Goal: Information Seeking & Learning: Learn about a topic

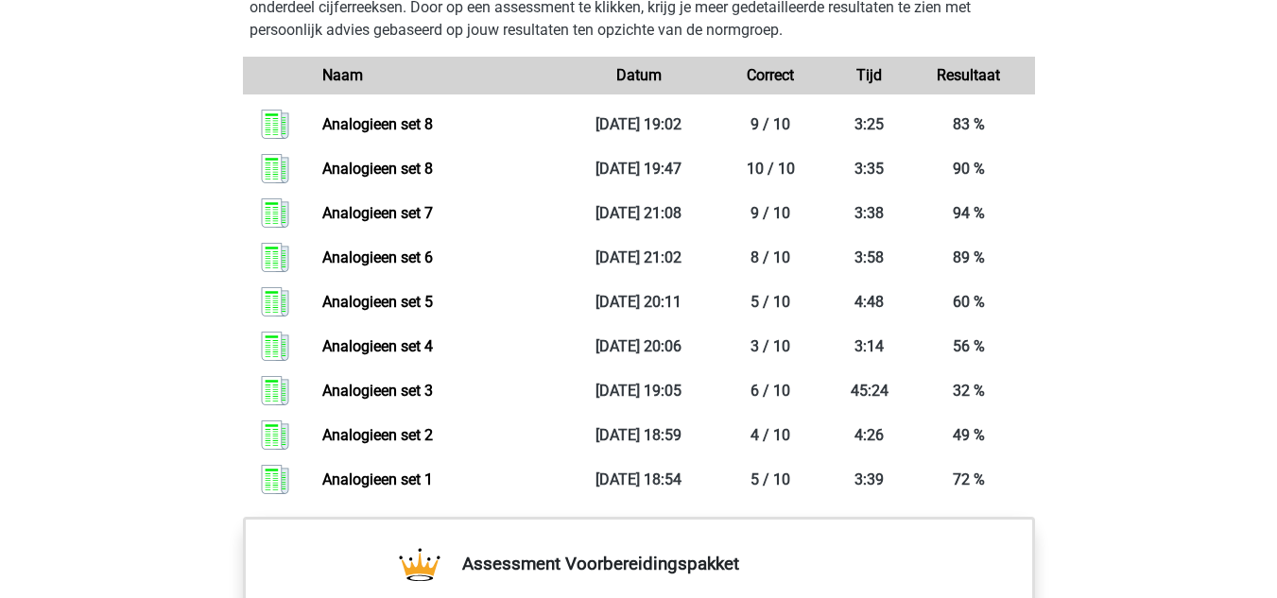
scroll to position [1387, 0]
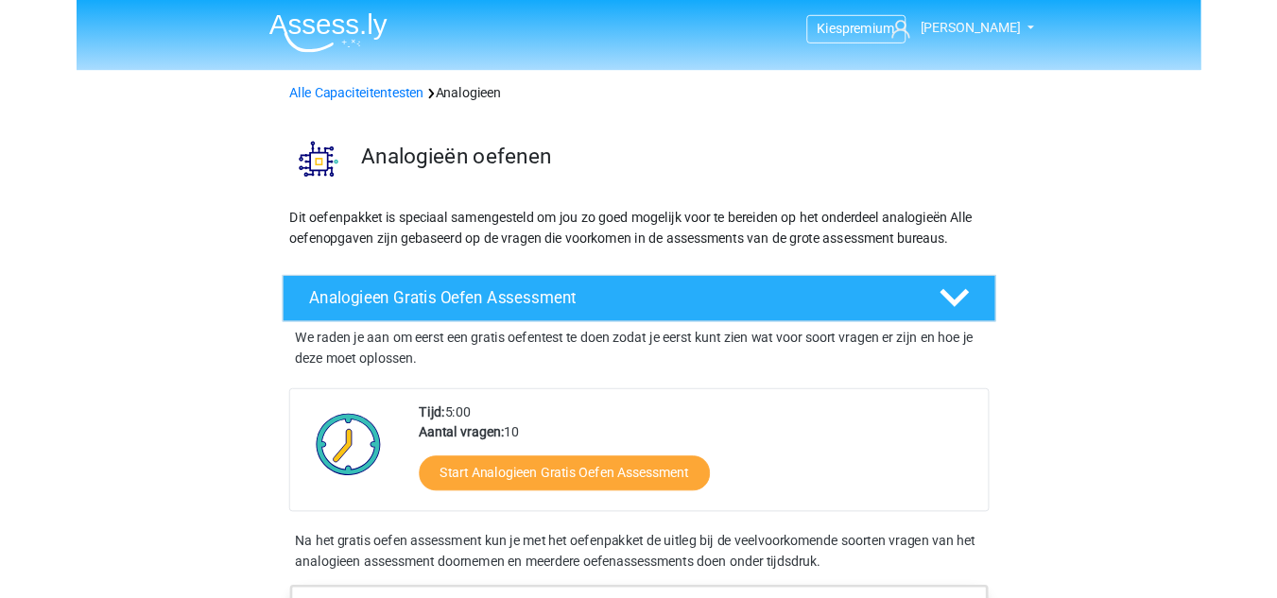
scroll to position [1361, 0]
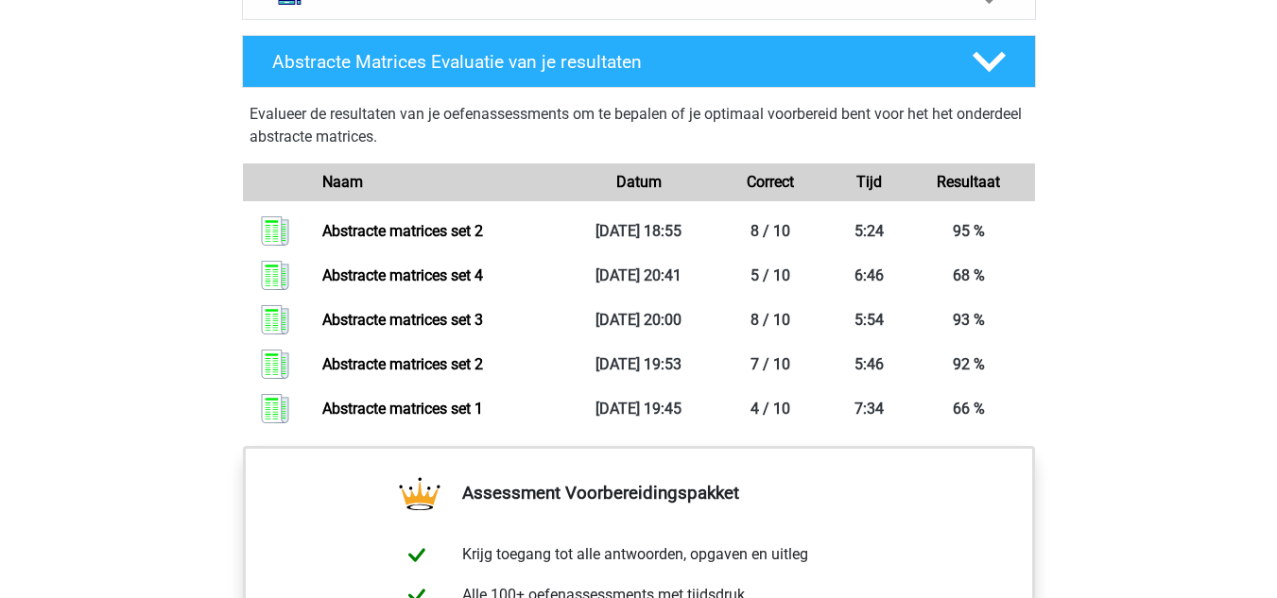
scroll to position [1294, 0]
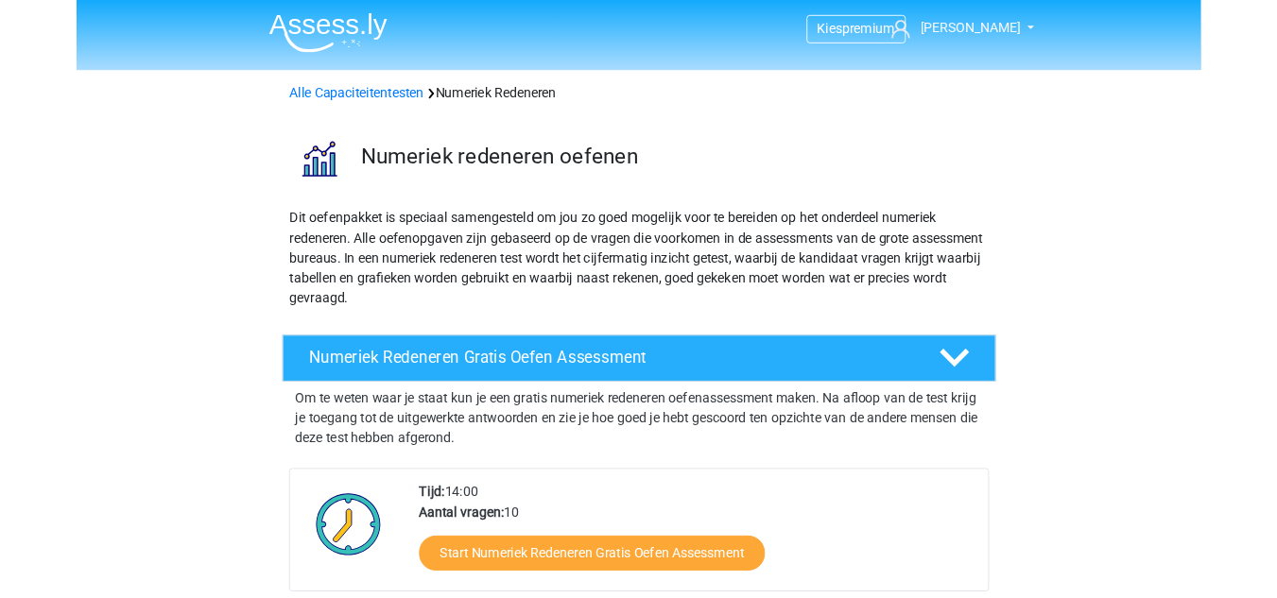
scroll to position [1257, 0]
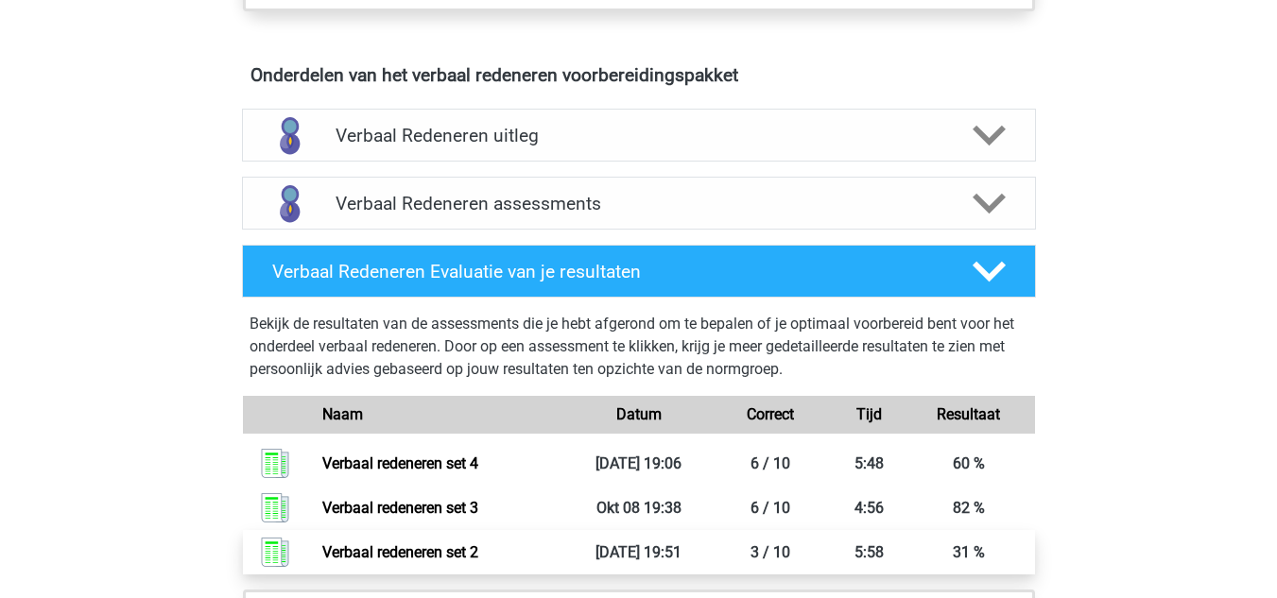
scroll to position [960, 0]
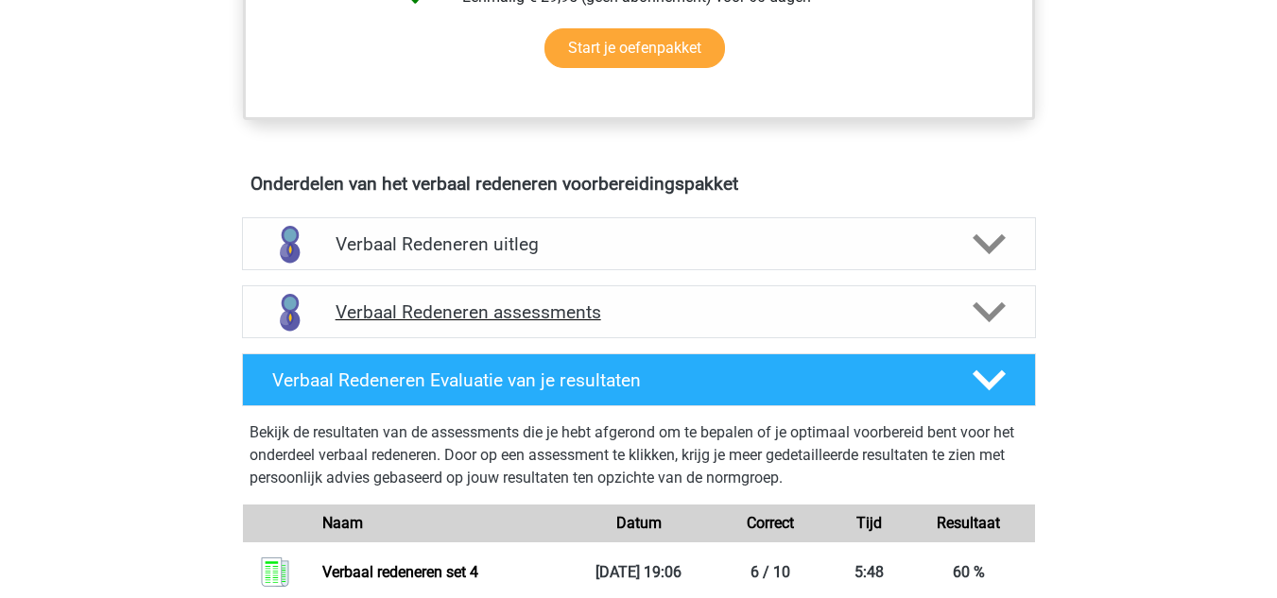
click at [580, 308] on h4 "Verbaal Redeneren assessments" at bounding box center [639, 313] width 607 height 22
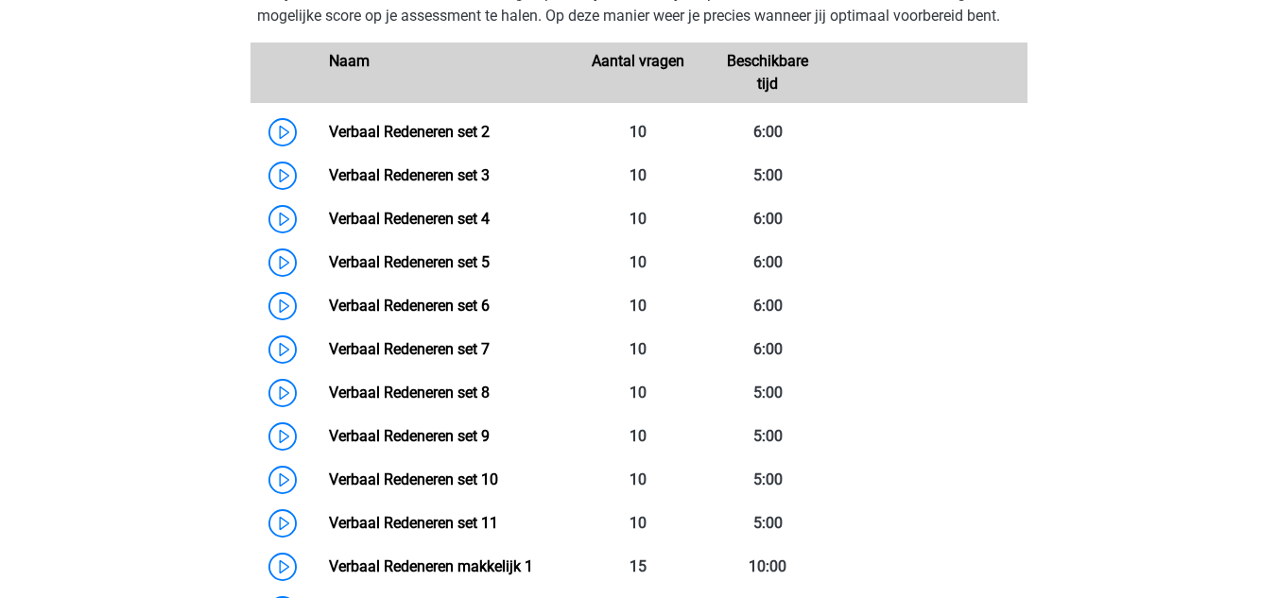
scroll to position [1374, 0]
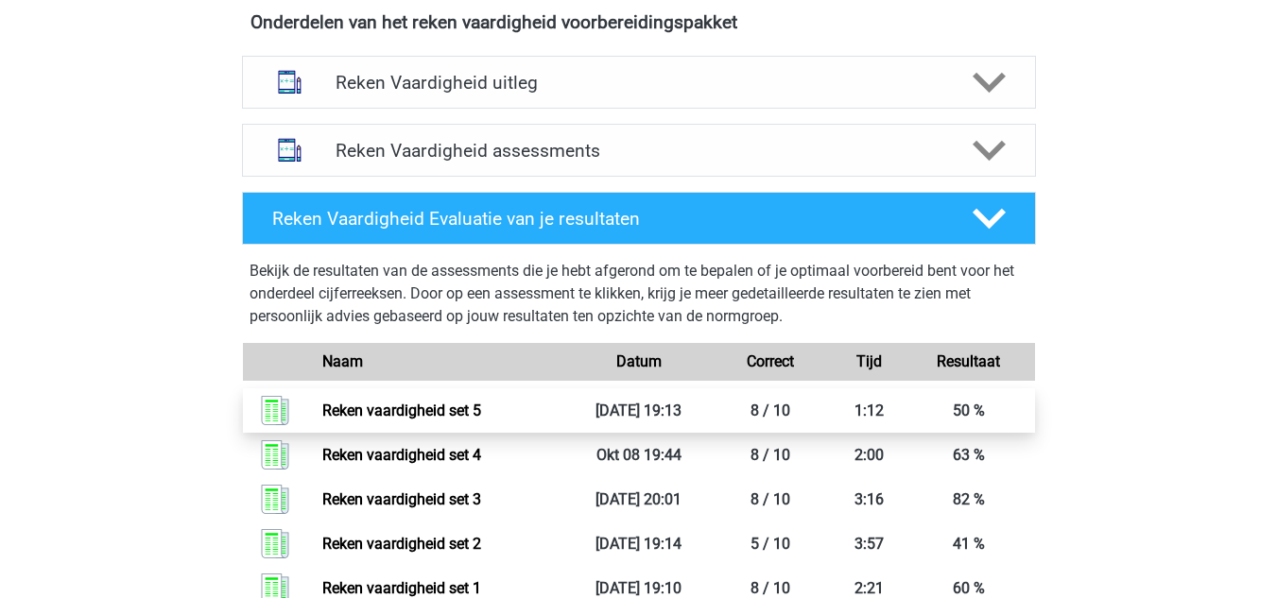
scroll to position [1118, 0]
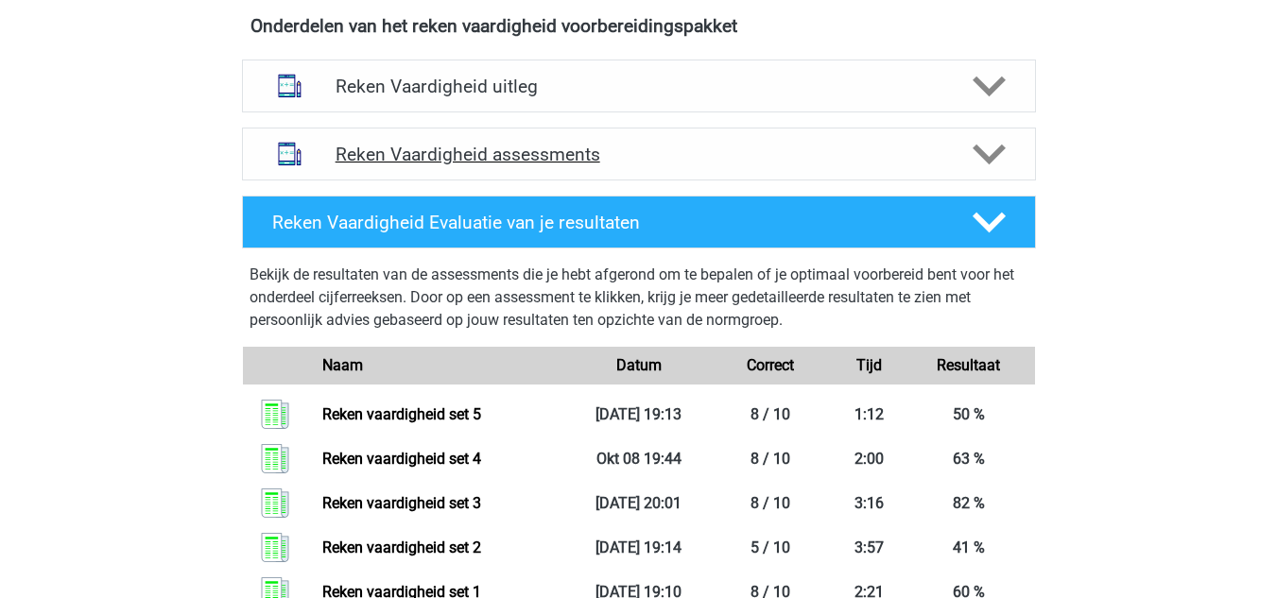
click at [502, 155] on h4 "Reken Vaardigheid assessments" at bounding box center [639, 155] width 607 height 22
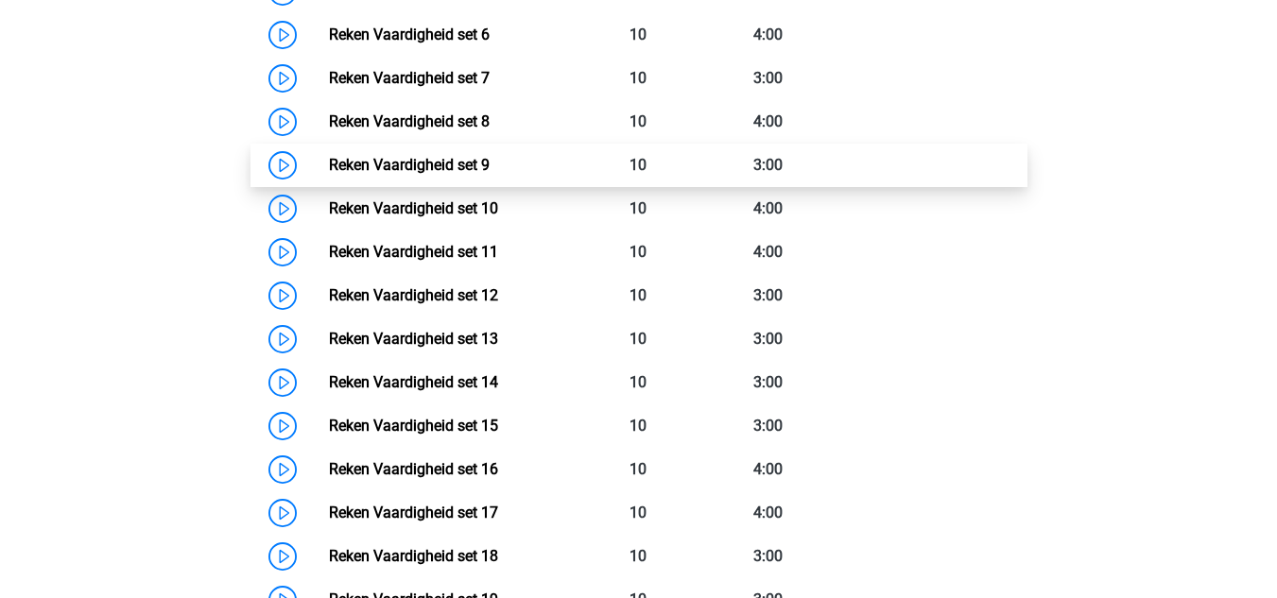
scroll to position [1624, 0]
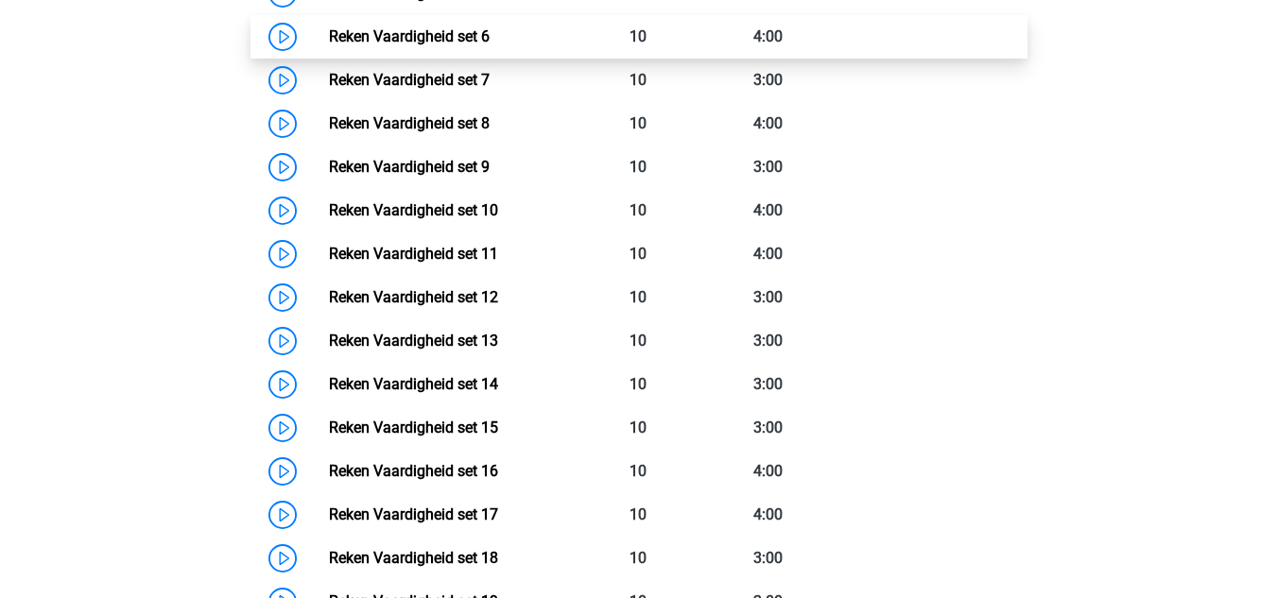
click at [329, 43] on link "Reken Vaardigheid set 6" at bounding box center [409, 36] width 161 height 18
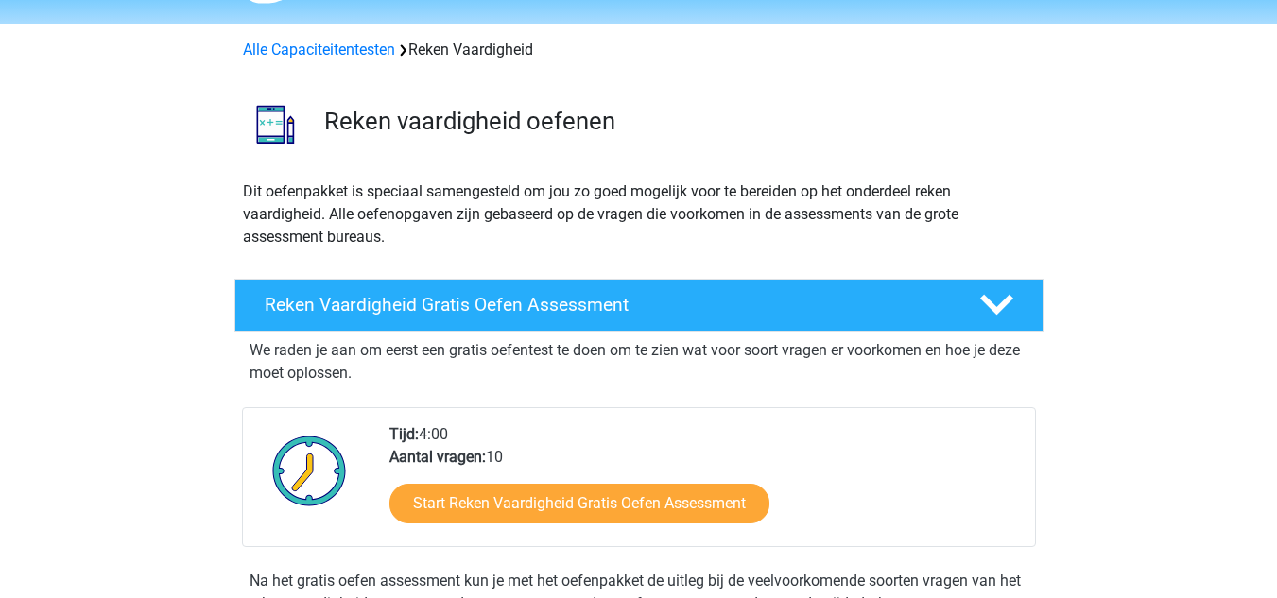
scroll to position [113, 0]
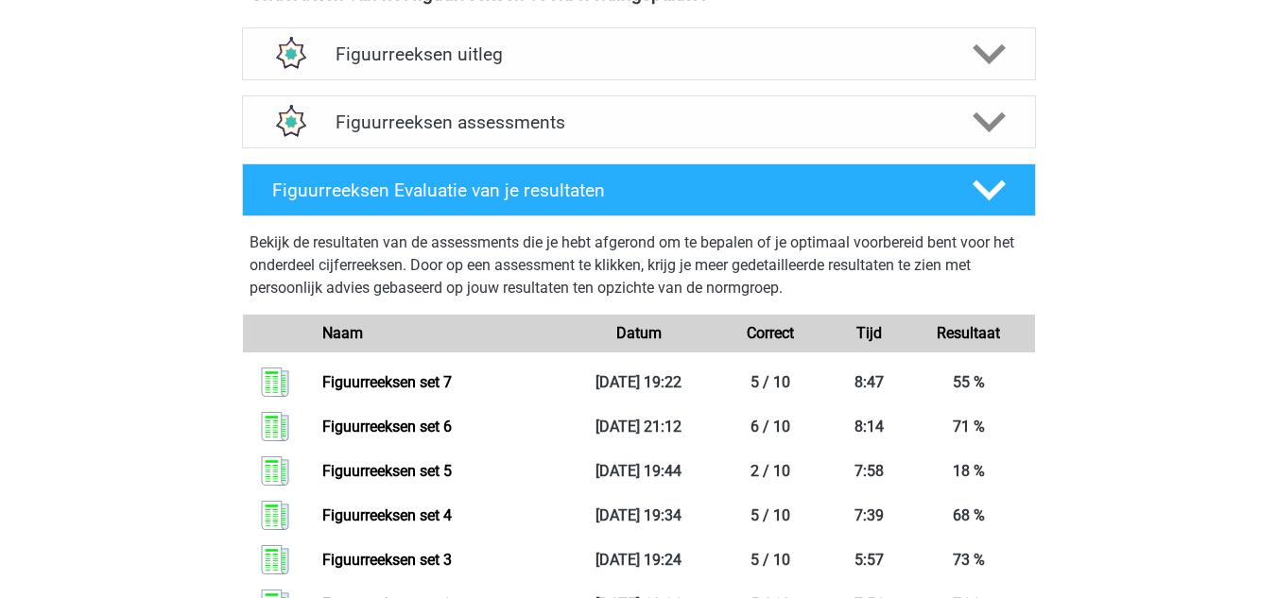
scroll to position [1172, 0]
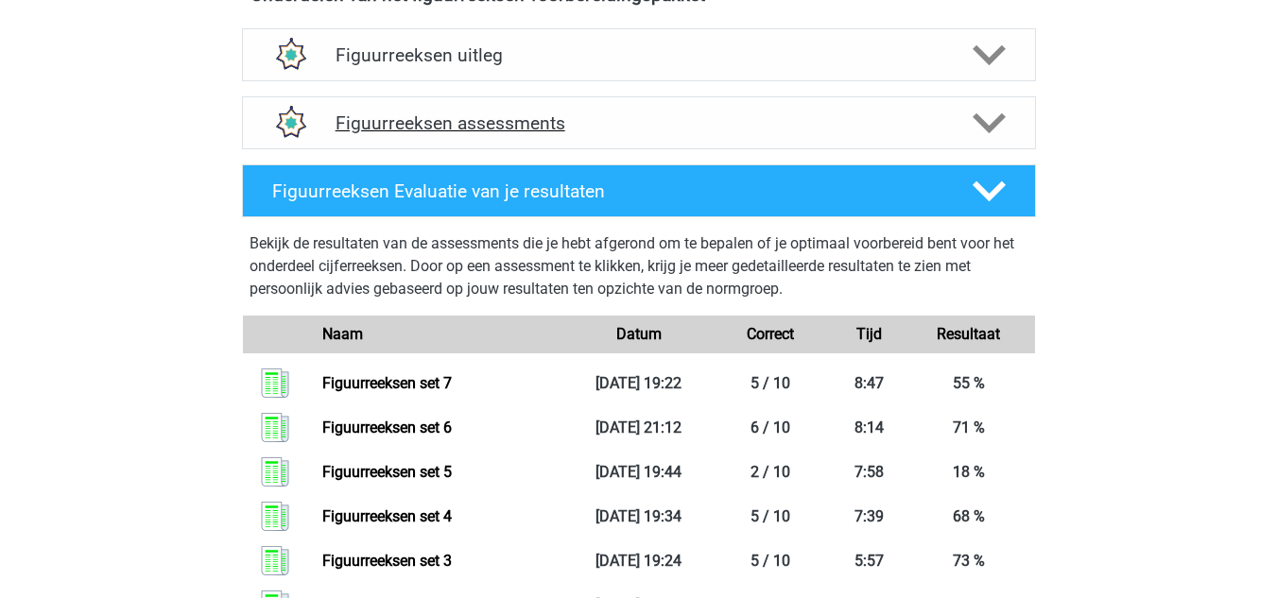
click at [404, 121] on h4 "Figuurreeksen assessments" at bounding box center [639, 123] width 607 height 22
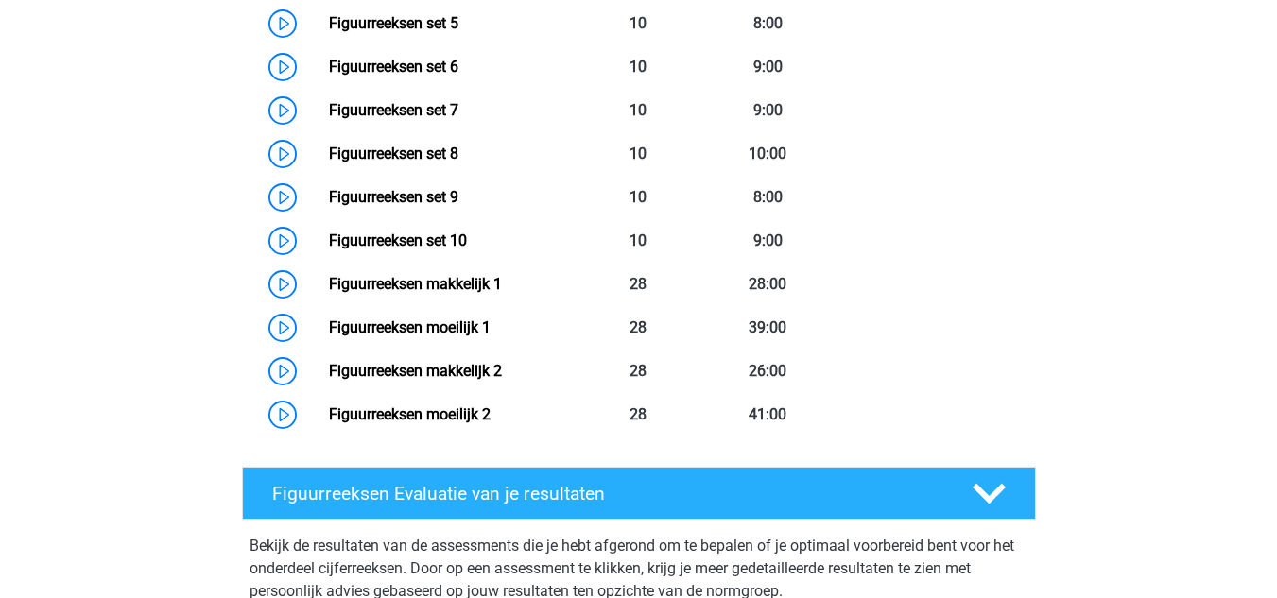
scroll to position [1618, 0]
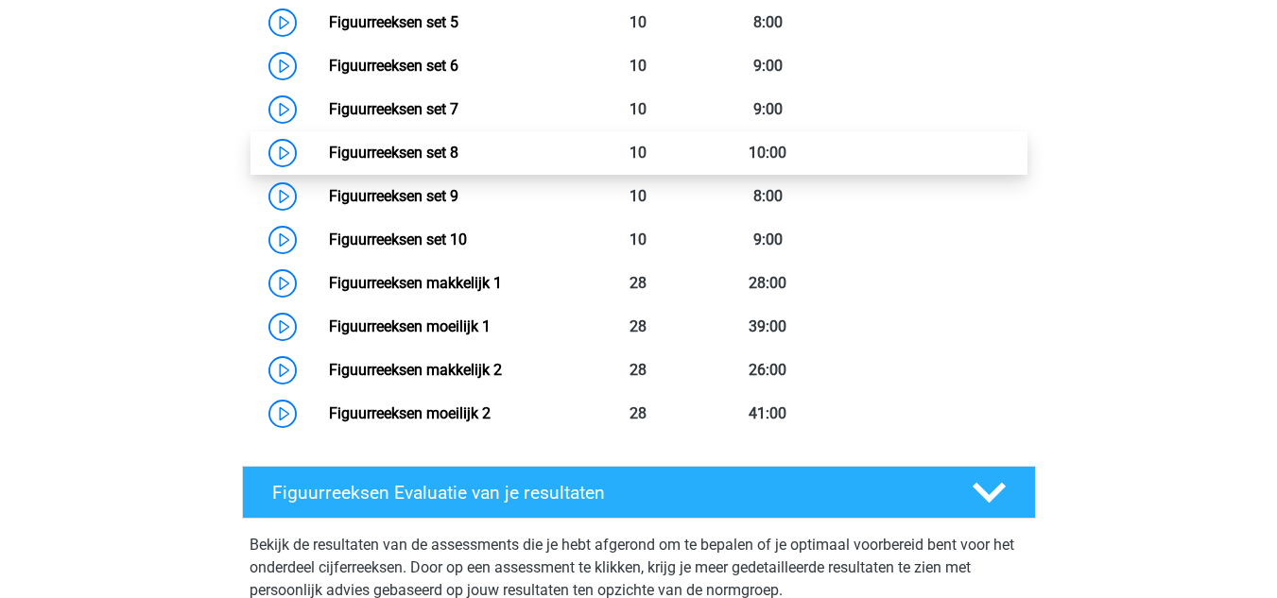
click at [329, 155] on link "Figuurreeksen set 8" at bounding box center [394, 153] width 130 height 18
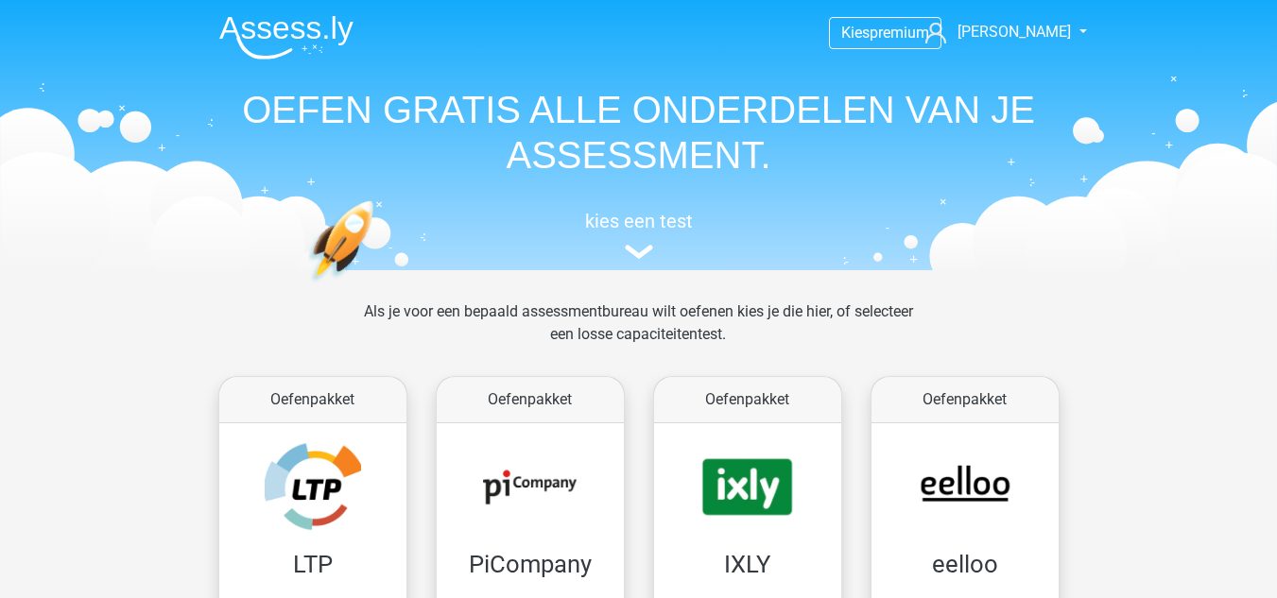
scroll to position [1364, 0]
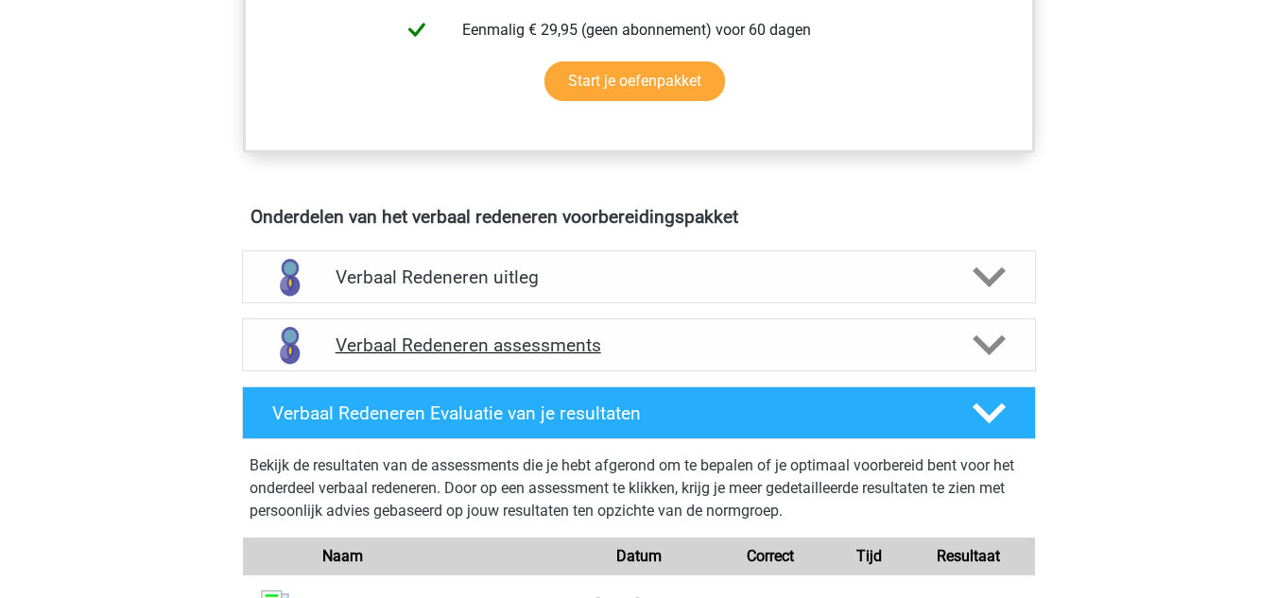
click at [441, 355] on h4 "Verbaal Redeneren assessments" at bounding box center [639, 346] width 607 height 22
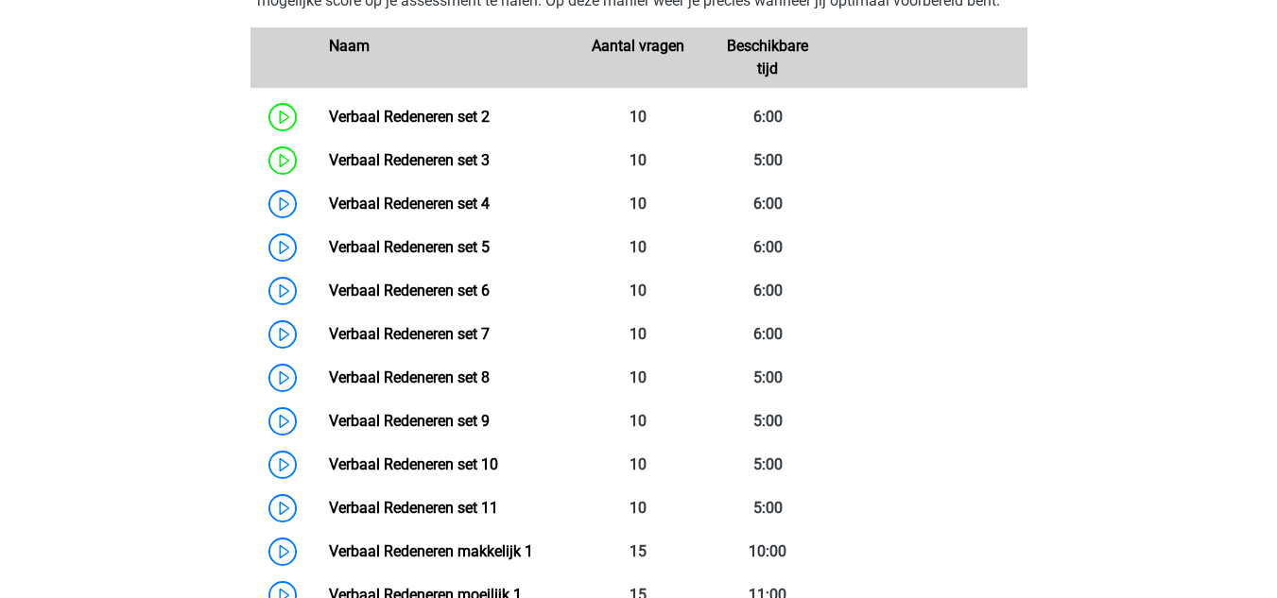
scroll to position [1370, 0]
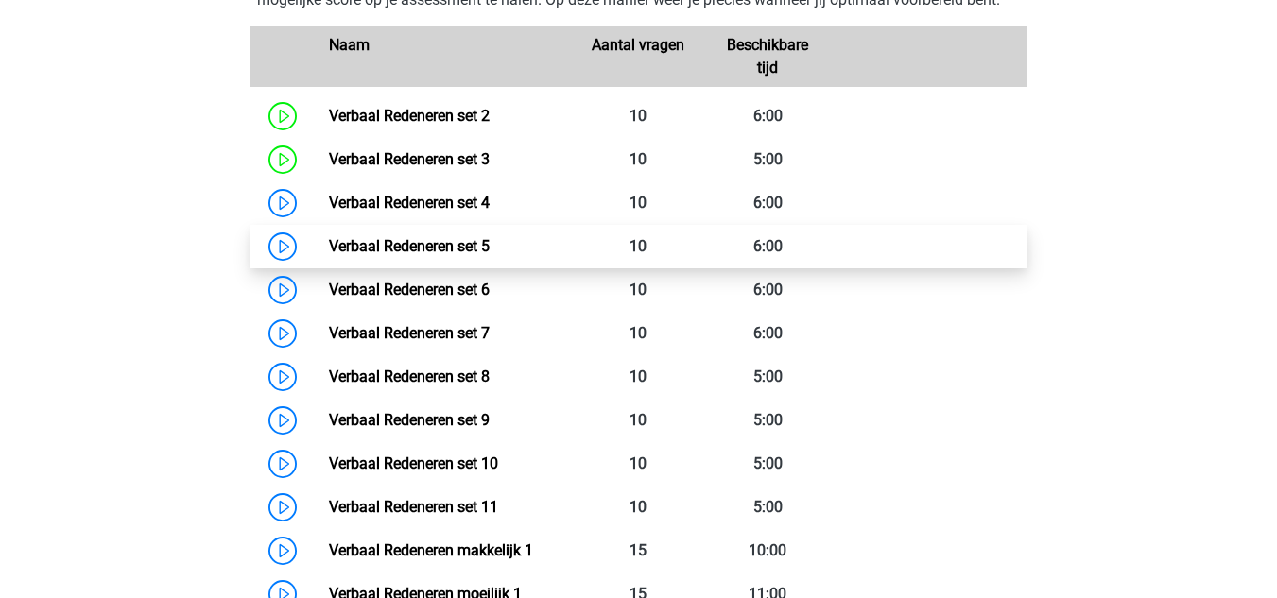
click at [329, 245] on link "Verbaal Redeneren set 5" at bounding box center [409, 246] width 161 height 18
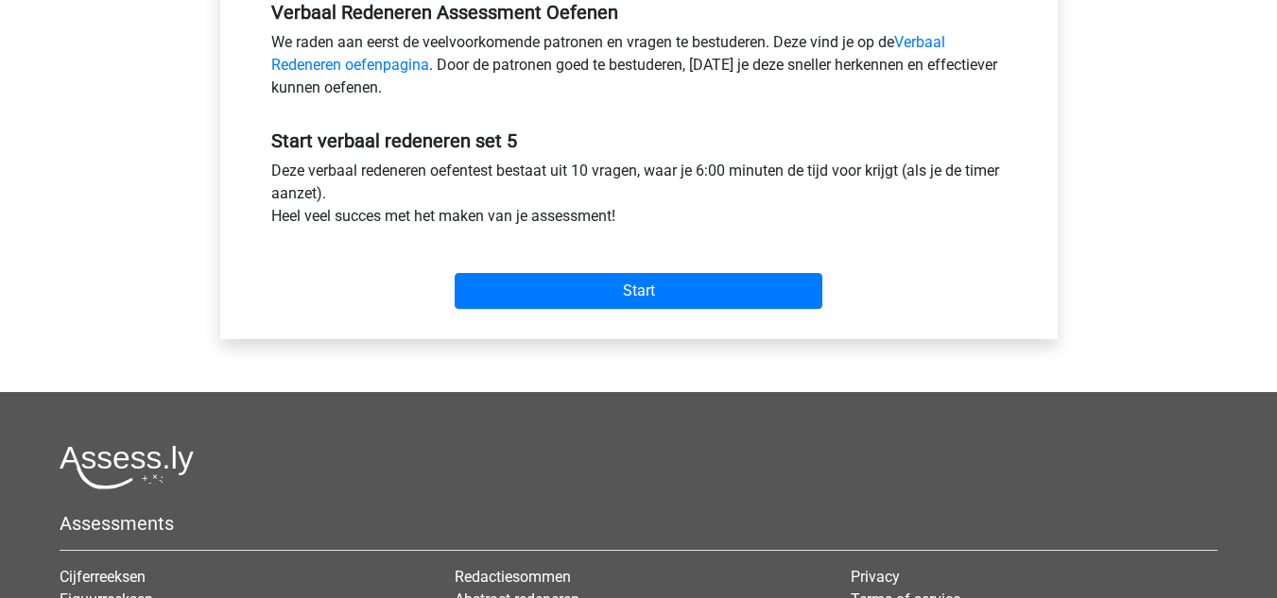
scroll to position [609, 0]
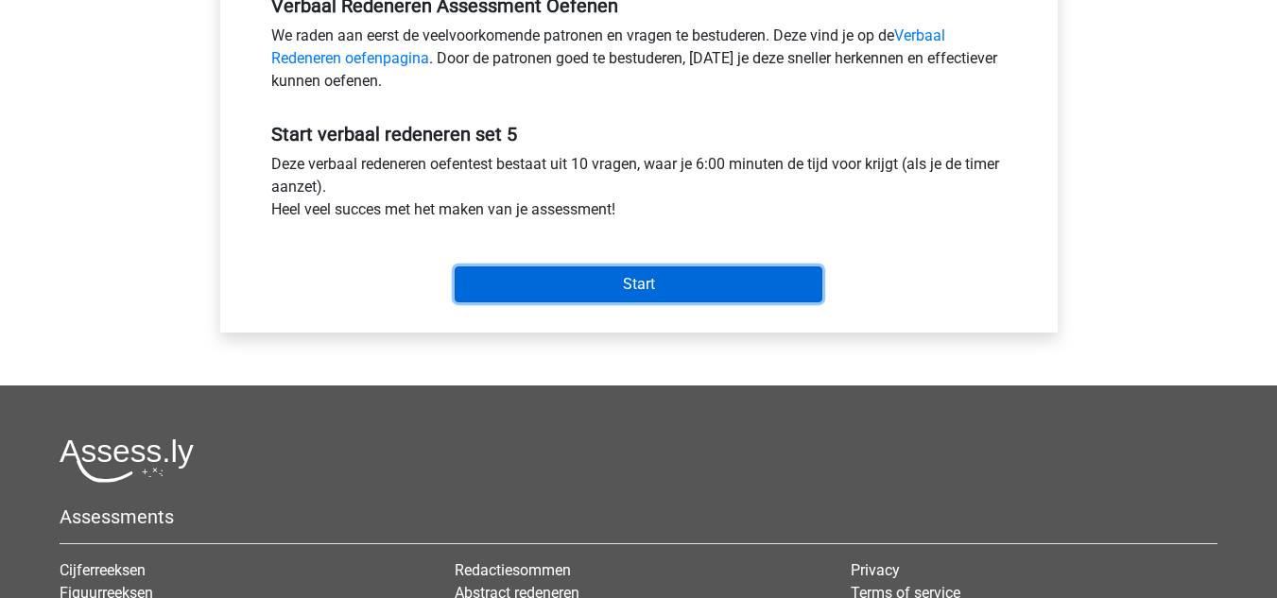
click at [624, 290] on input "Start" at bounding box center [639, 285] width 368 height 36
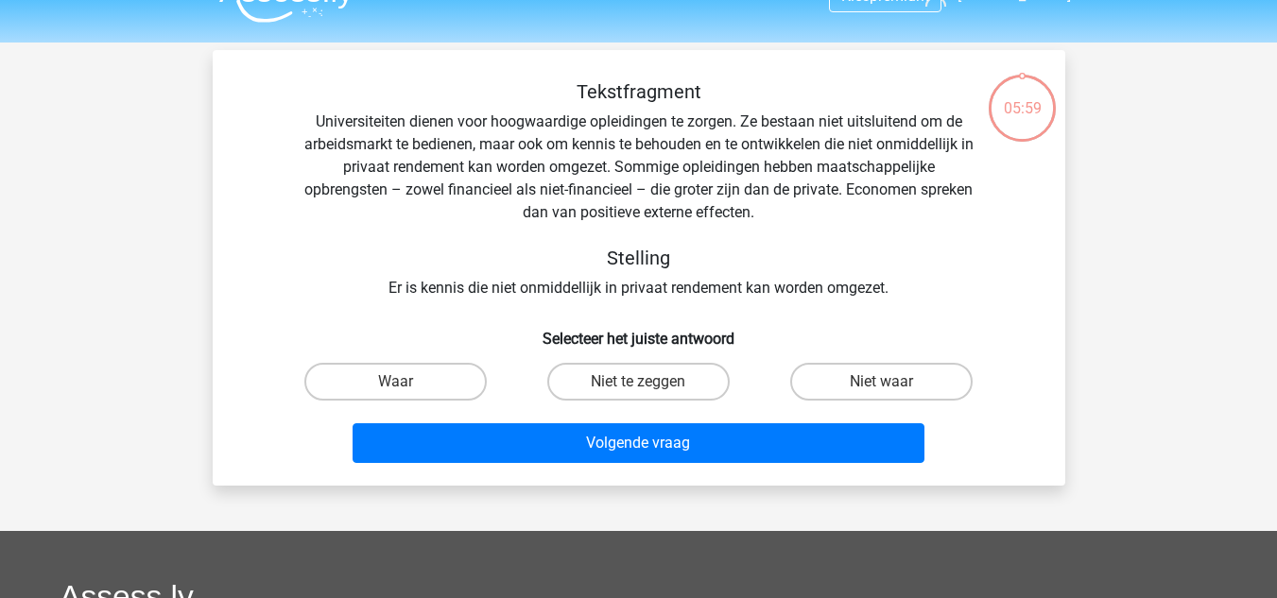
scroll to position [52, 0]
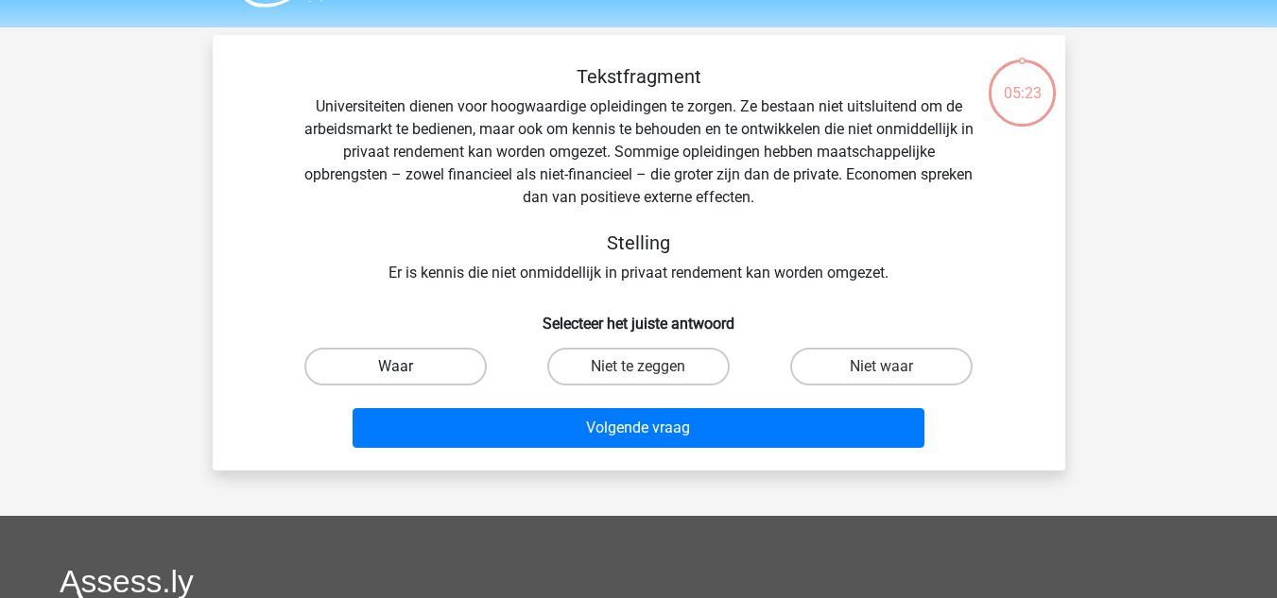
click at [431, 362] on label "Waar" at bounding box center [395, 367] width 182 height 38
click at [407, 367] on input "Waar" at bounding box center [401, 373] width 12 height 12
radio input "true"
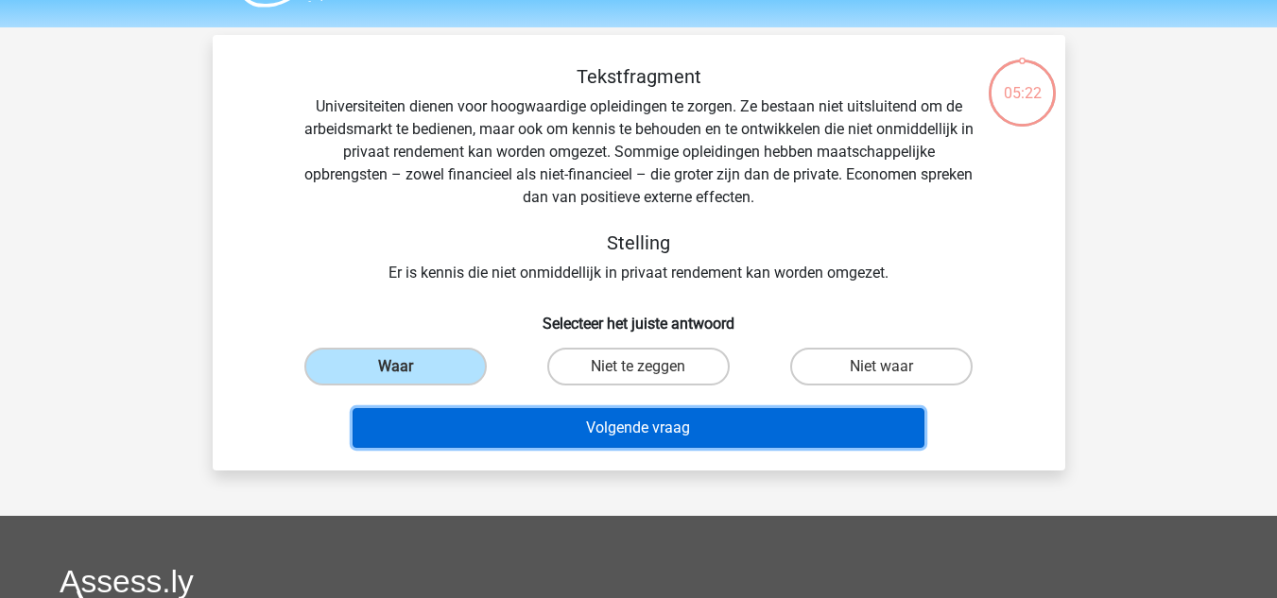
click at [547, 420] on button "Volgende vraag" at bounding box center [639, 428] width 572 height 40
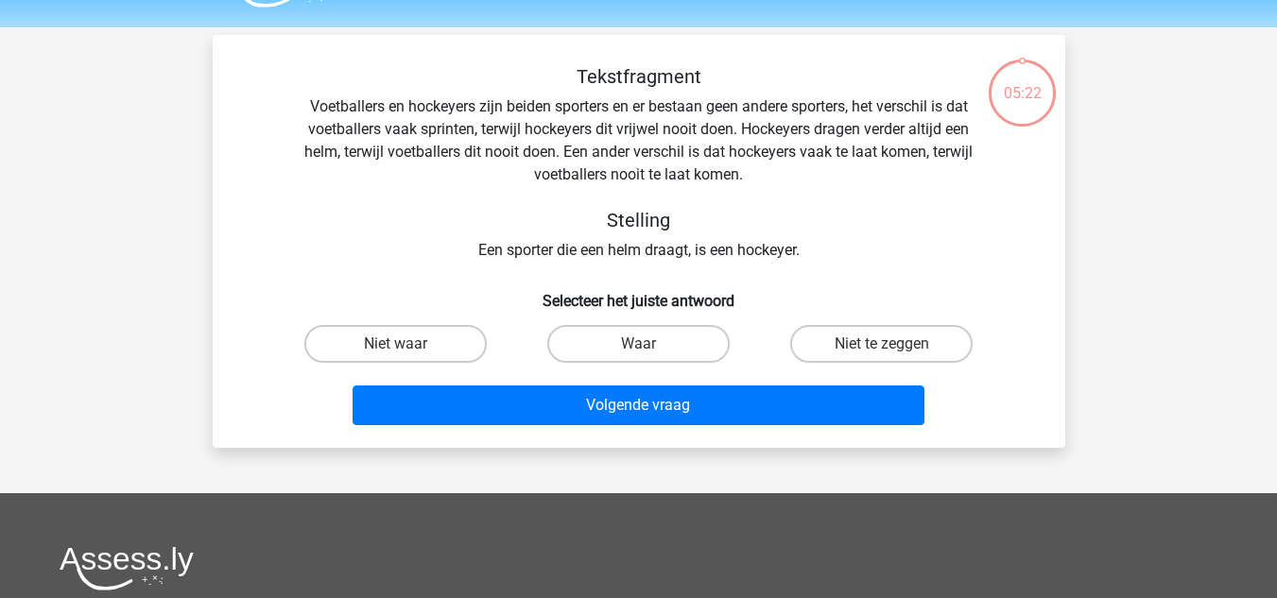
scroll to position [87, 0]
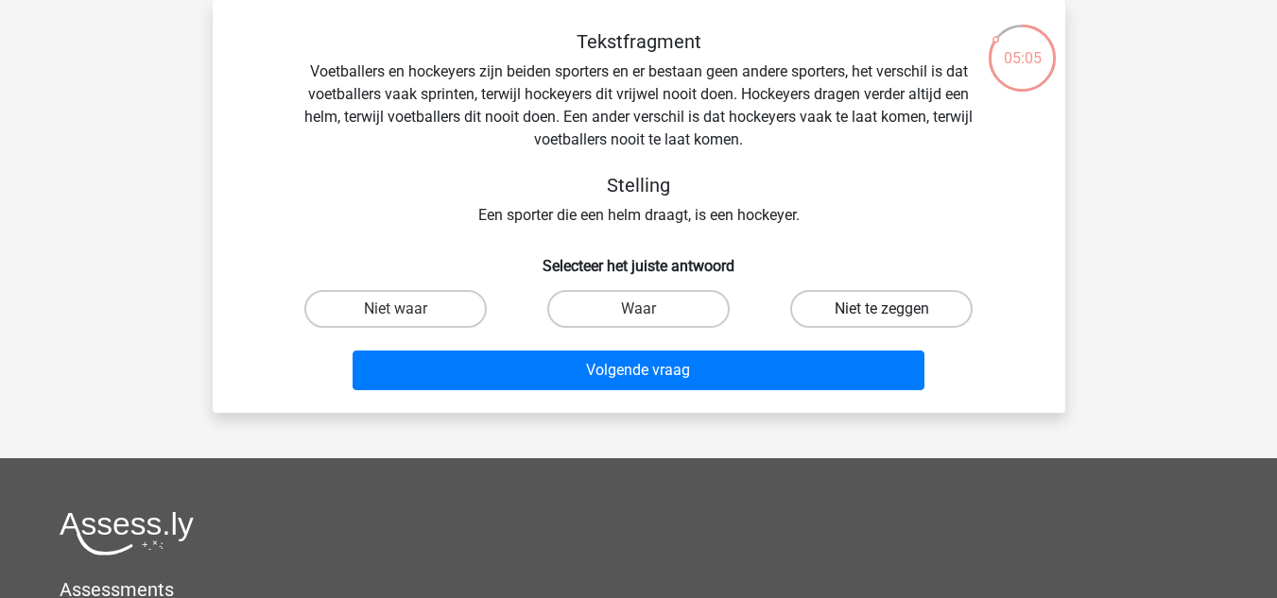
click at [825, 312] on label "Niet te zeggen" at bounding box center [881, 309] width 182 height 38
click at [882, 312] on input "Niet te zeggen" at bounding box center [888, 315] width 12 height 12
radio input "true"
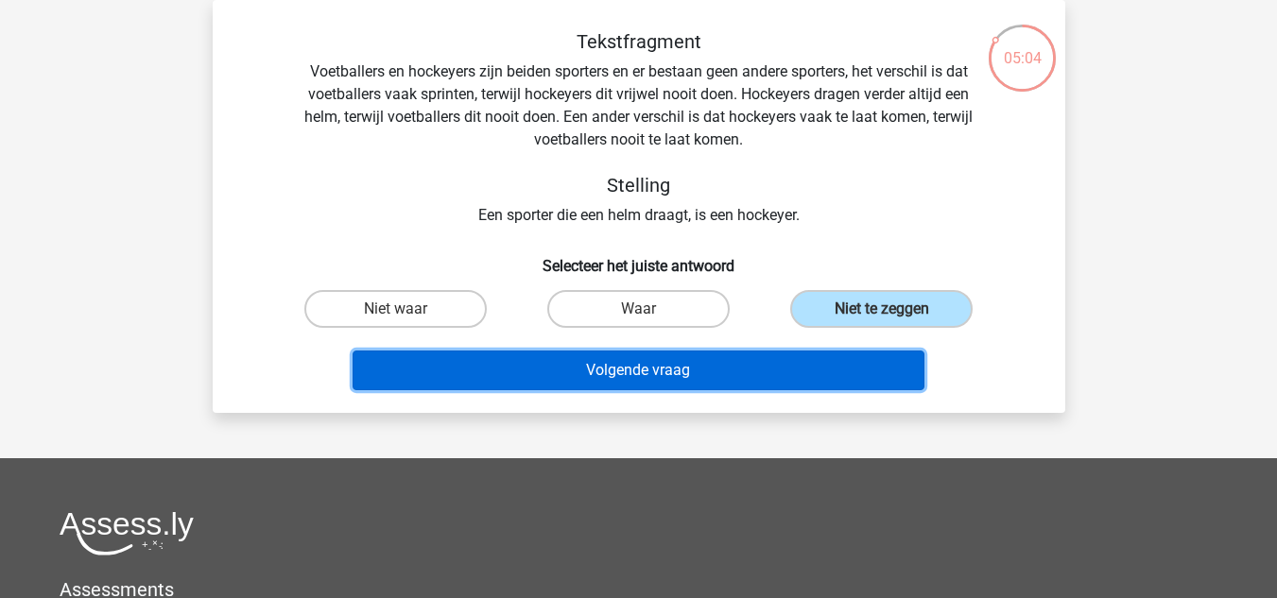
click at [700, 371] on button "Volgende vraag" at bounding box center [639, 371] width 572 height 40
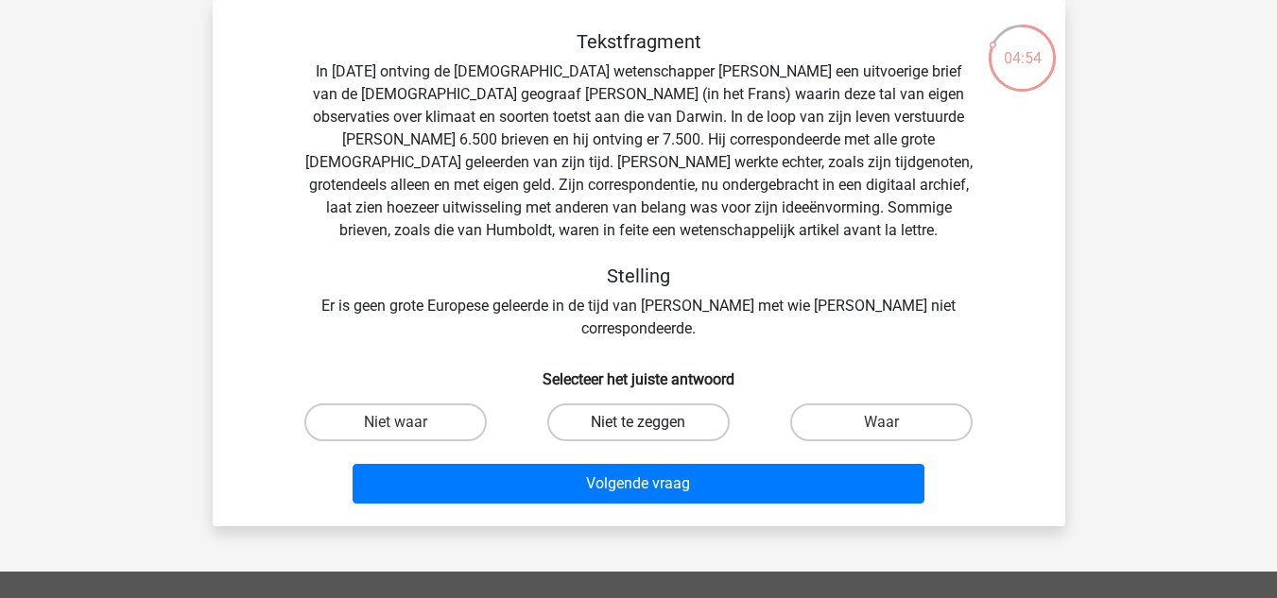
click at [655, 404] on label "Niet te zeggen" at bounding box center [638, 423] width 182 height 38
click at [650, 423] on input "Niet te zeggen" at bounding box center [644, 429] width 12 height 12
radio input "true"
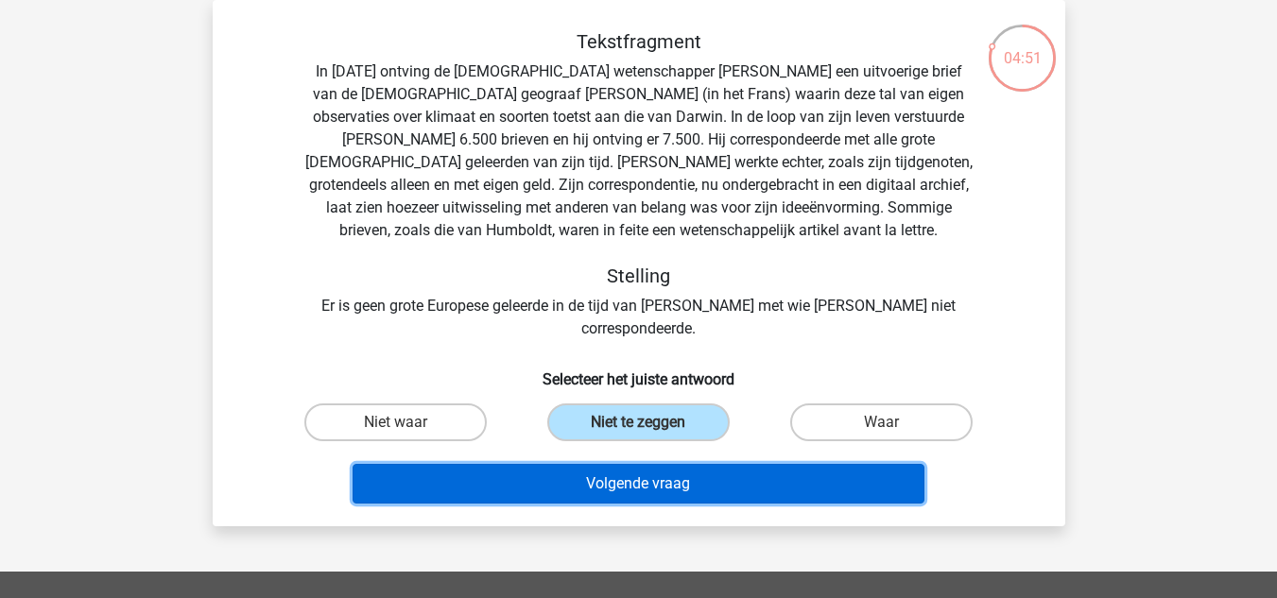
click at [676, 464] on button "Volgende vraag" at bounding box center [639, 484] width 572 height 40
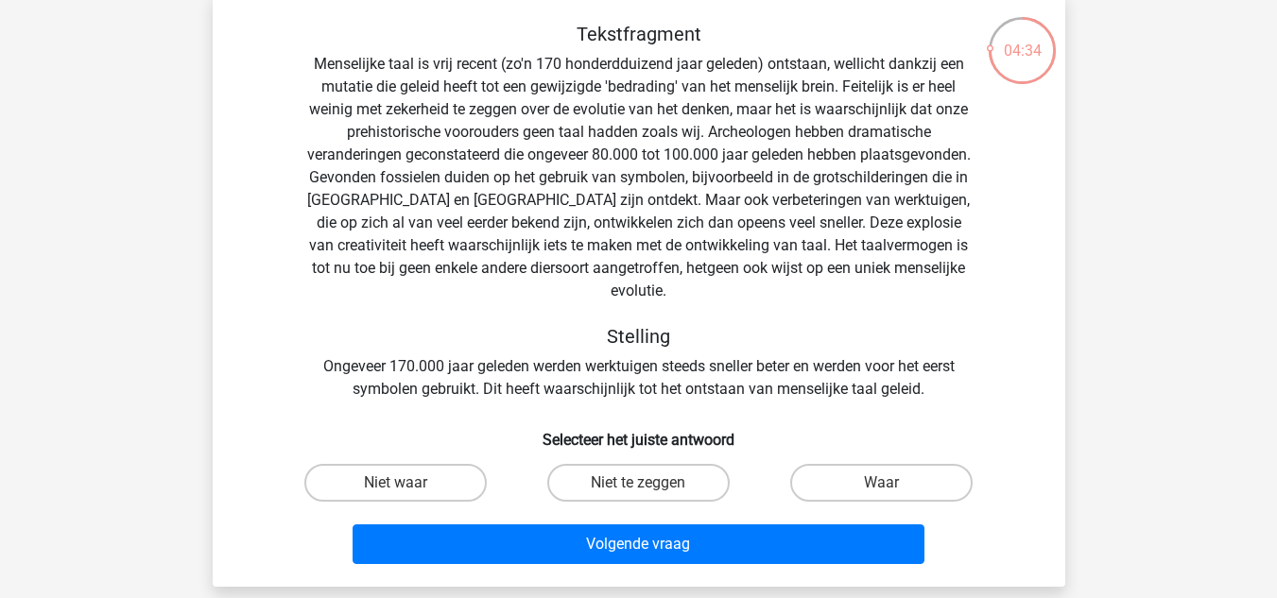
scroll to position [94, 0]
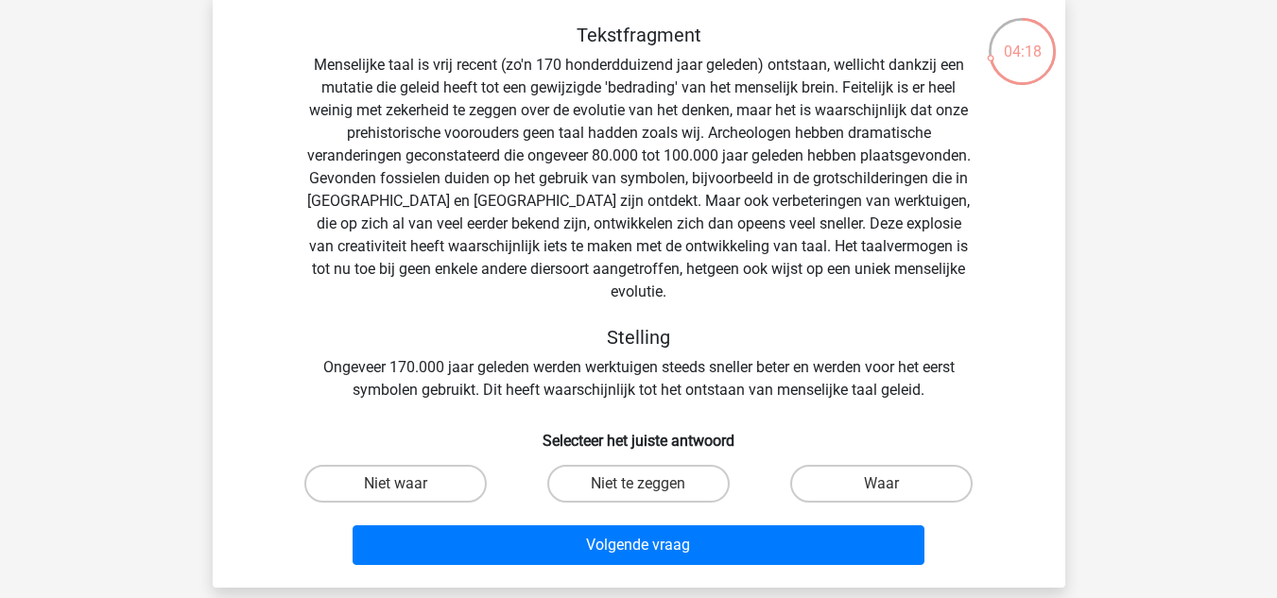
click at [441, 458] on div "Niet waar" at bounding box center [395, 484] width 243 height 53
click at [468, 465] on label "Niet waar" at bounding box center [395, 484] width 182 height 38
click at [407, 484] on input "Niet waar" at bounding box center [401, 490] width 12 height 12
radio input "true"
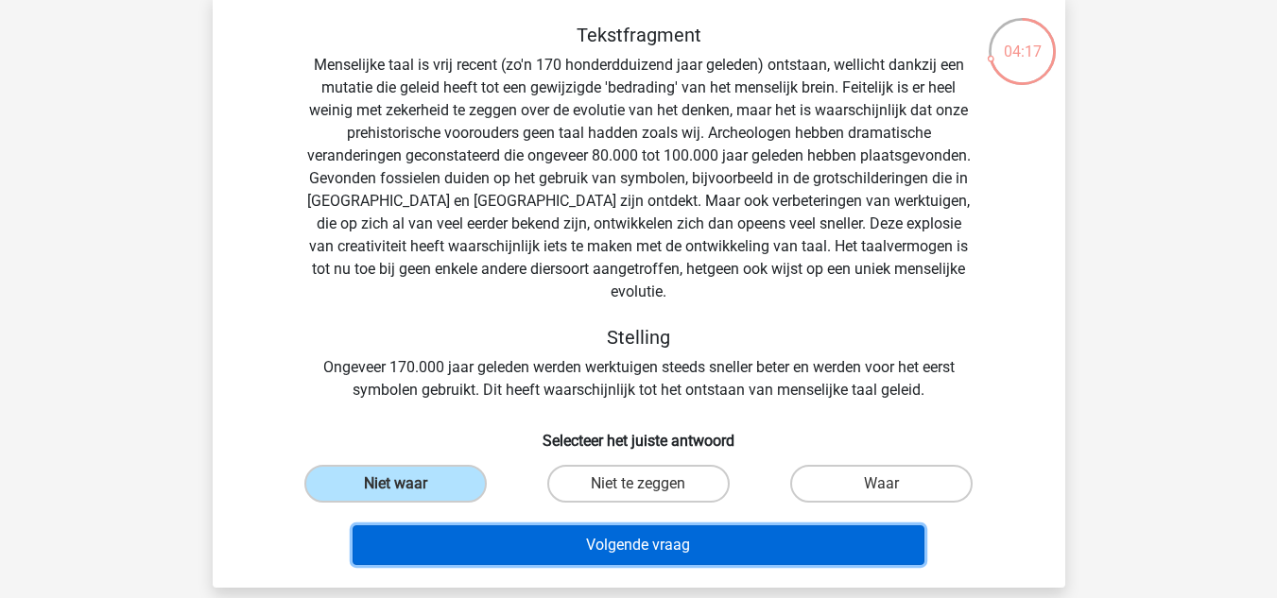
click at [522, 530] on button "Volgende vraag" at bounding box center [639, 546] width 572 height 40
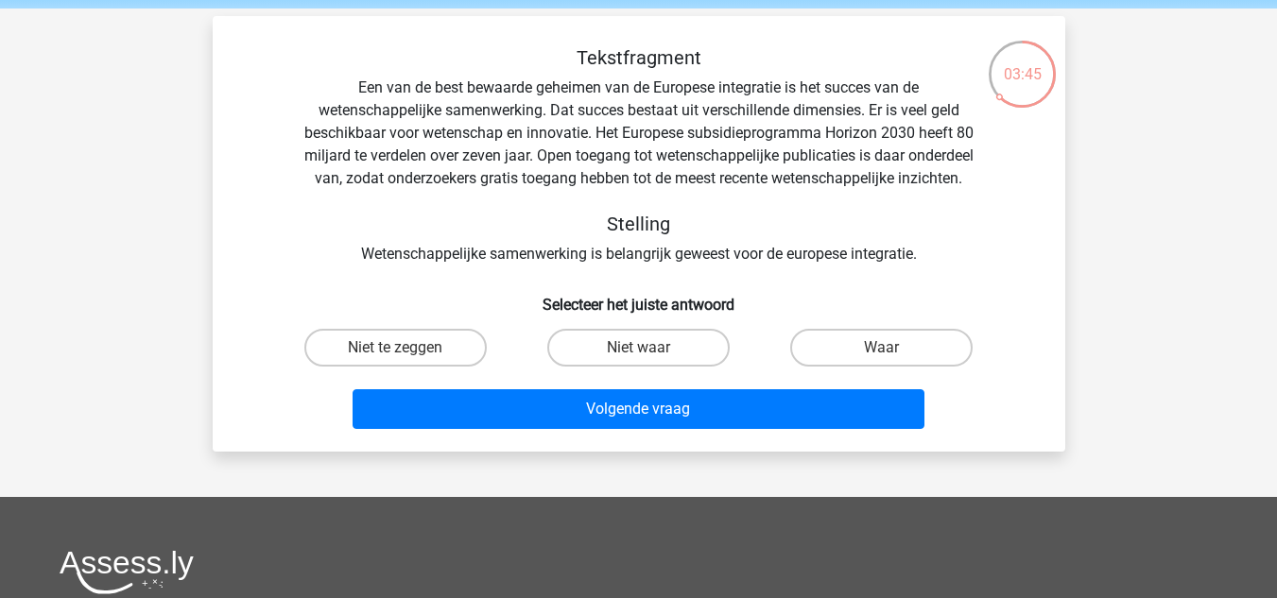
scroll to position [72, 0]
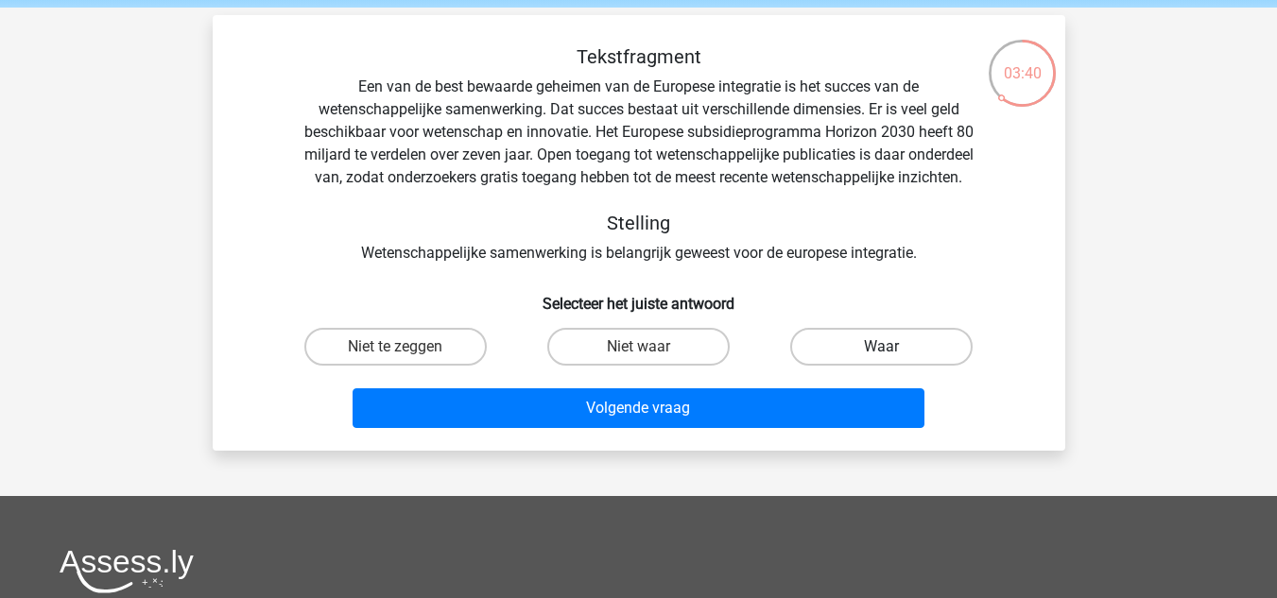
click at [808, 366] on label "Waar" at bounding box center [881, 347] width 182 height 38
click at [882, 359] on input "Waar" at bounding box center [888, 353] width 12 height 12
radio input "true"
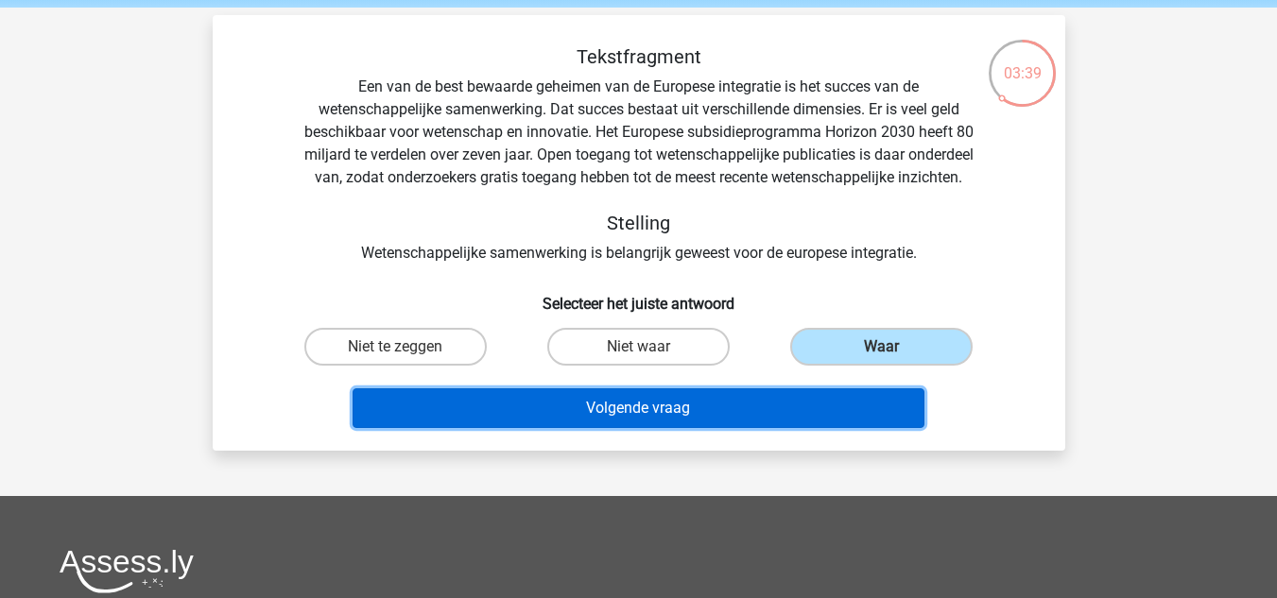
click at [732, 428] on button "Volgende vraag" at bounding box center [639, 409] width 572 height 40
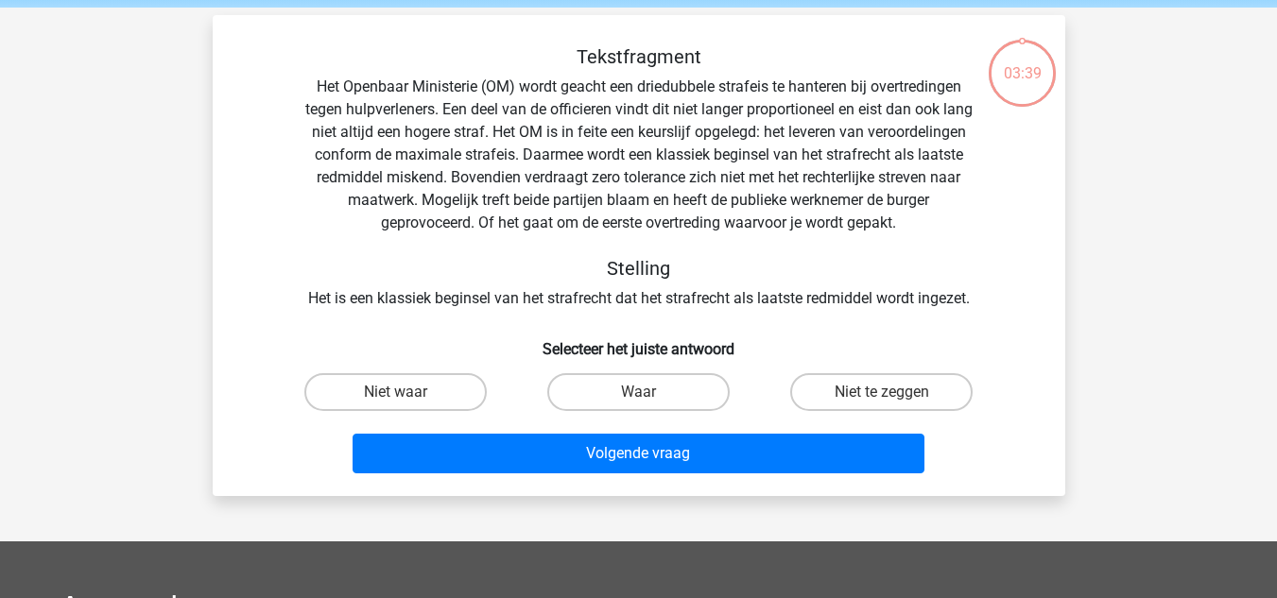
scroll to position [87, 0]
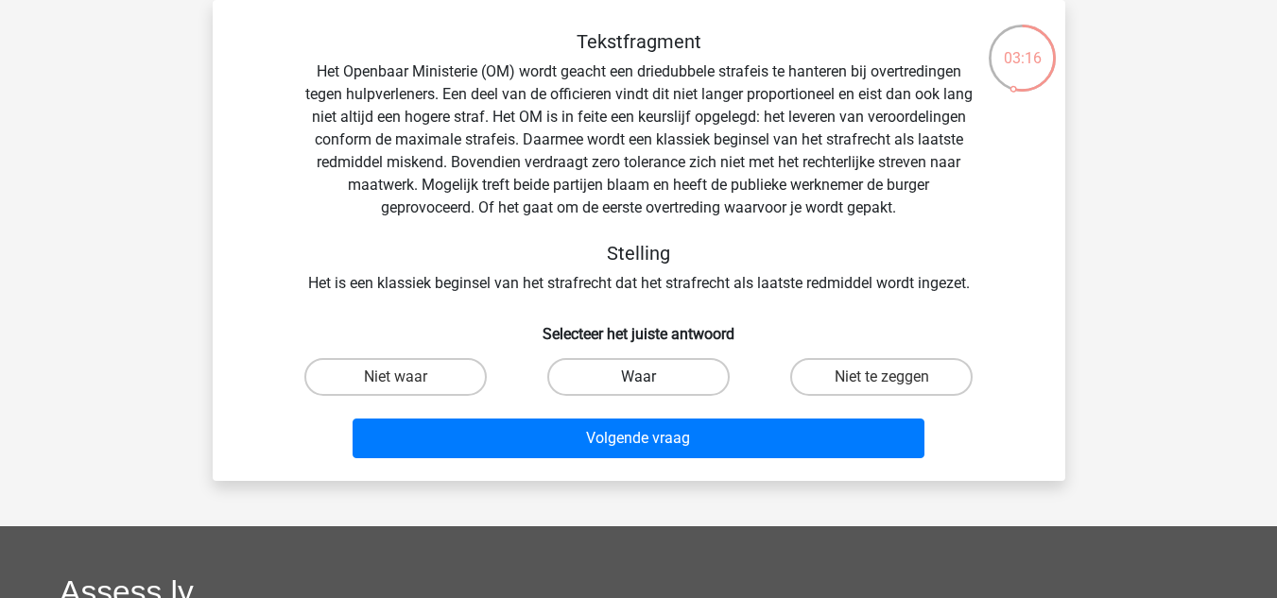
click at [611, 392] on label "Waar" at bounding box center [638, 377] width 182 height 38
click at [638, 389] on input "Waar" at bounding box center [644, 383] width 12 height 12
radio input "true"
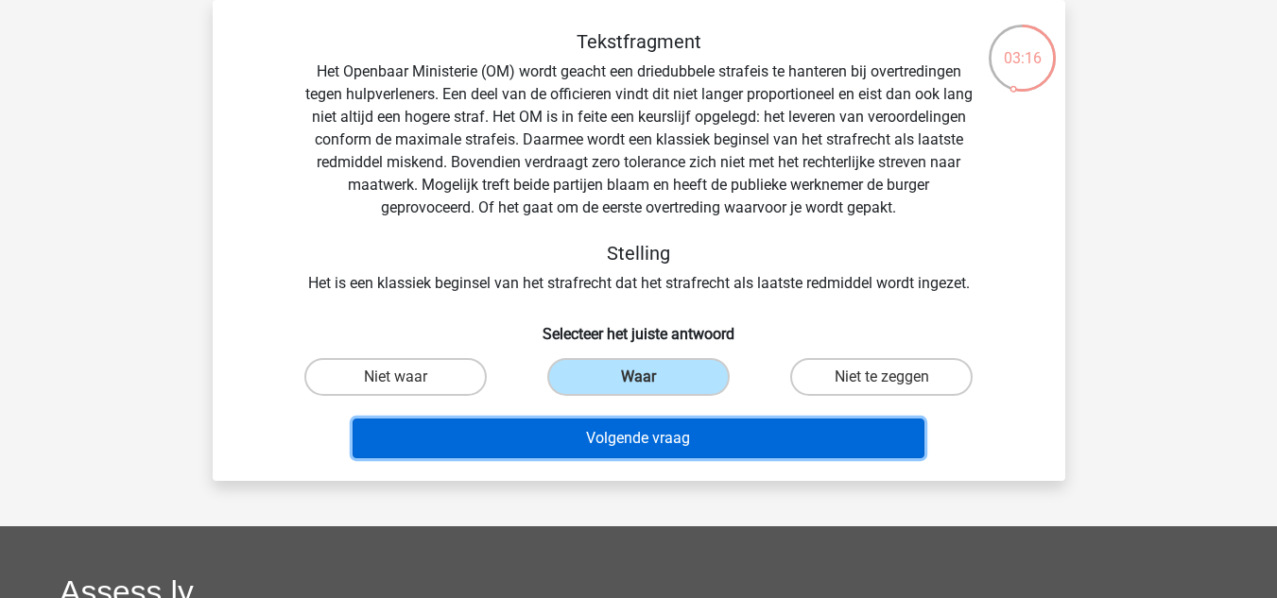
click at [669, 441] on button "Volgende vraag" at bounding box center [639, 439] width 572 height 40
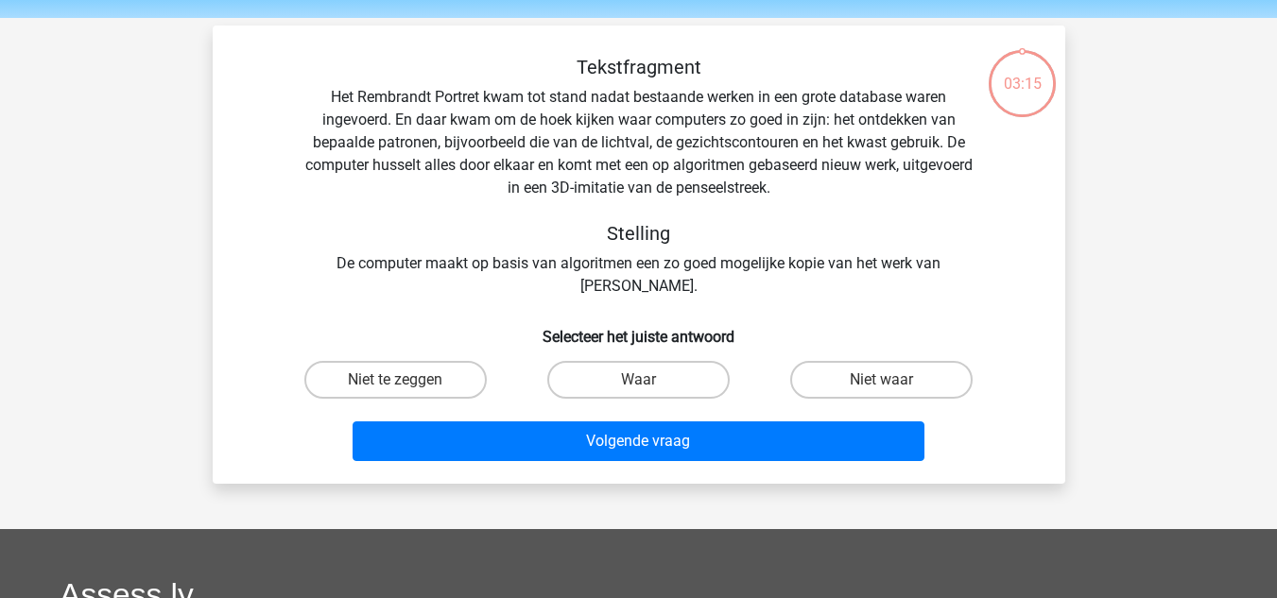
scroll to position [59, 0]
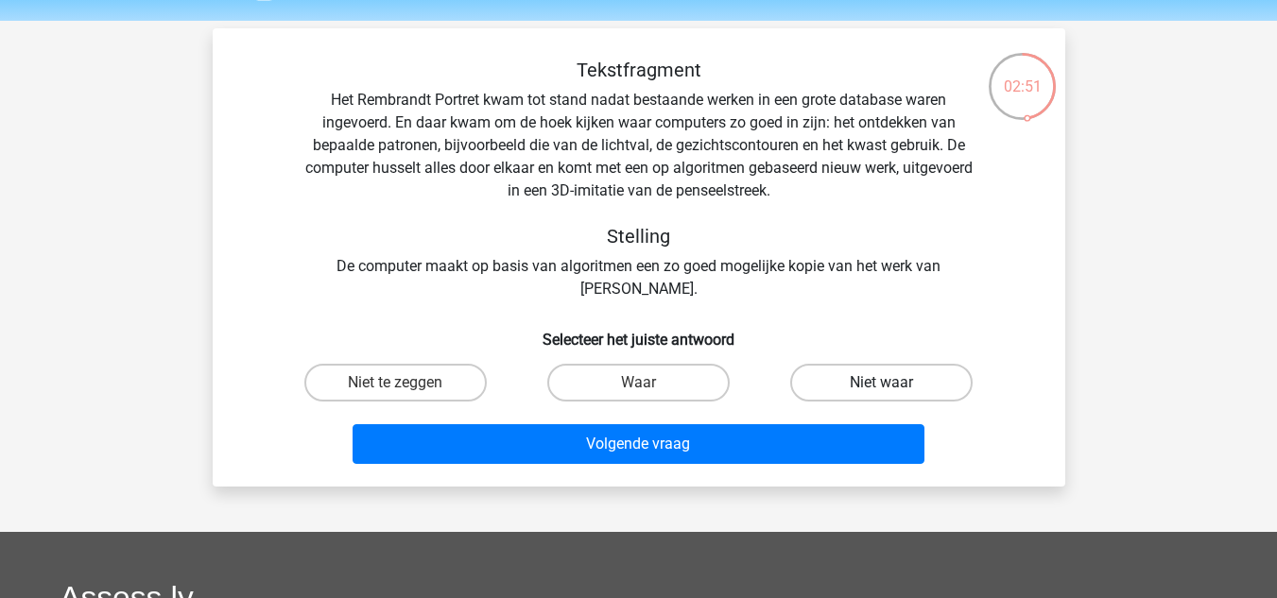
click at [918, 385] on label "Niet waar" at bounding box center [881, 383] width 182 height 38
click at [894, 385] on input "Niet waar" at bounding box center [888, 389] width 12 height 12
radio input "true"
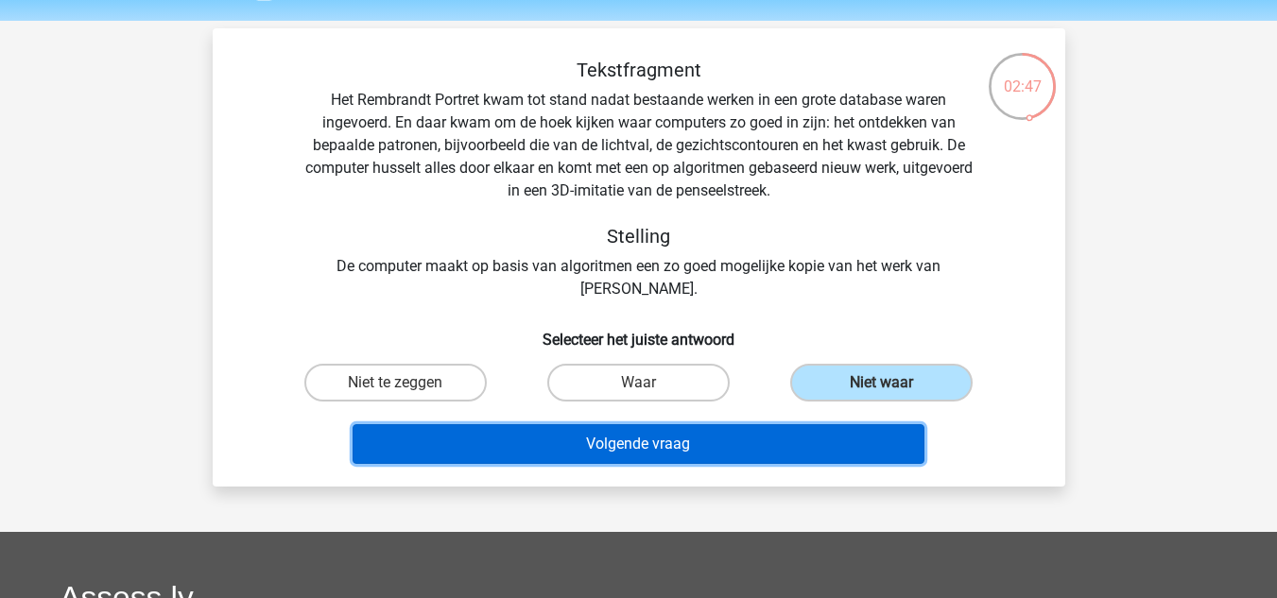
click at [699, 454] on button "Volgende vraag" at bounding box center [639, 444] width 572 height 40
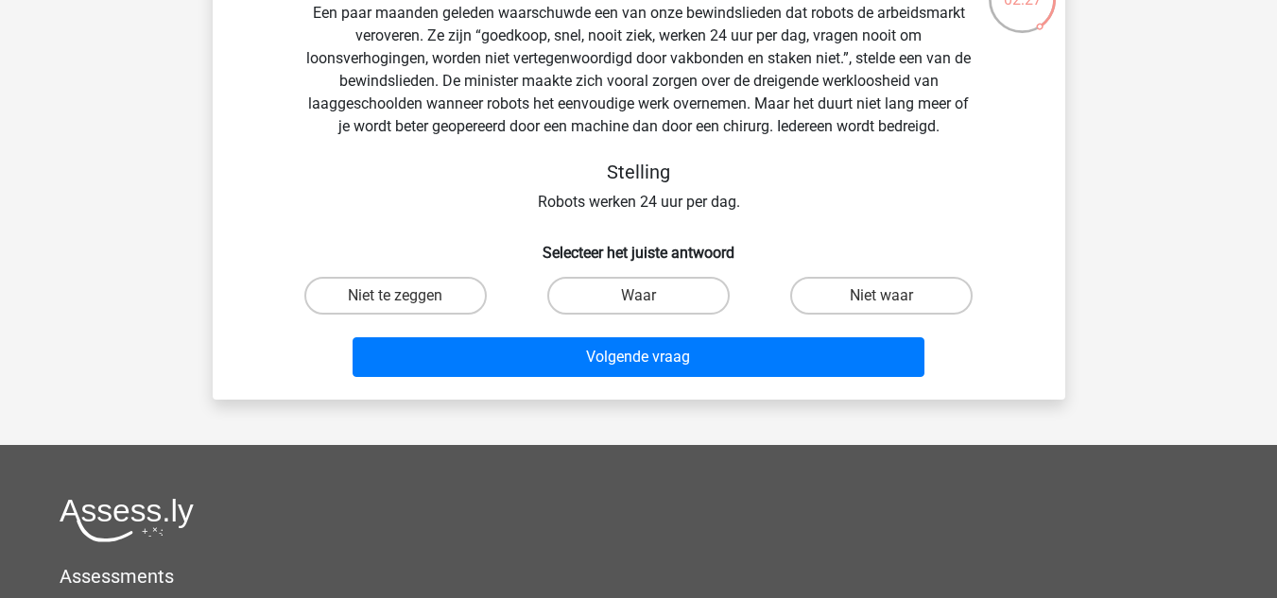
scroll to position [147, 0]
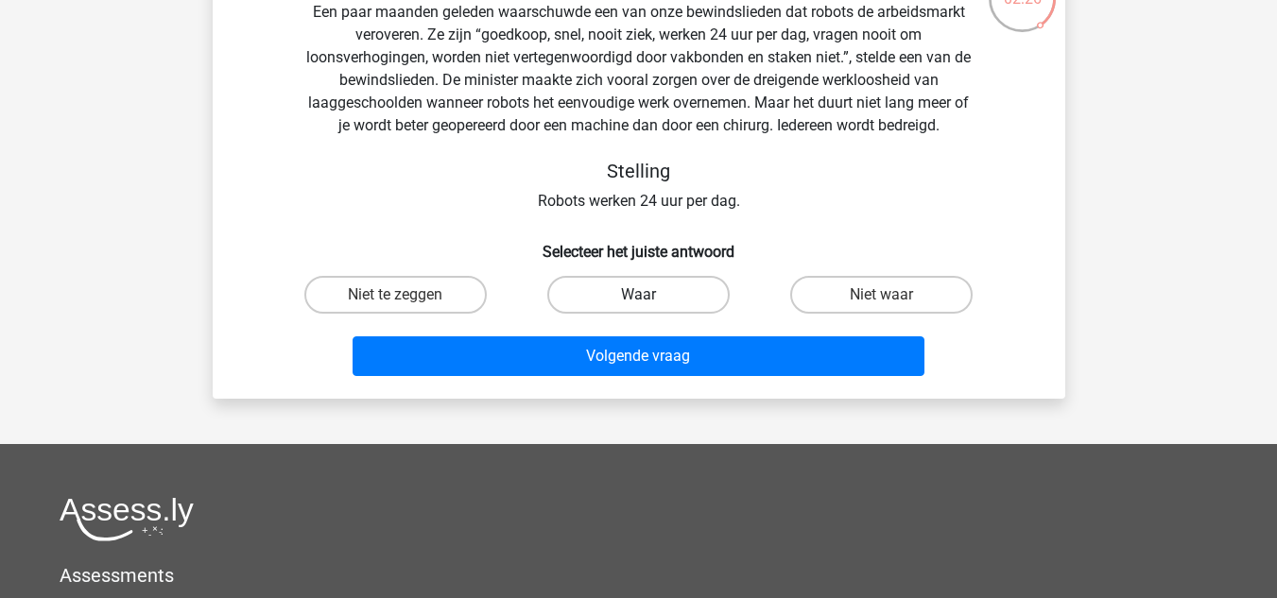
click at [662, 291] on label "Waar" at bounding box center [638, 295] width 182 height 38
click at [650, 295] on input "Waar" at bounding box center [644, 301] width 12 height 12
radio input "true"
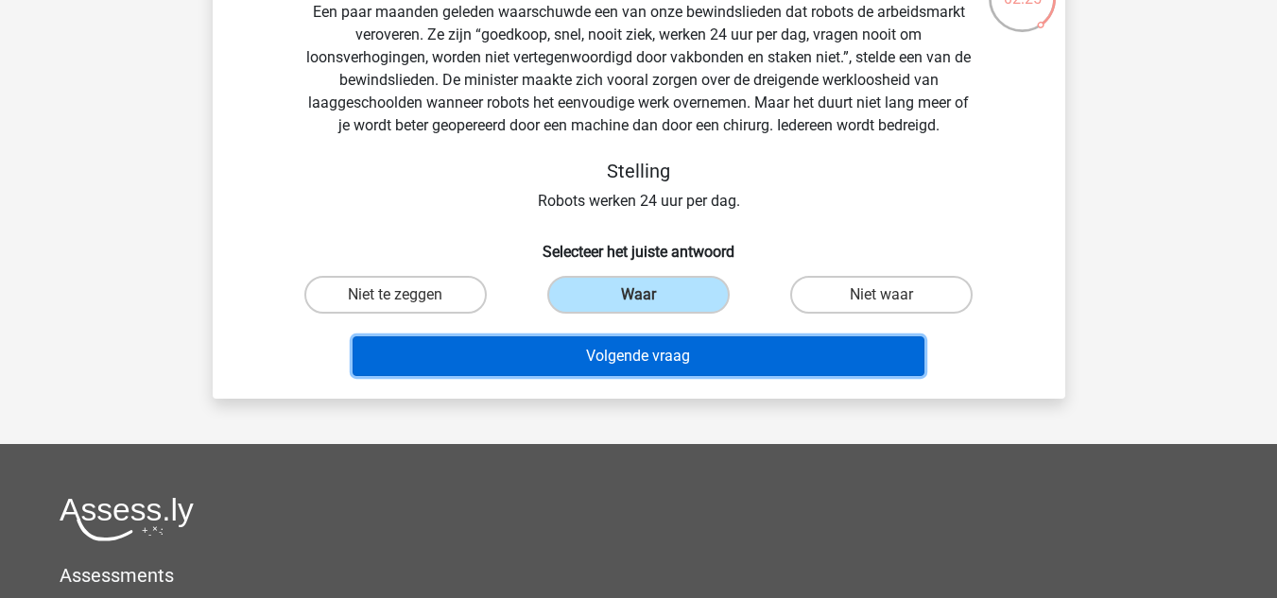
click at [685, 345] on button "Volgende vraag" at bounding box center [639, 357] width 572 height 40
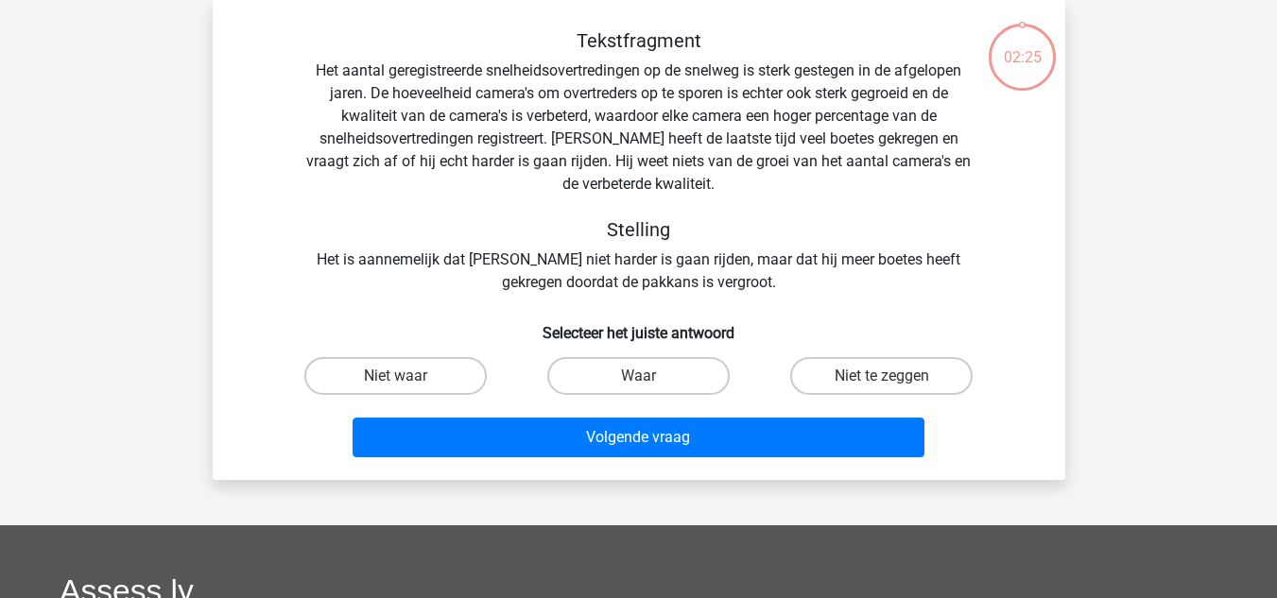
scroll to position [87, 0]
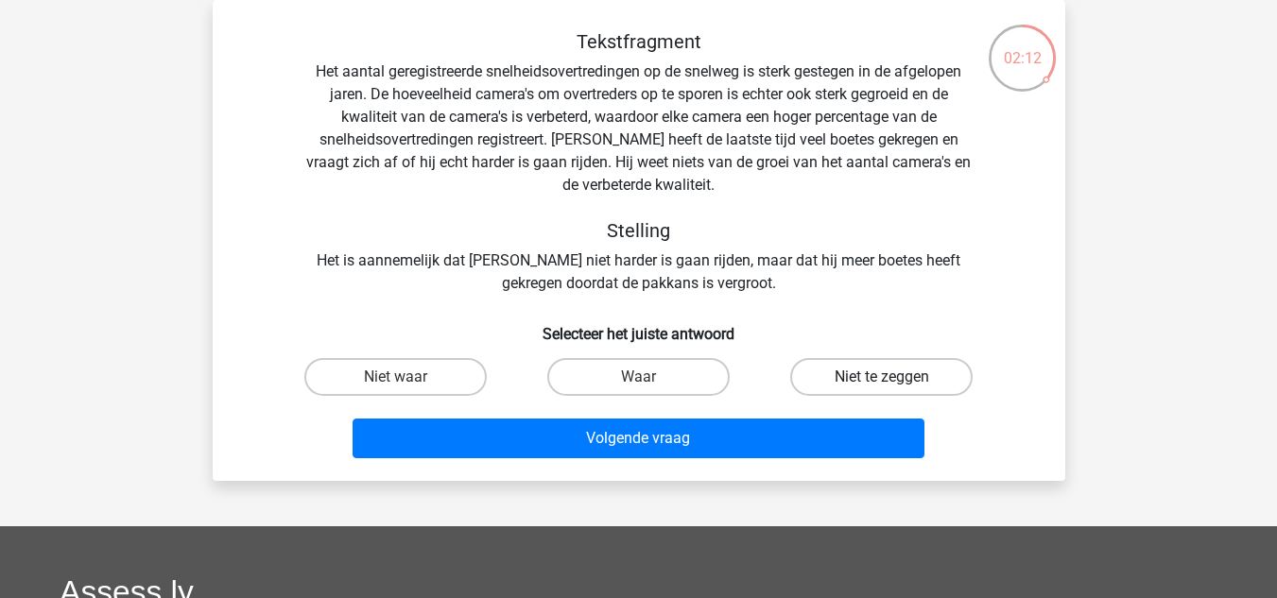
click at [846, 389] on label "Niet te zeggen" at bounding box center [881, 377] width 182 height 38
click at [882, 389] on input "Niet te zeggen" at bounding box center [888, 383] width 12 height 12
radio input "true"
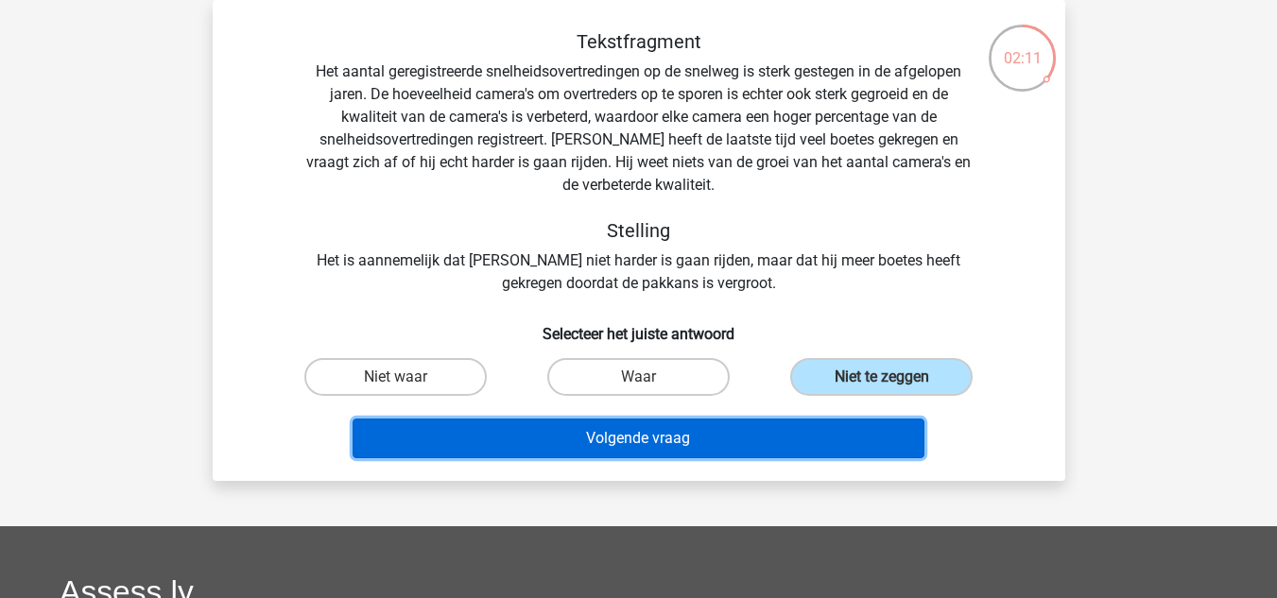
click at [771, 421] on button "Volgende vraag" at bounding box center [639, 439] width 572 height 40
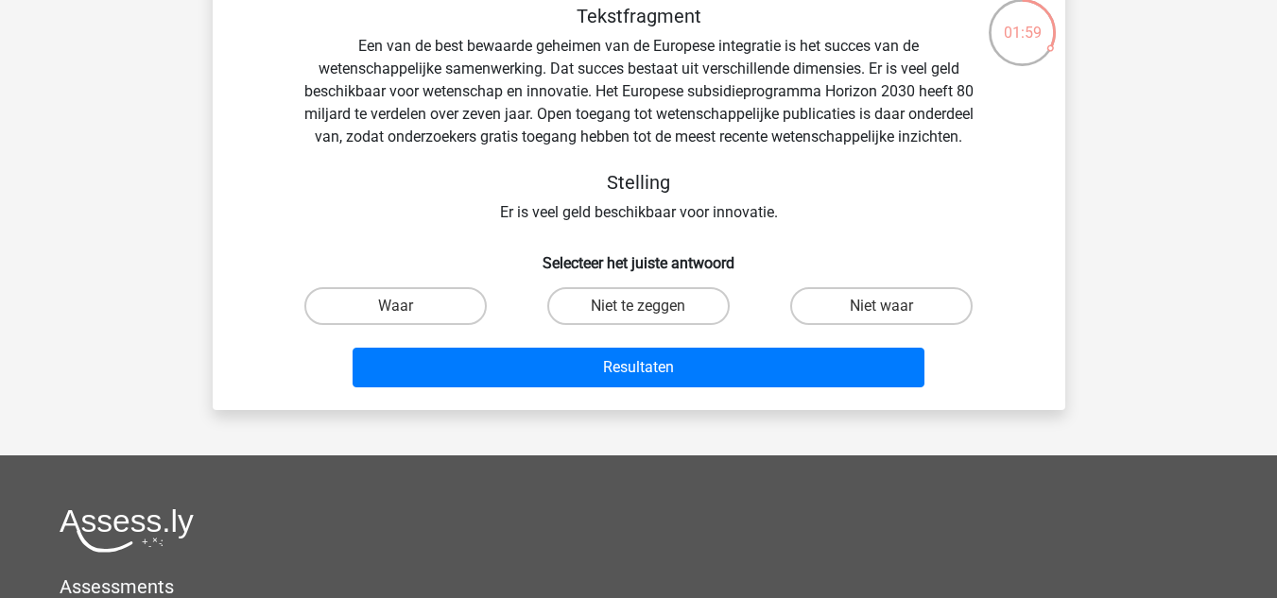
scroll to position [116, 0]
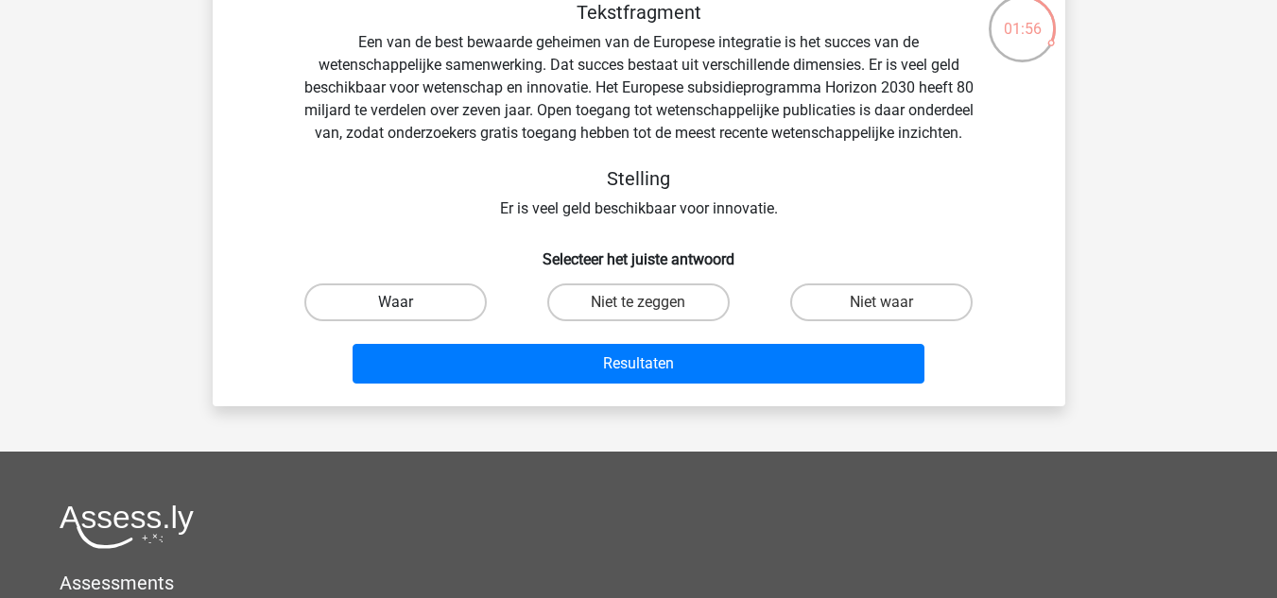
click at [438, 320] on label "Waar" at bounding box center [395, 303] width 182 height 38
click at [407, 315] on input "Waar" at bounding box center [401, 309] width 12 height 12
radio input "true"
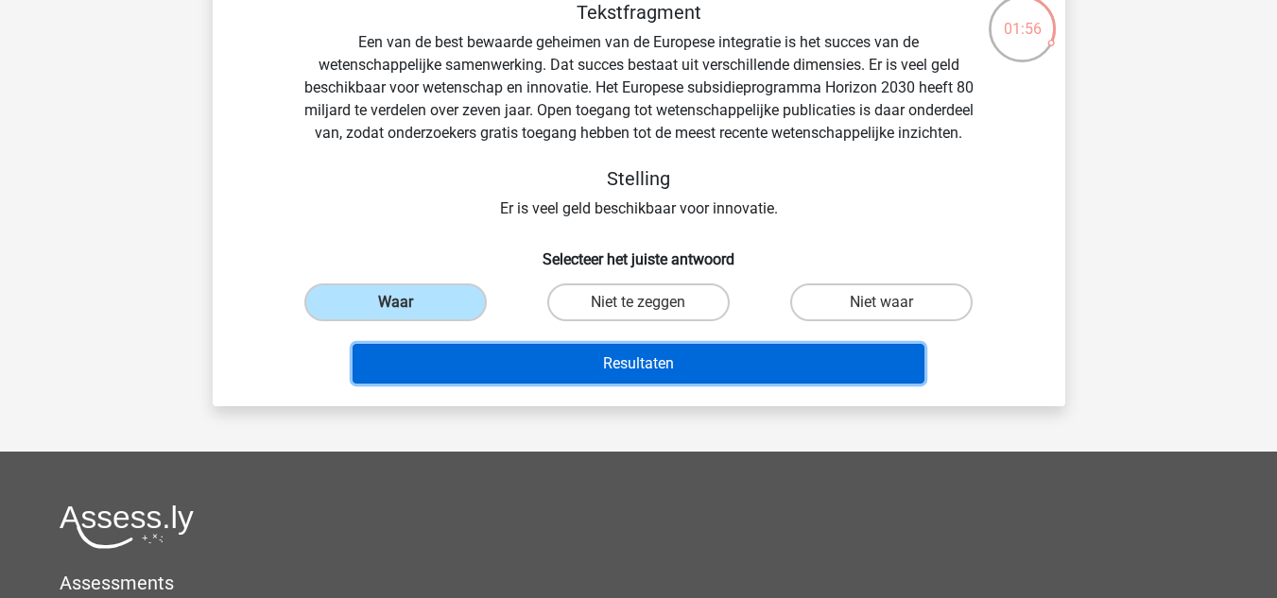
click at [588, 372] on button "Resultaten" at bounding box center [639, 364] width 572 height 40
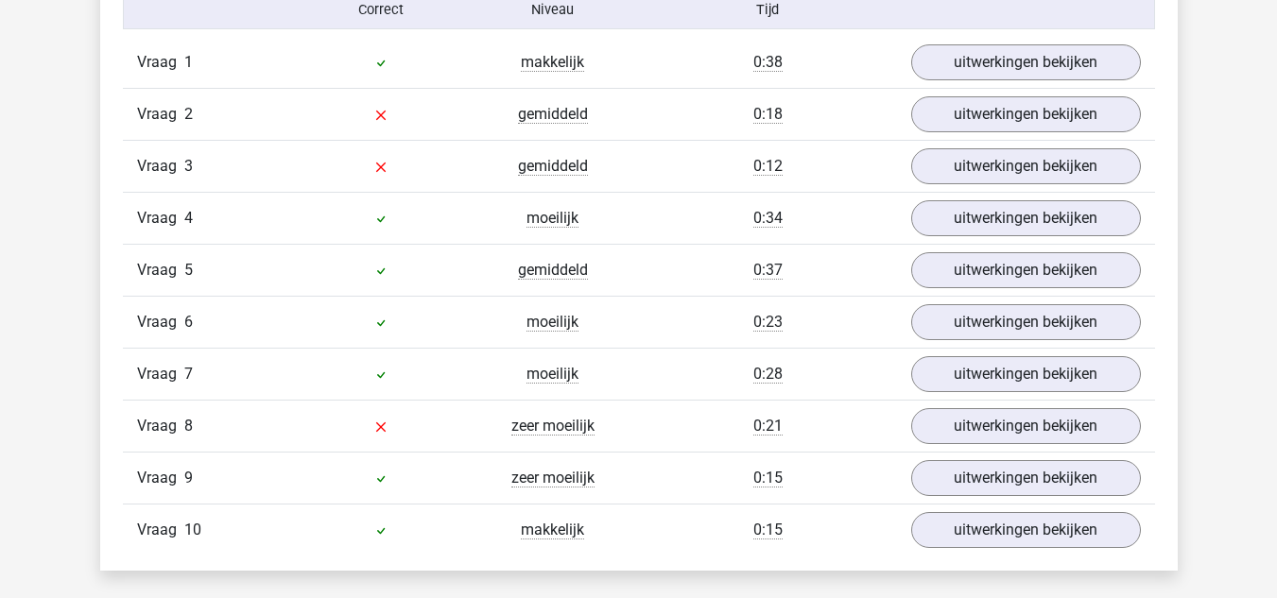
scroll to position [1613, 0]
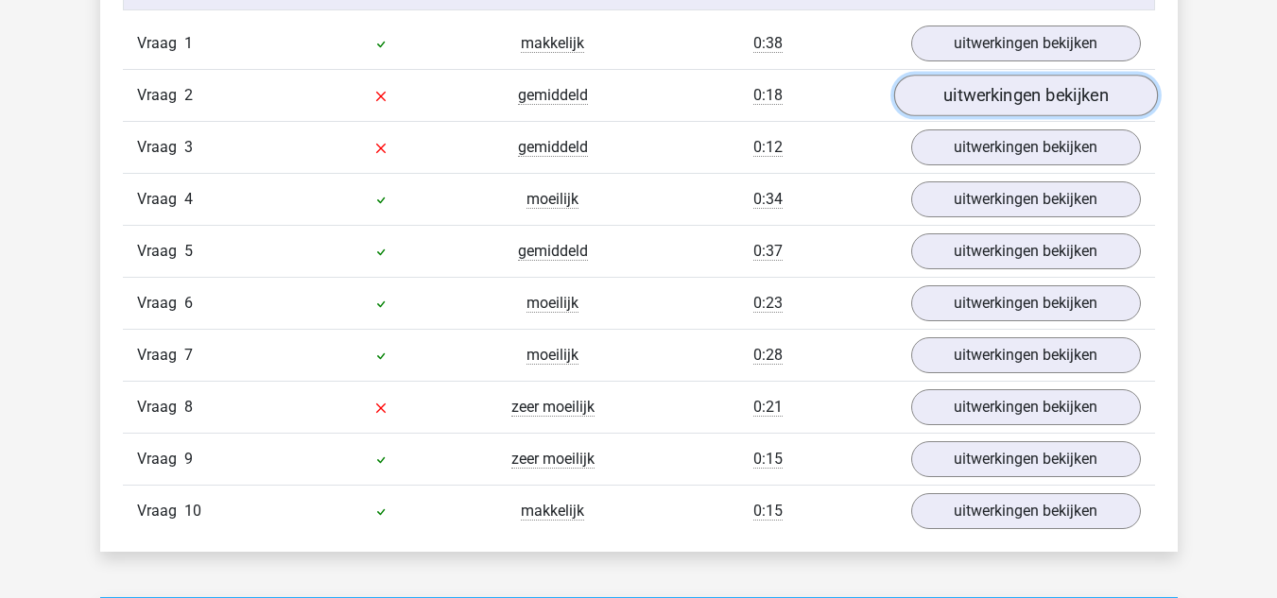
click at [996, 94] on link "uitwerkingen bekijken" at bounding box center [1025, 96] width 264 height 42
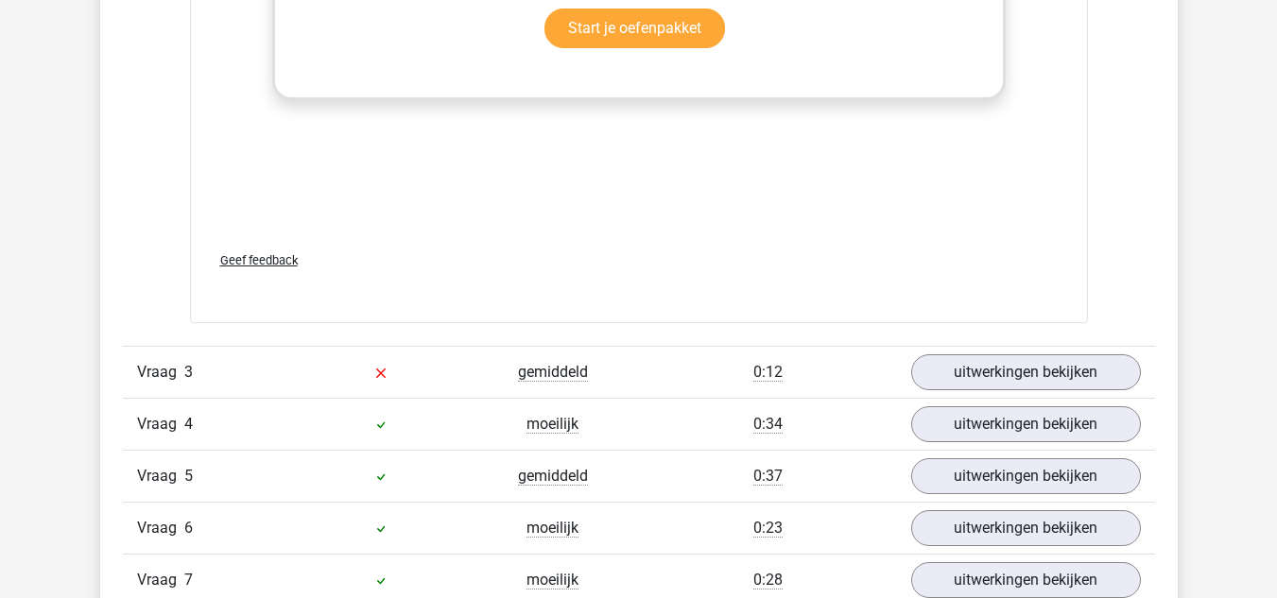
scroll to position [2435, 0]
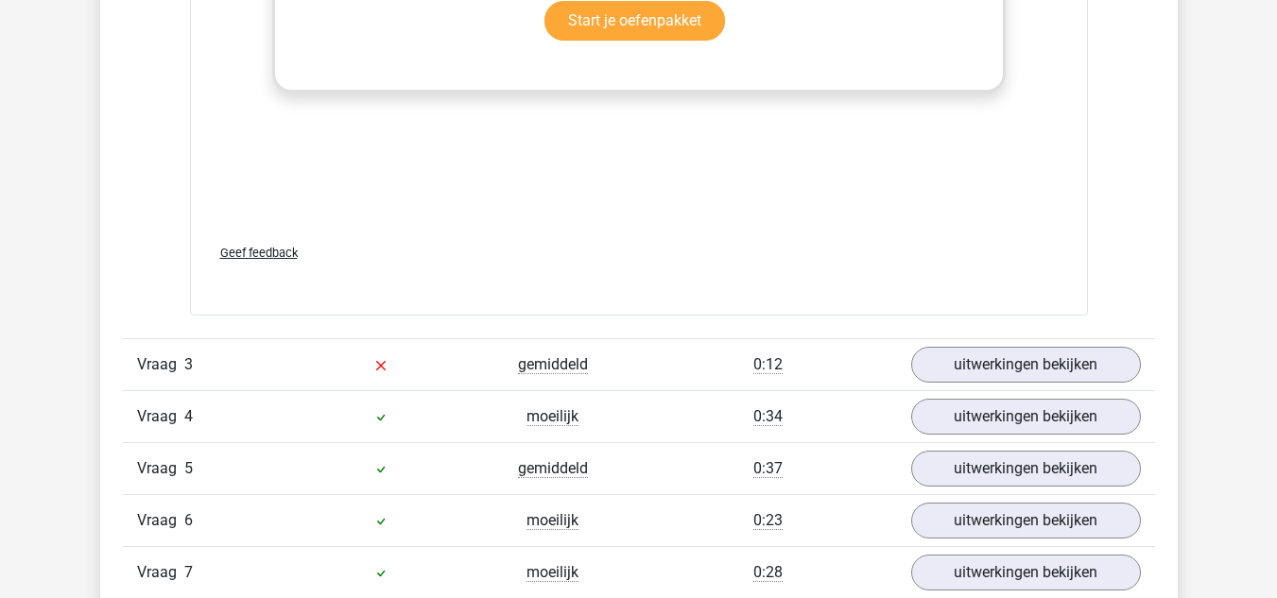
click at [990, 343] on div "Vraag 3 gemiddeld 0:12 uitwerkingen bekijken" at bounding box center [639, 364] width 1032 height 52
click at [973, 366] on link "uitwerkingen bekijken" at bounding box center [1025, 365] width 264 height 42
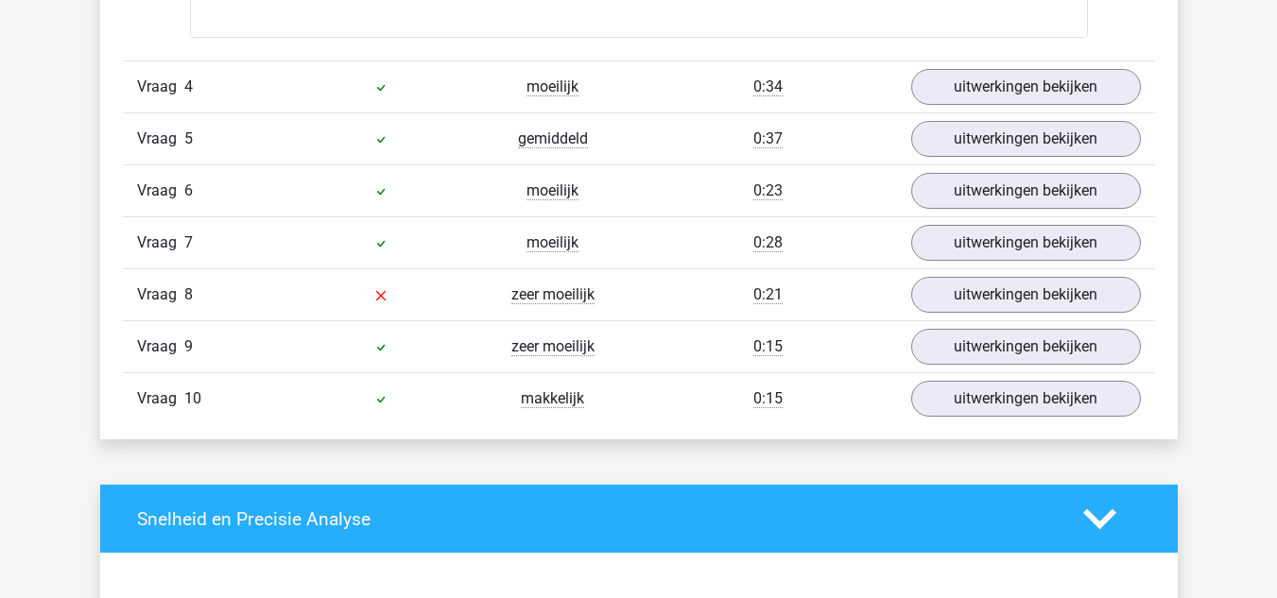
scroll to position [3970, 0]
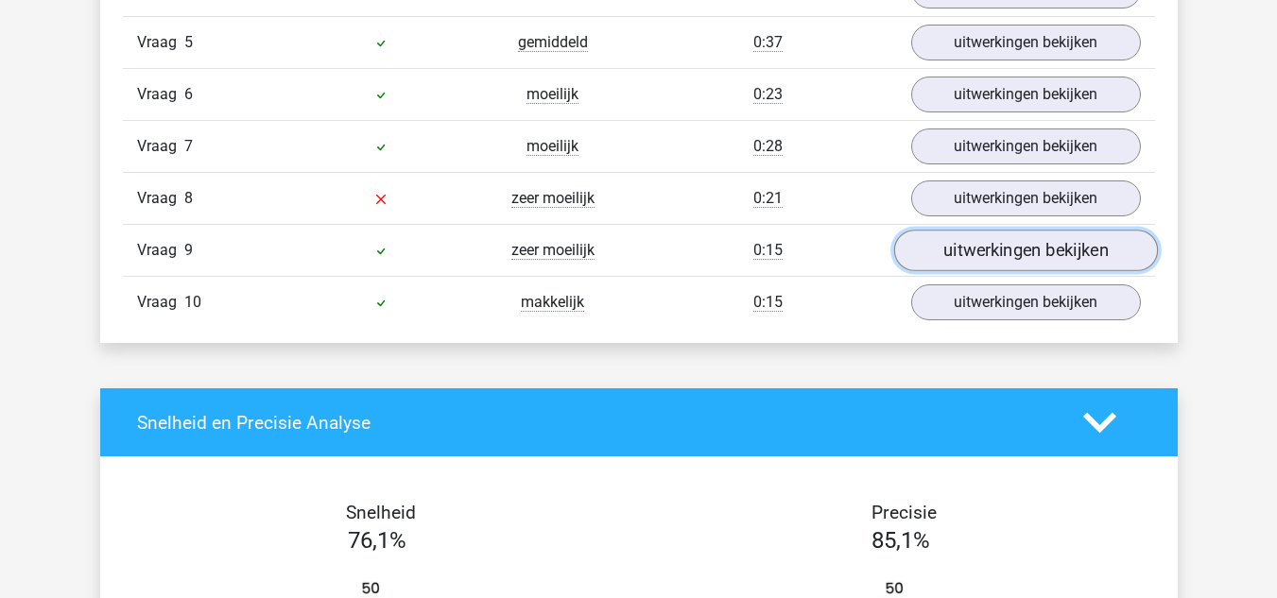
click at [926, 246] on link "uitwerkingen bekijken" at bounding box center [1025, 252] width 264 height 42
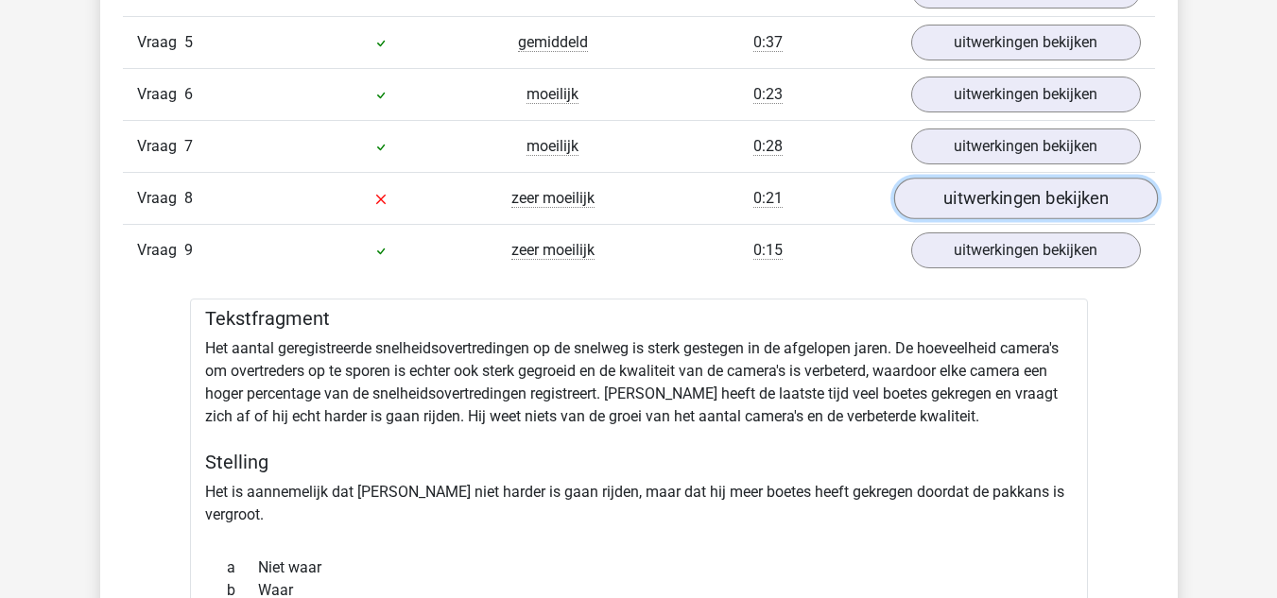
click at [922, 203] on link "uitwerkingen bekijken" at bounding box center [1025, 200] width 264 height 42
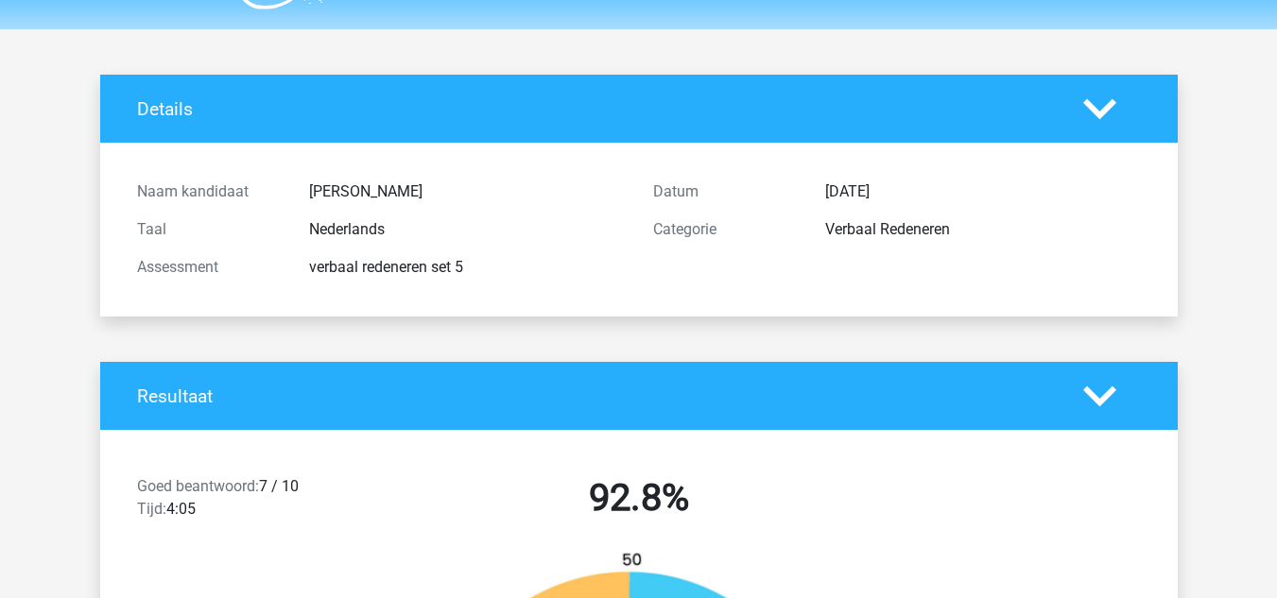
scroll to position [0, 0]
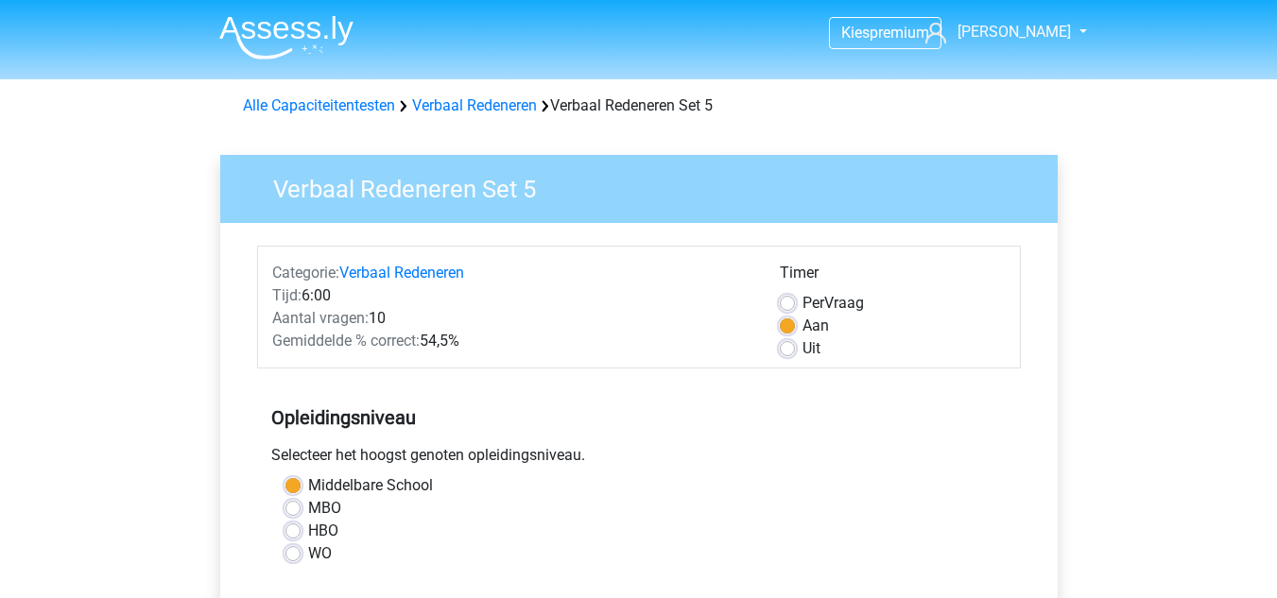
scroll to position [609, 0]
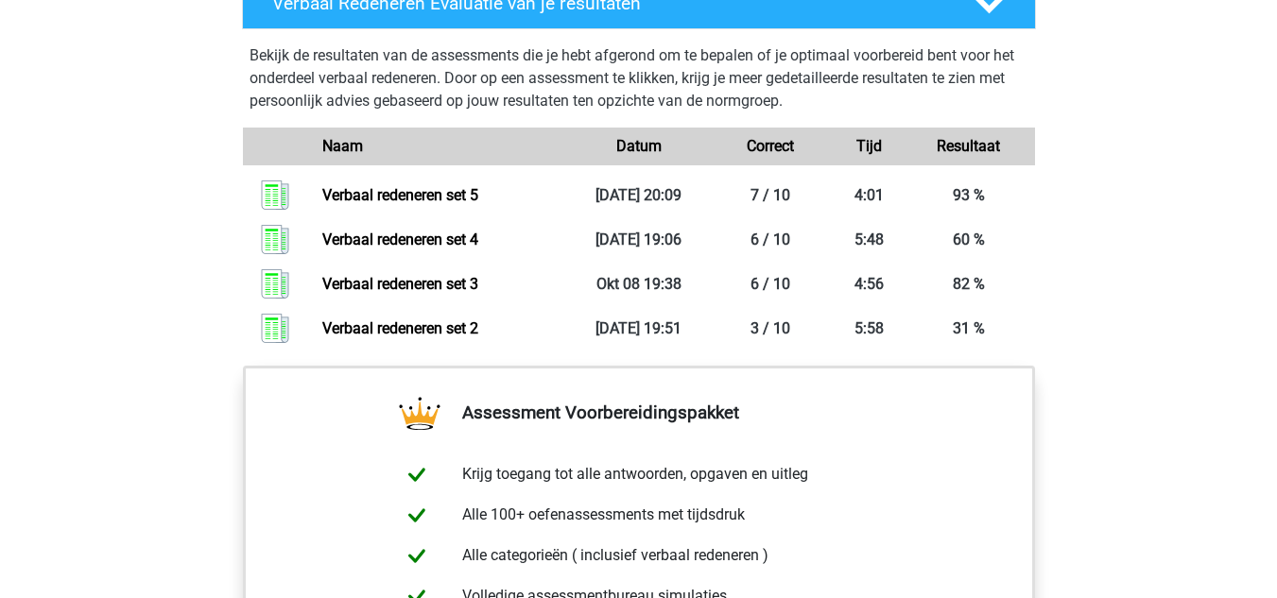
scroll to position [1336, 0]
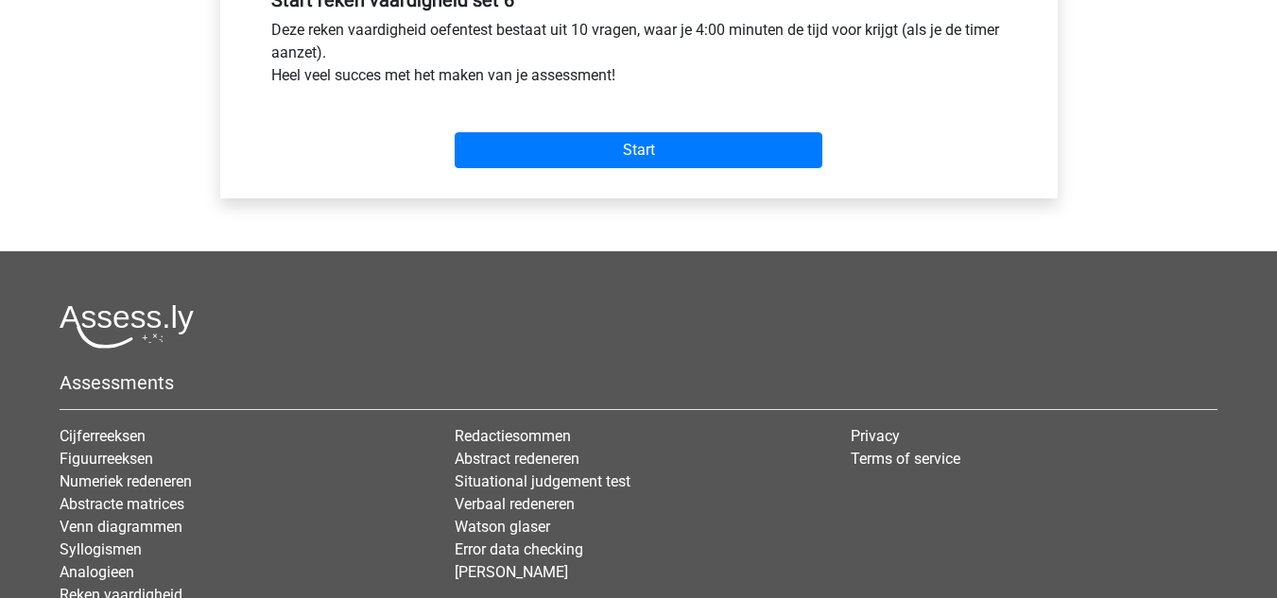
scroll to position [736, 0]
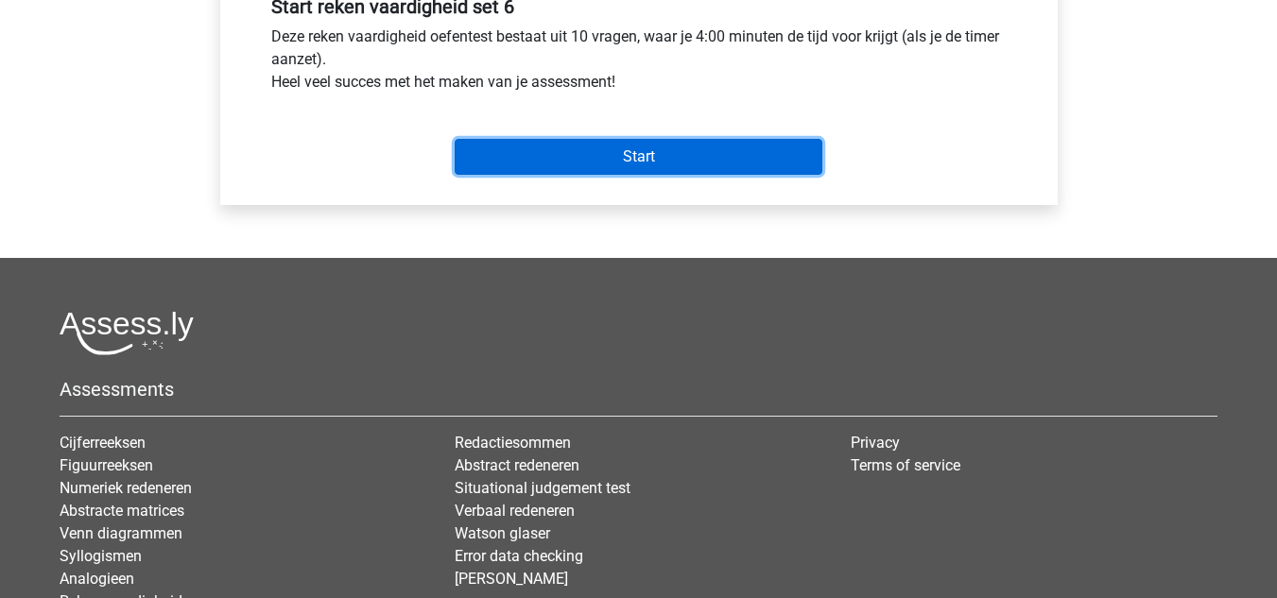
click at [612, 160] on input "Start" at bounding box center [639, 157] width 368 height 36
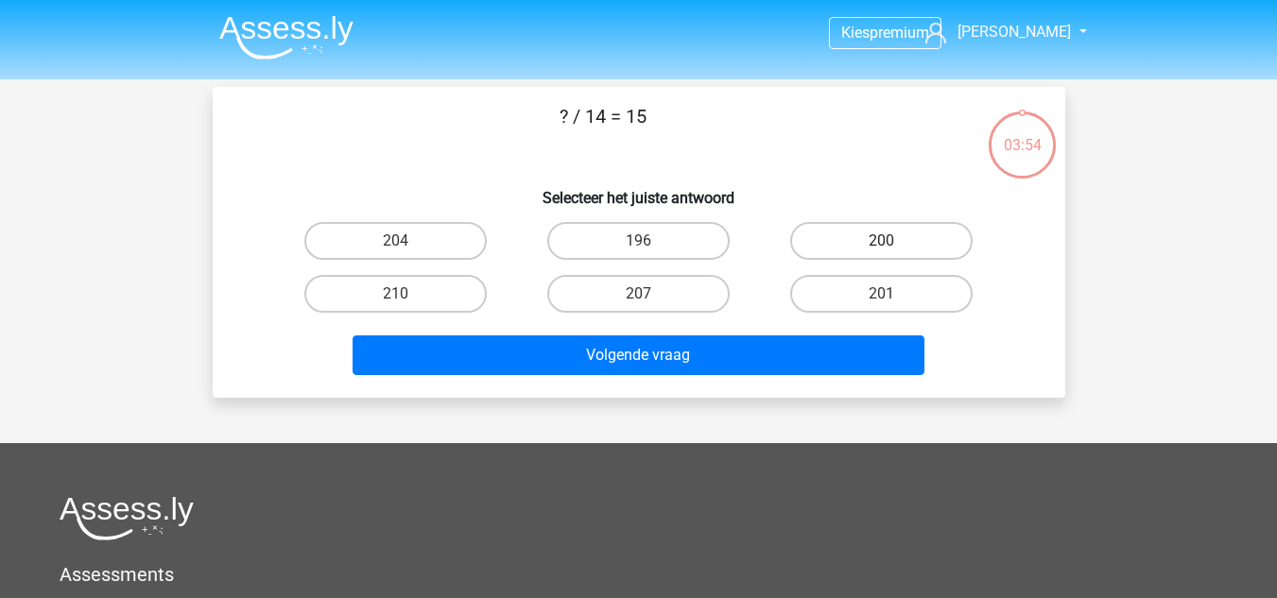
click at [841, 232] on label "200" at bounding box center [881, 241] width 182 height 38
click at [882, 241] on input "200" at bounding box center [888, 247] width 12 height 12
radio input "true"
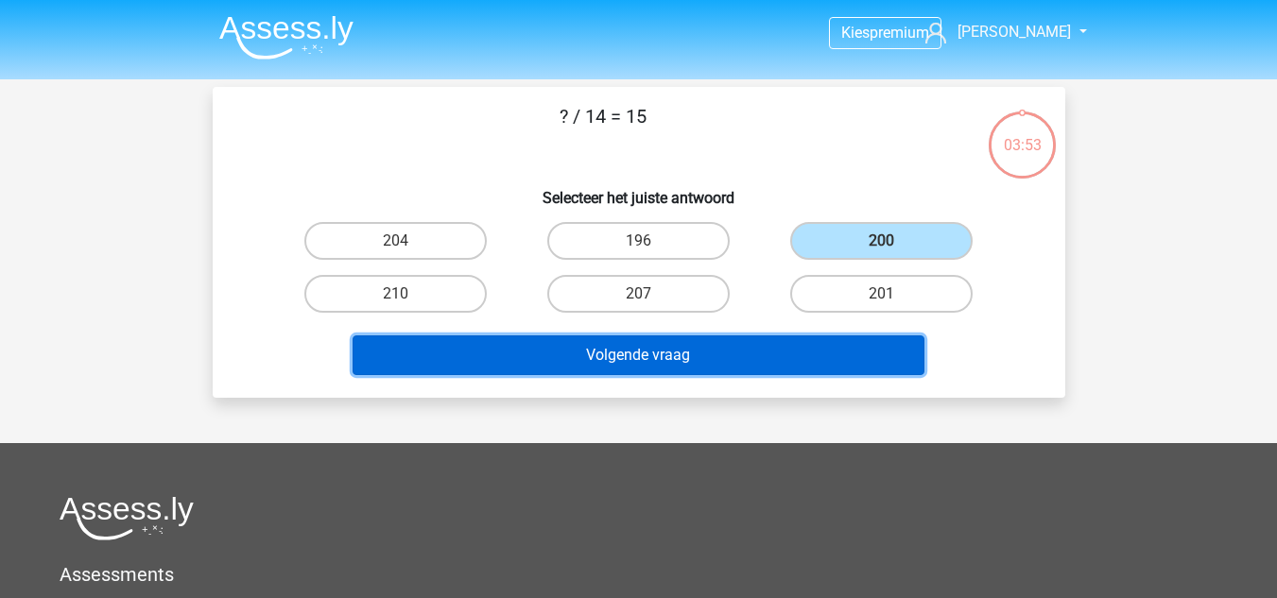
click at [755, 339] on button "Volgende vraag" at bounding box center [639, 356] width 572 height 40
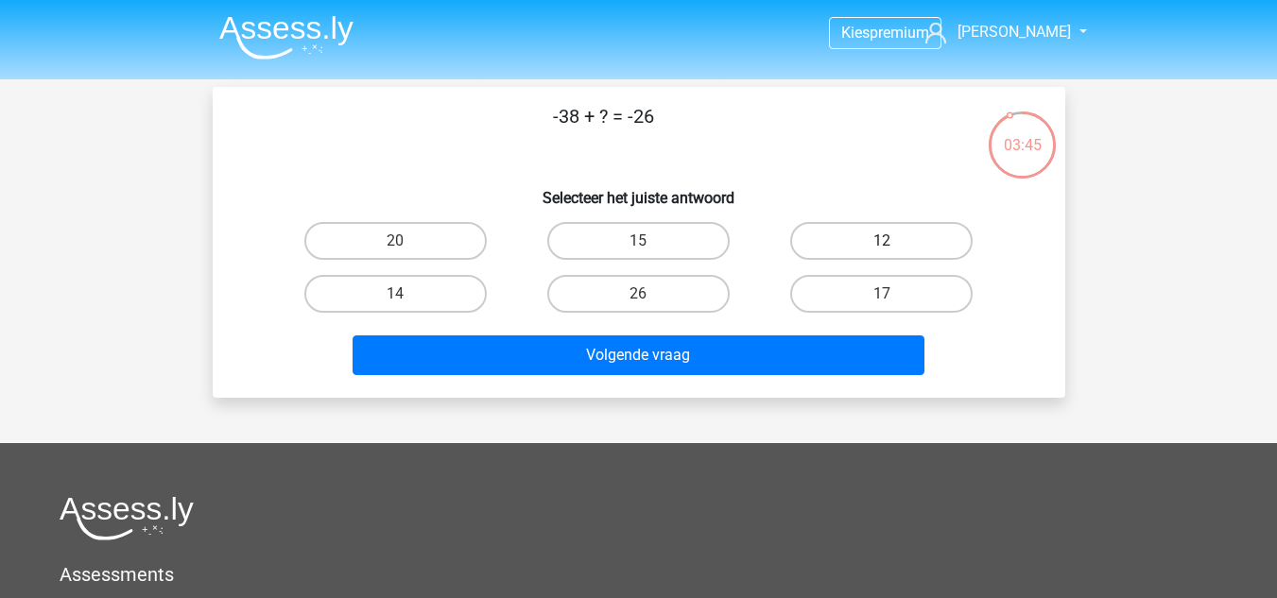
click at [832, 250] on label "12" at bounding box center [881, 241] width 182 height 38
click at [882, 250] on input "12" at bounding box center [888, 247] width 12 height 12
radio input "true"
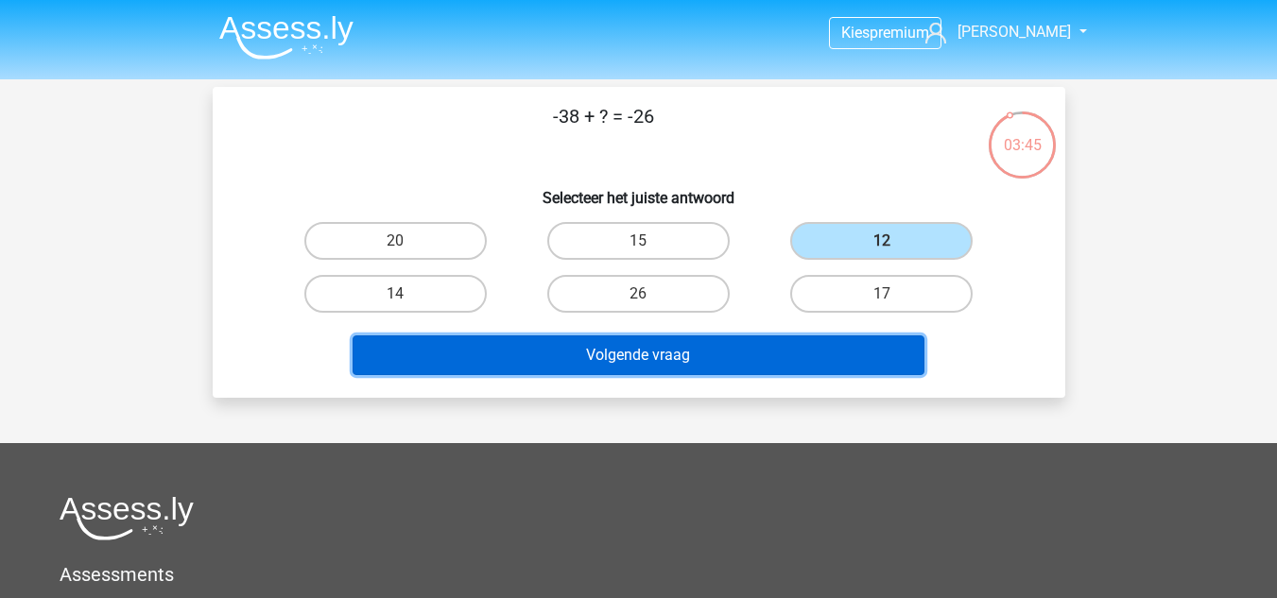
click at [712, 343] on button "Volgende vraag" at bounding box center [639, 356] width 572 height 40
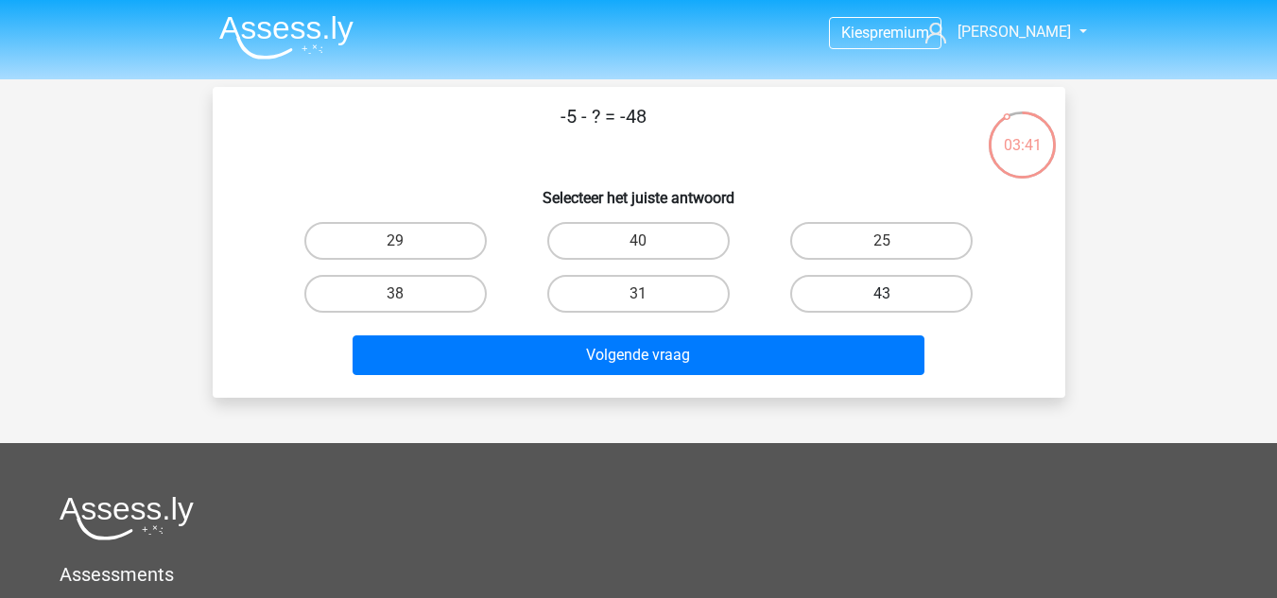
click at [815, 299] on label "43" at bounding box center [881, 294] width 182 height 38
click at [882, 299] on input "43" at bounding box center [888, 300] width 12 height 12
radio input "true"
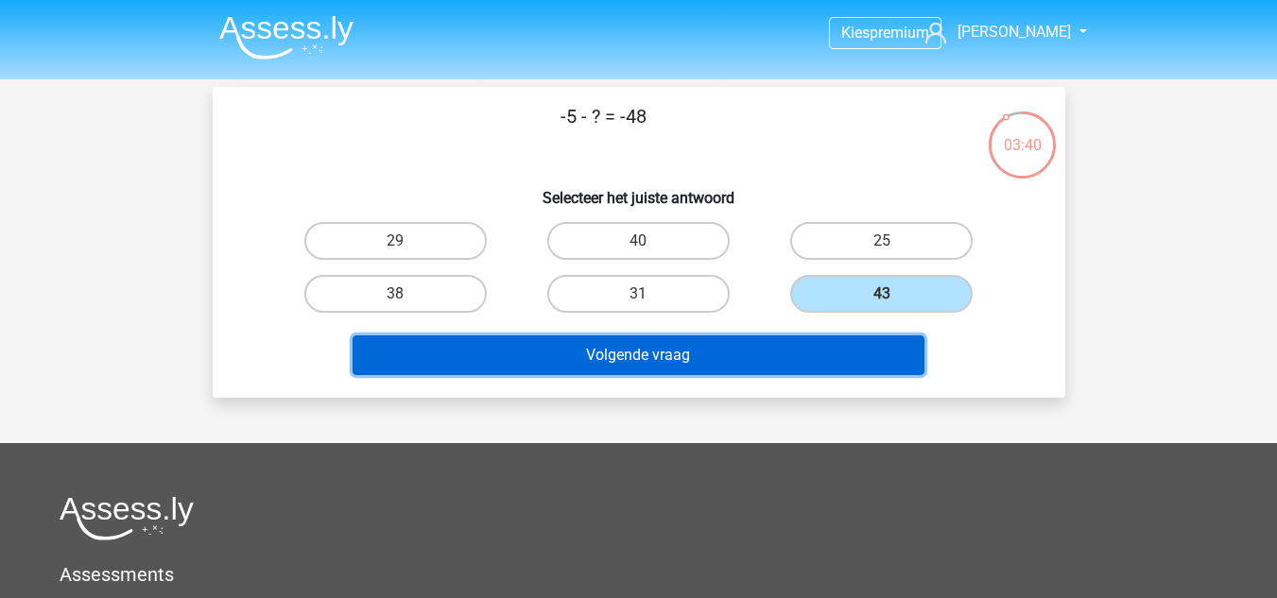
click at [700, 360] on button "Volgende vraag" at bounding box center [639, 356] width 572 height 40
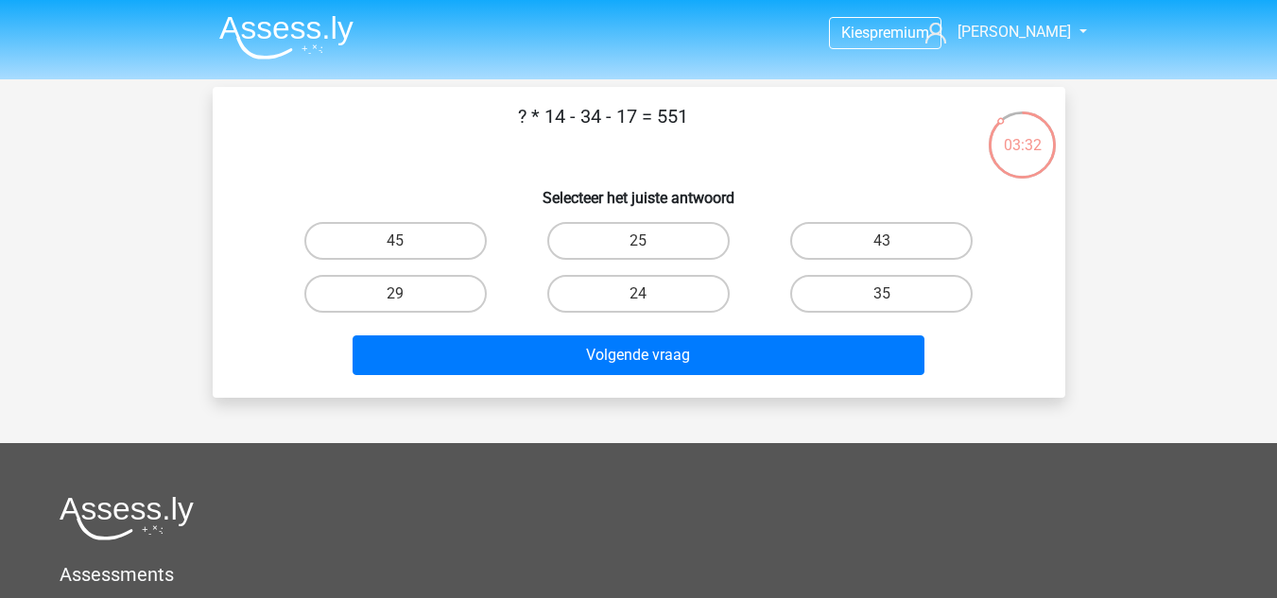
click at [407, 245] on input "45" at bounding box center [401, 247] width 12 height 12
radio input "true"
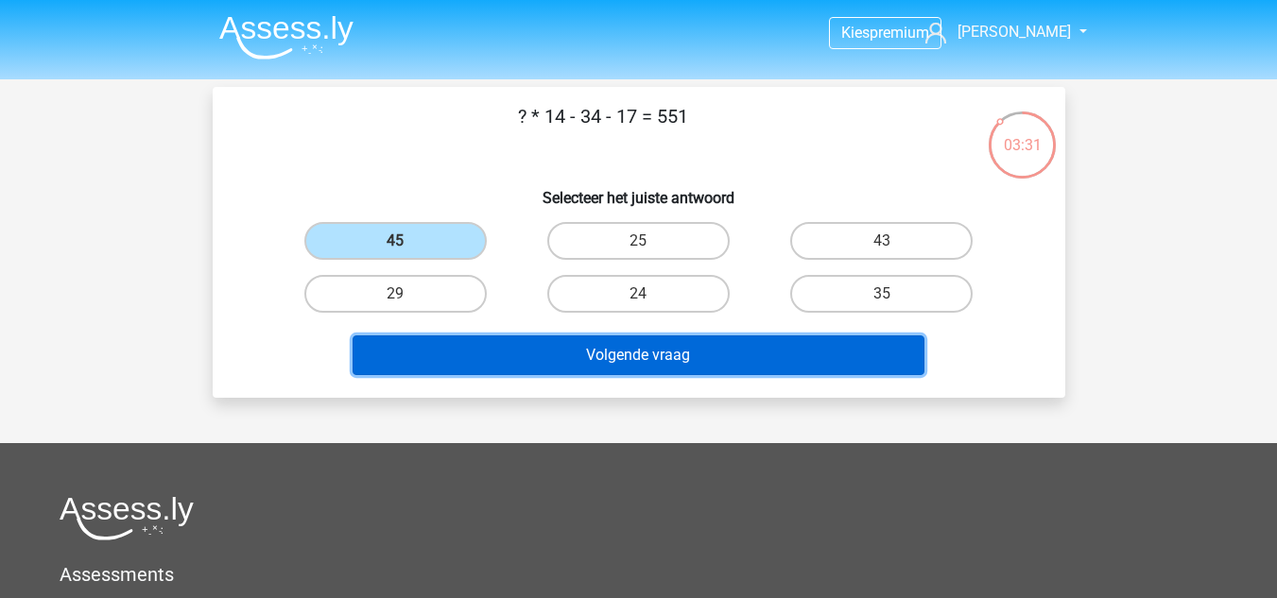
click at [608, 355] on button "Volgende vraag" at bounding box center [639, 356] width 572 height 40
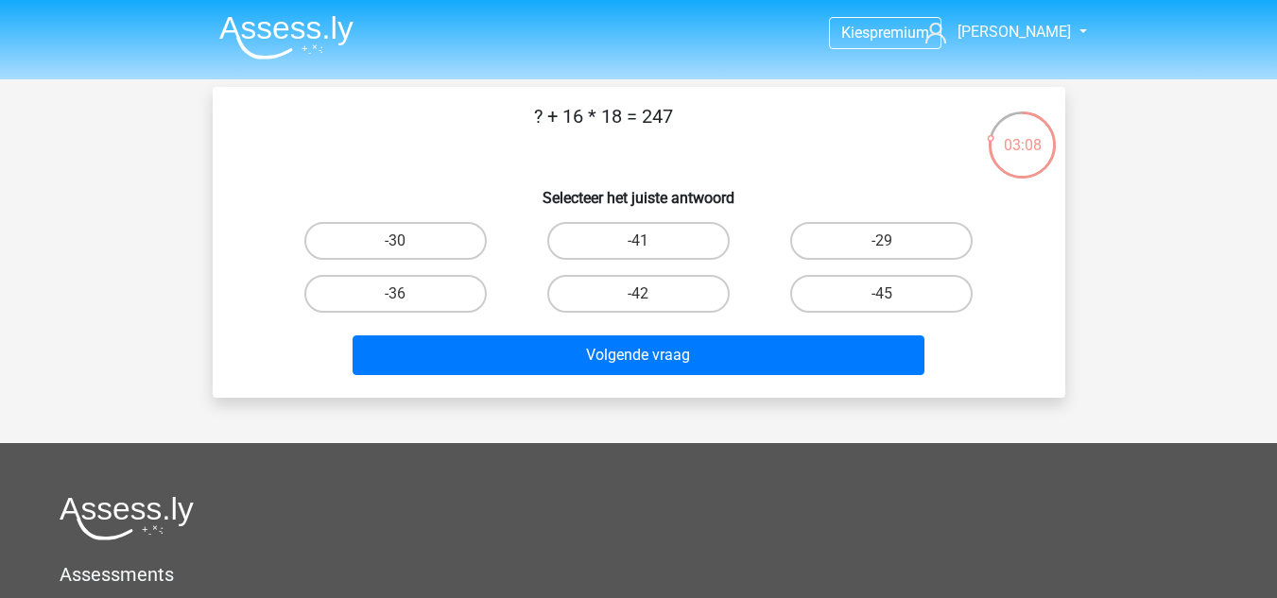
scroll to position [43, 0]
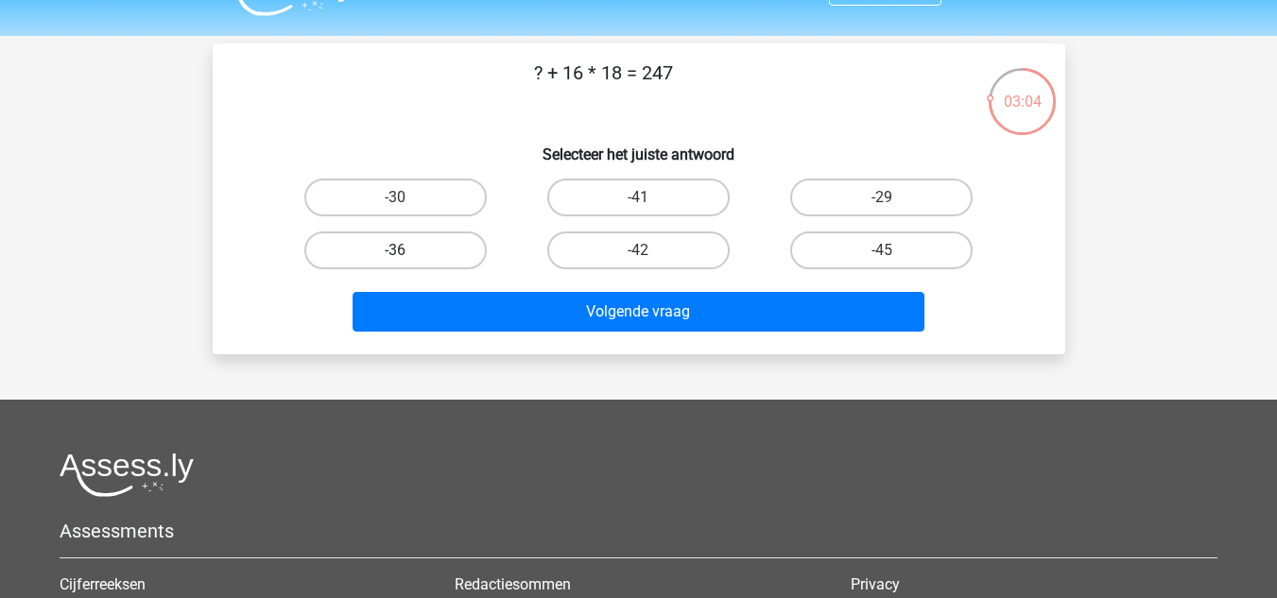
click at [418, 243] on label "-36" at bounding box center [395, 251] width 182 height 38
click at [407, 251] on input "-36" at bounding box center [401, 257] width 12 height 12
radio input "true"
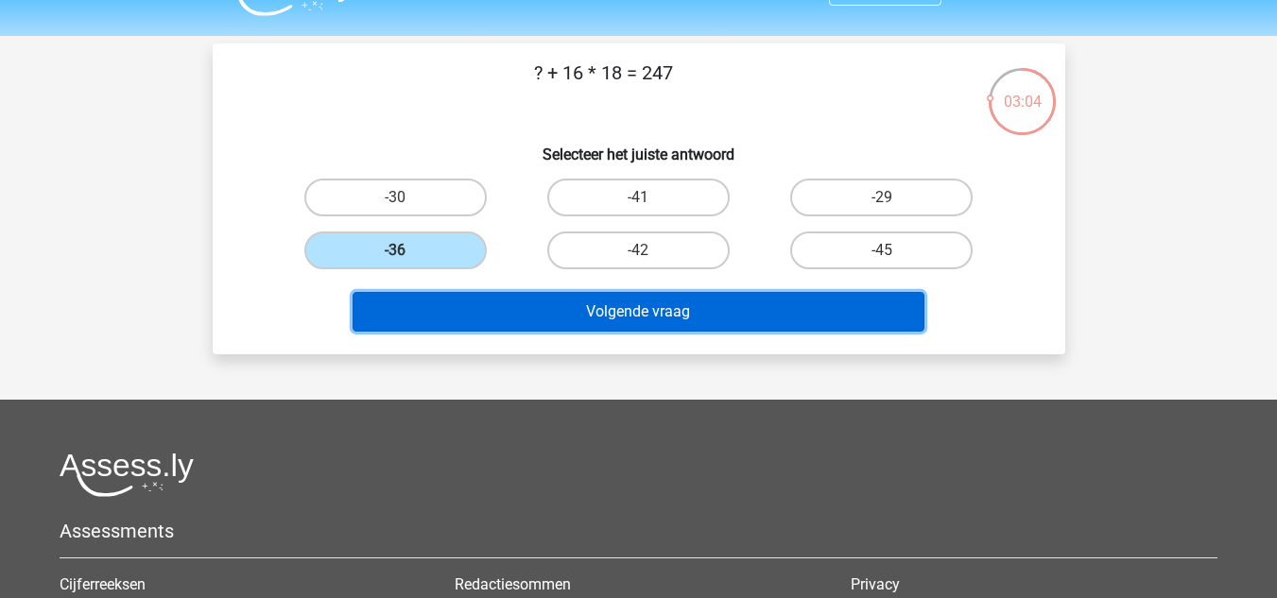
click at [543, 320] on button "Volgende vraag" at bounding box center [639, 312] width 572 height 40
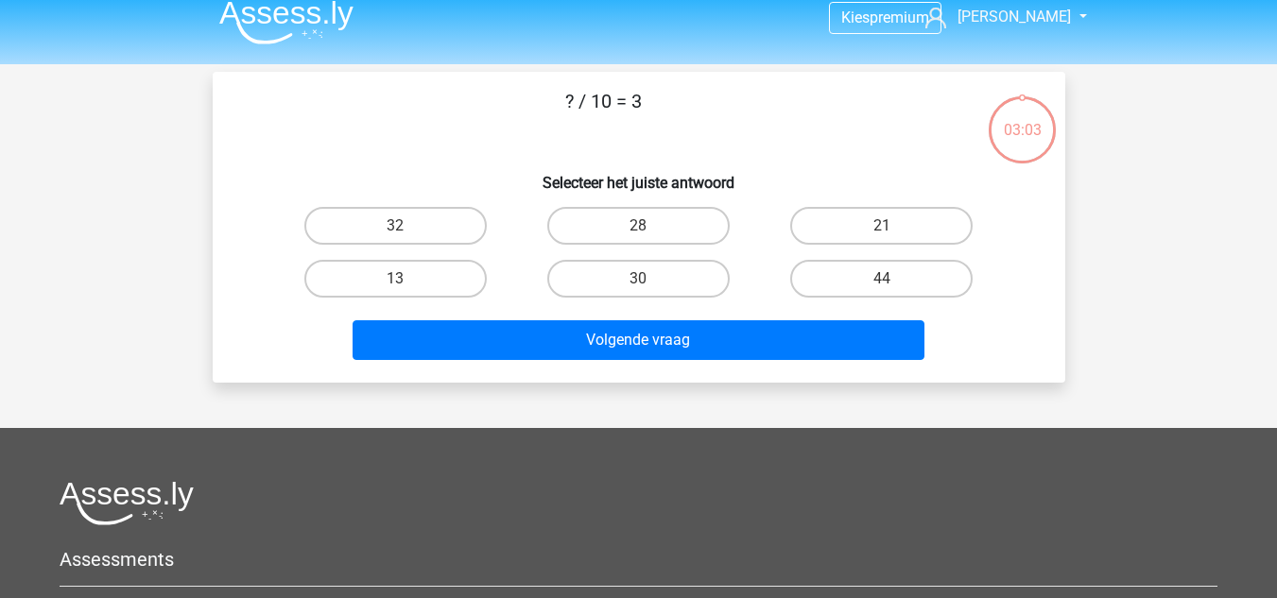
scroll to position [12, 0]
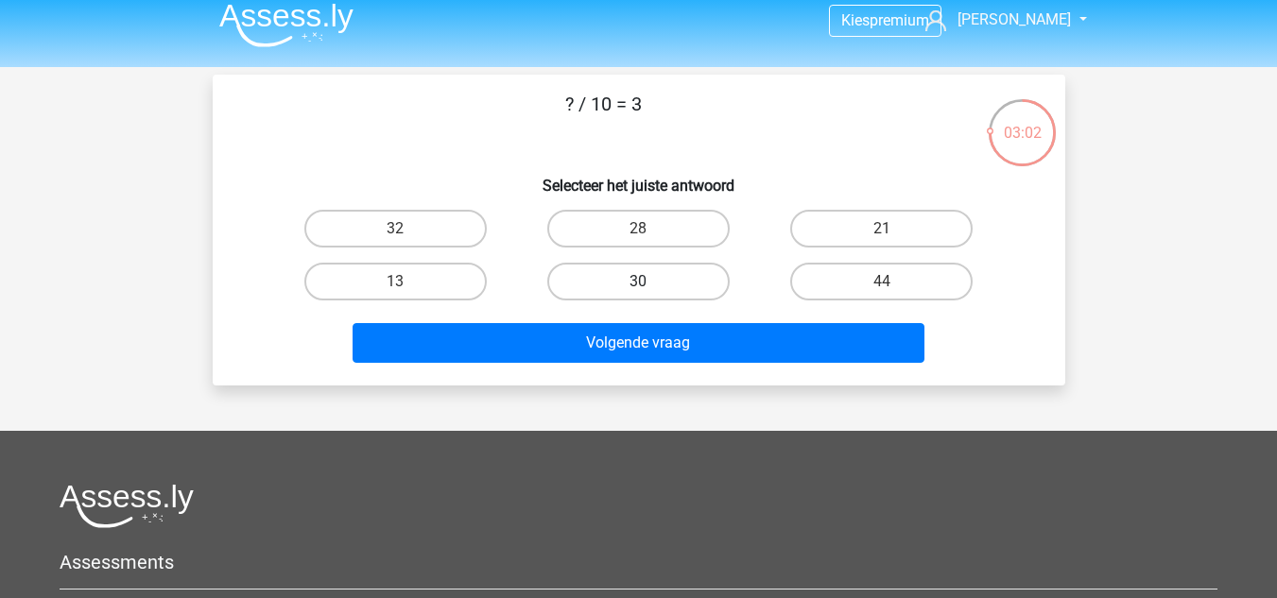
click at [602, 291] on label "30" at bounding box center [638, 282] width 182 height 38
click at [638, 291] on input "30" at bounding box center [644, 288] width 12 height 12
radio input "true"
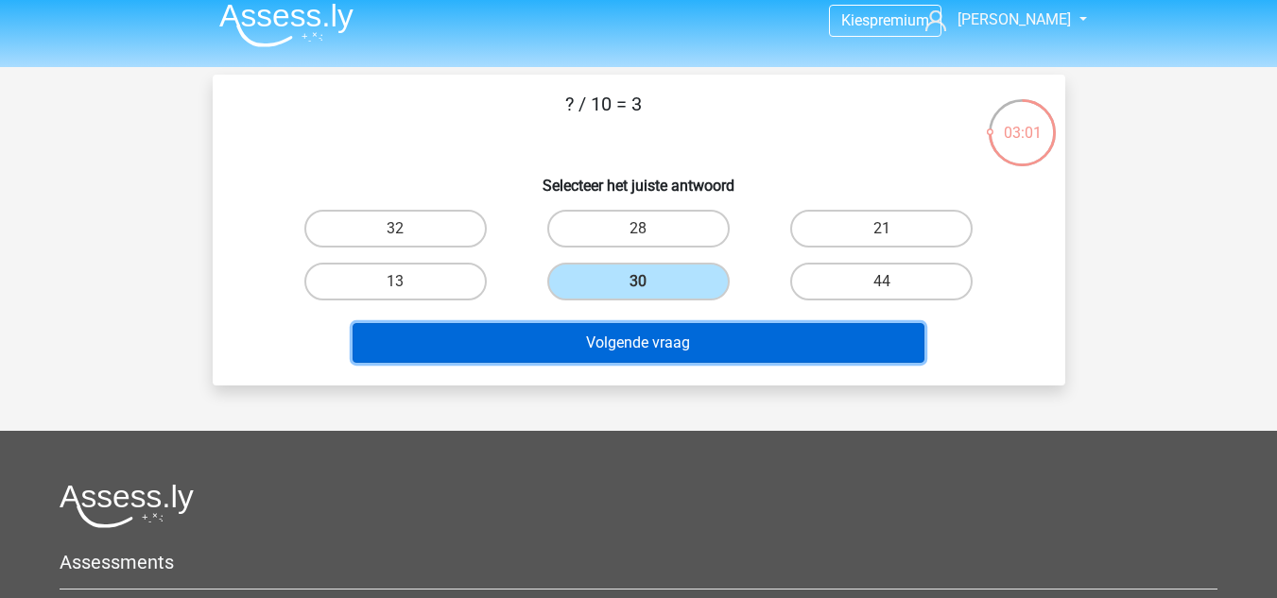
click at [619, 338] on button "Volgende vraag" at bounding box center [639, 343] width 572 height 40
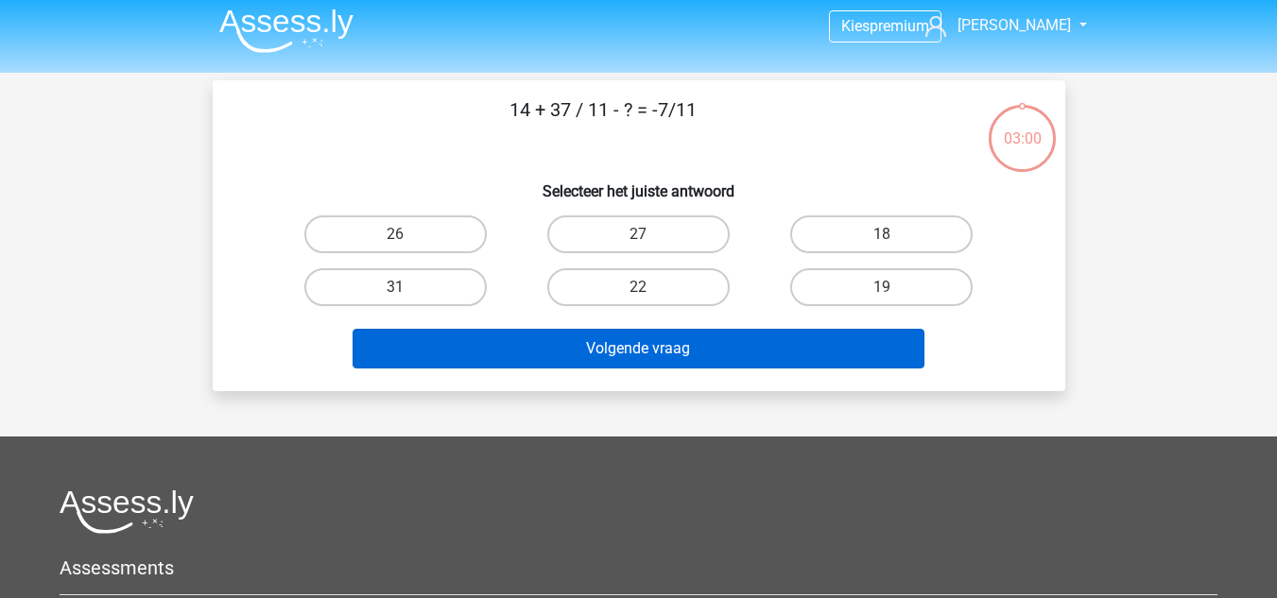
scroll to position [5, 0]
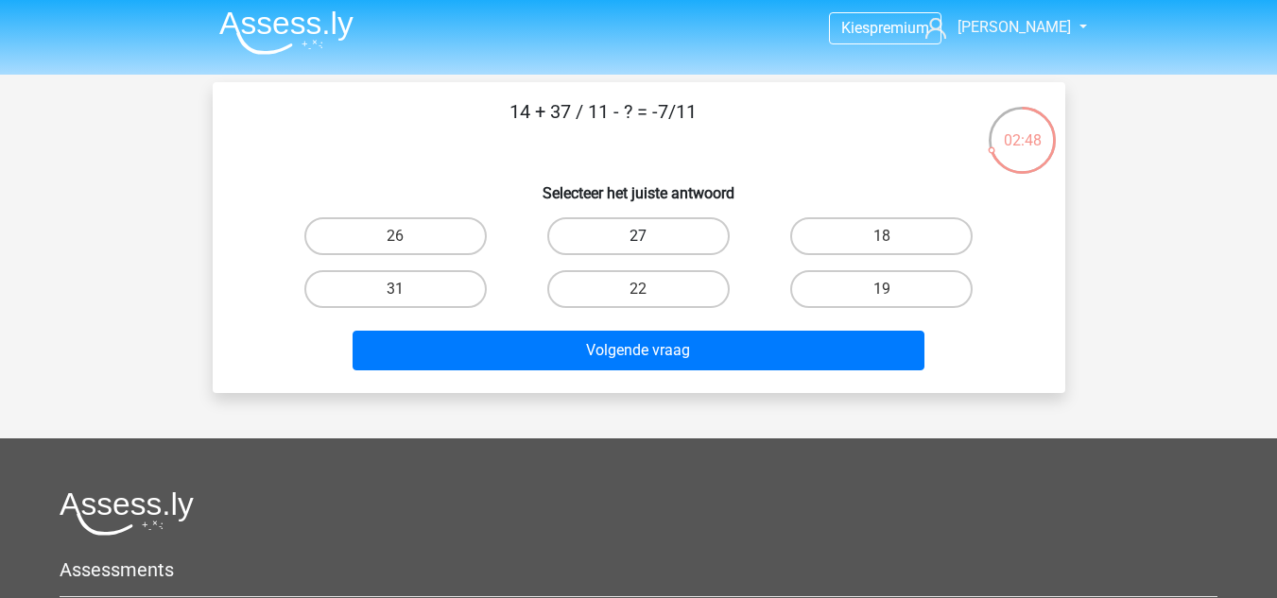
click at [675, 242] on label "27" at bounding box center [638, 236] width 182 height 38
click at [650, 242] on input "27" at bounding box center [644, 242] width 12 height 12
radio input "true"
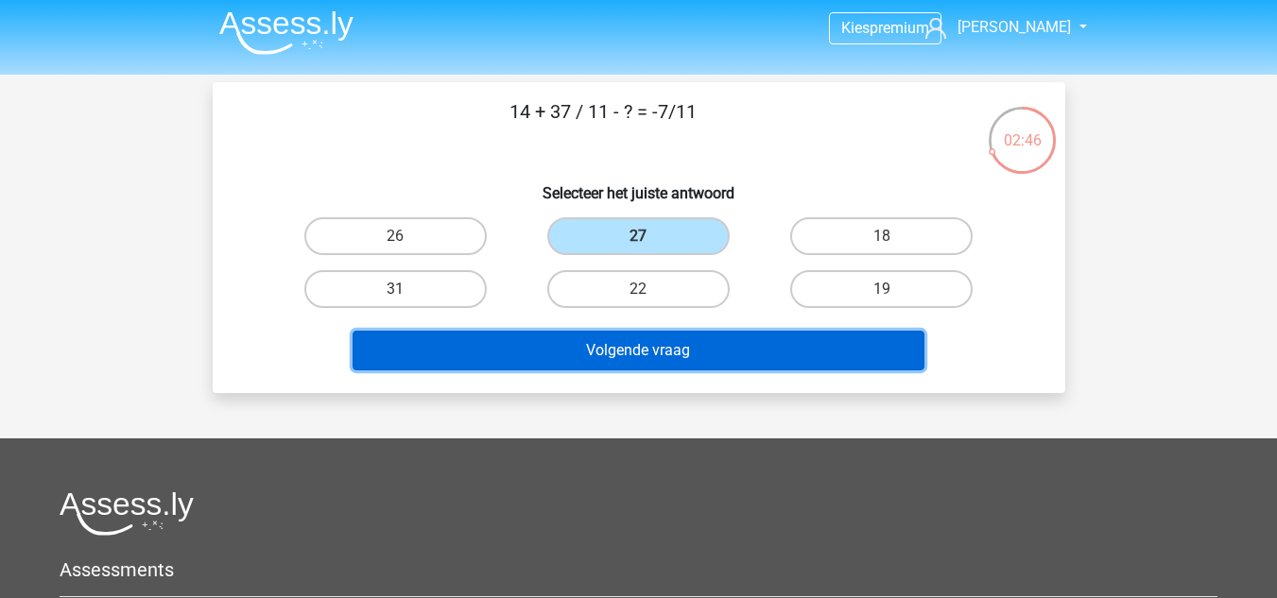
click at [588, 351] on button "Volgende vraag" at bounding box center [639, 351] width 572 height 40
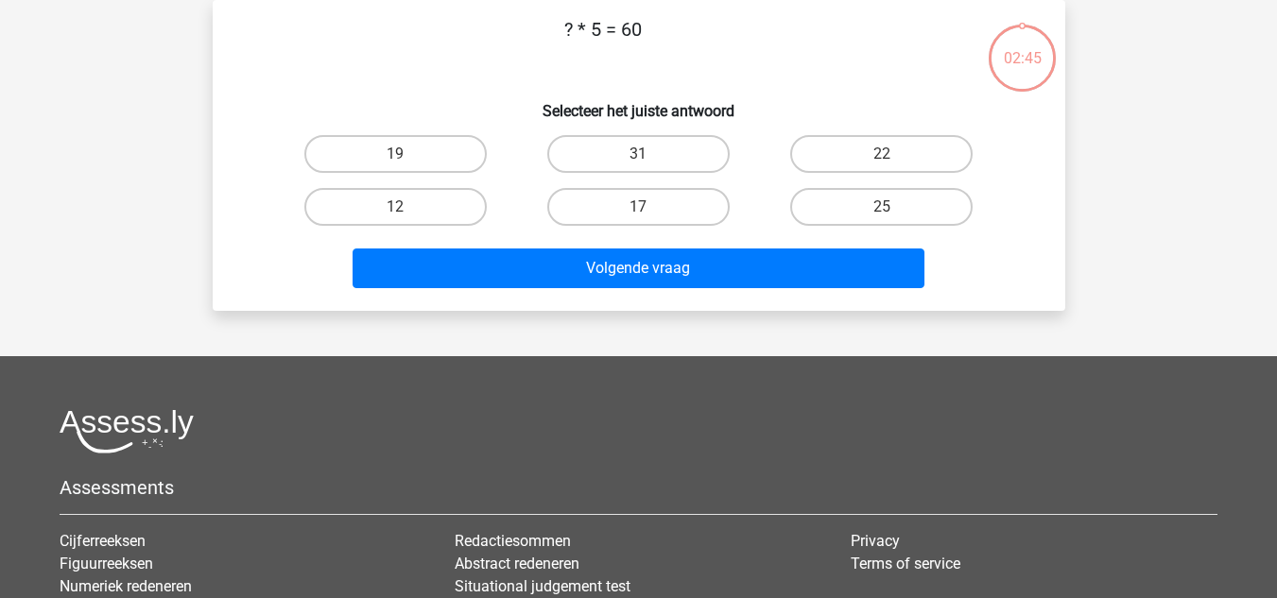
scroll to position [0, 0]
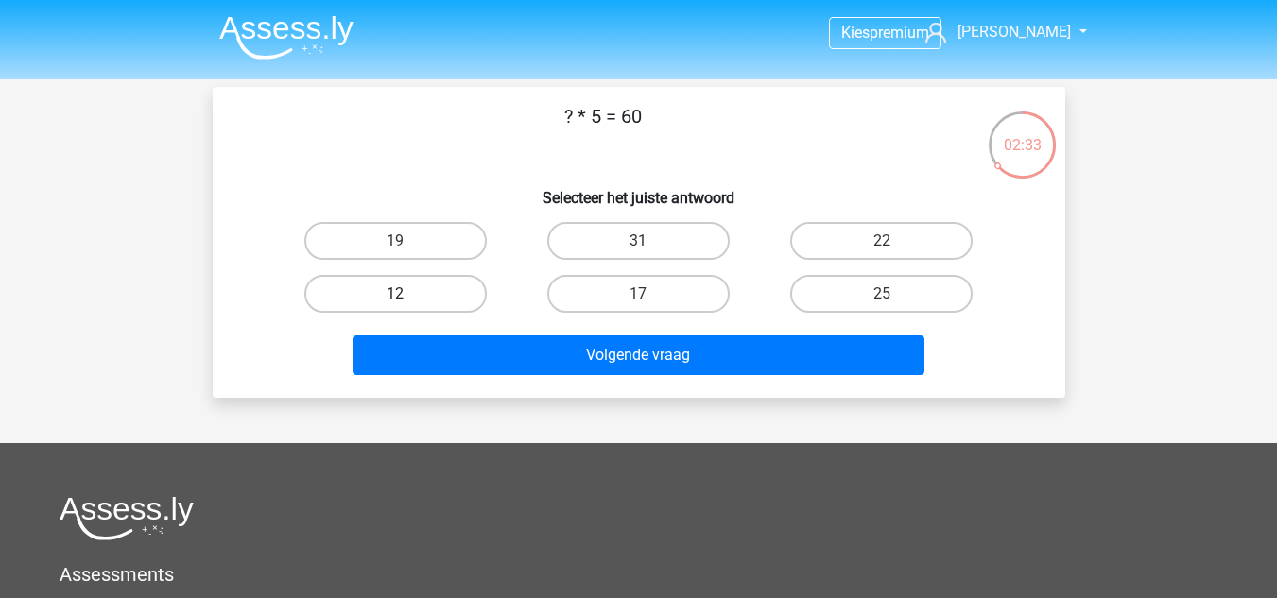
click at [392, 301] on label "12" at bounding box center [395, 294] width 182 height 38
click at [395, 301] on input "12" at bounding box center [401, 300] width 12 height 12
radio input "true"
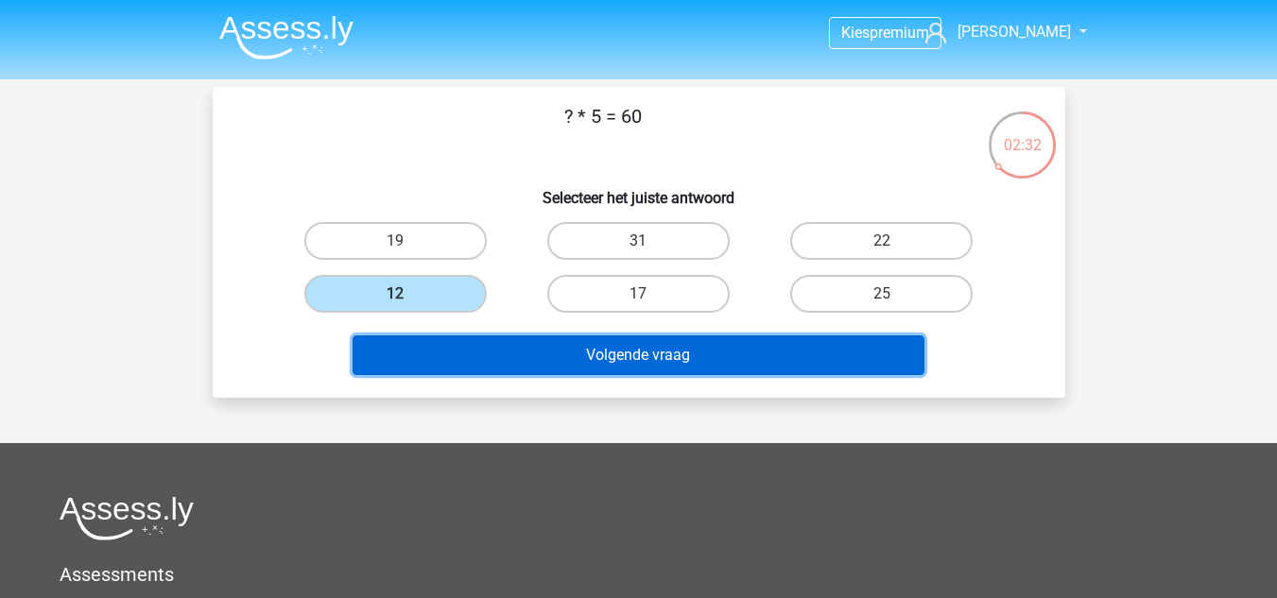
click at [512, 360] on button "Volgende vraag" at bounding box center [639, 356] width 572 height 40
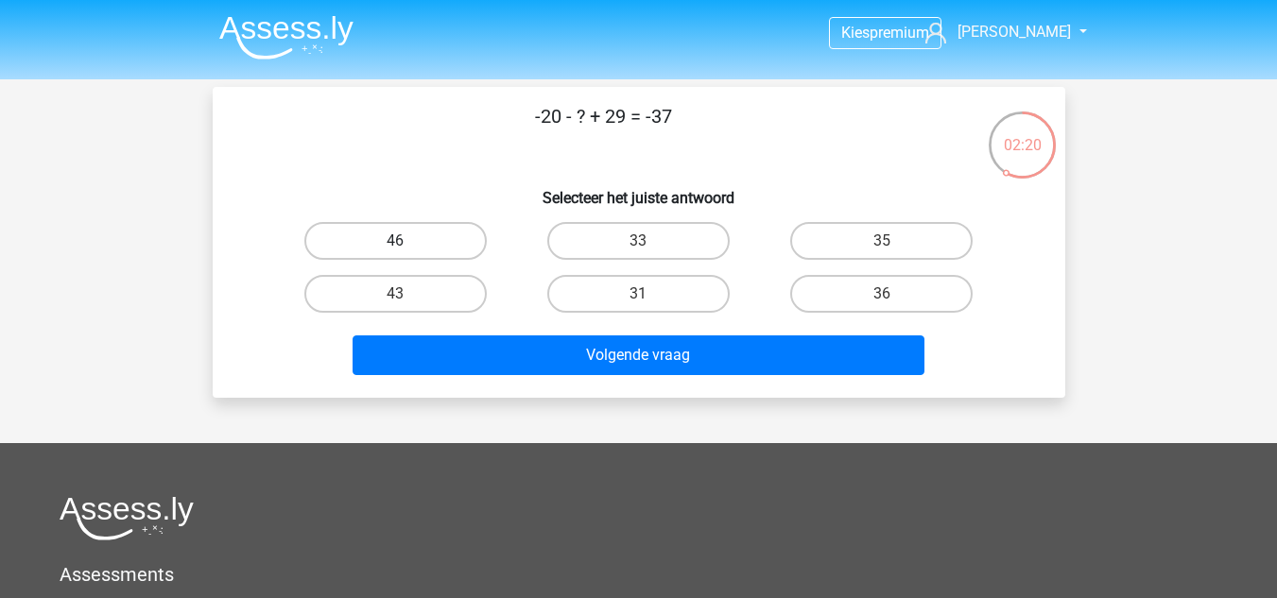
click at [450, 251] on label "46" at bounding box center [395, 241] width 182 height 38
click at [407, 251] on input "46" at bounding box center [401, 247] width 12 height 12
radio input "true"
click at [564, 378] on div "Volgende vraag" at bounding box center [639, 359] width 730 height 47
click at [516, 333] on div "Volgende vraag" at bounding box center [639, 351] width 792 height 62
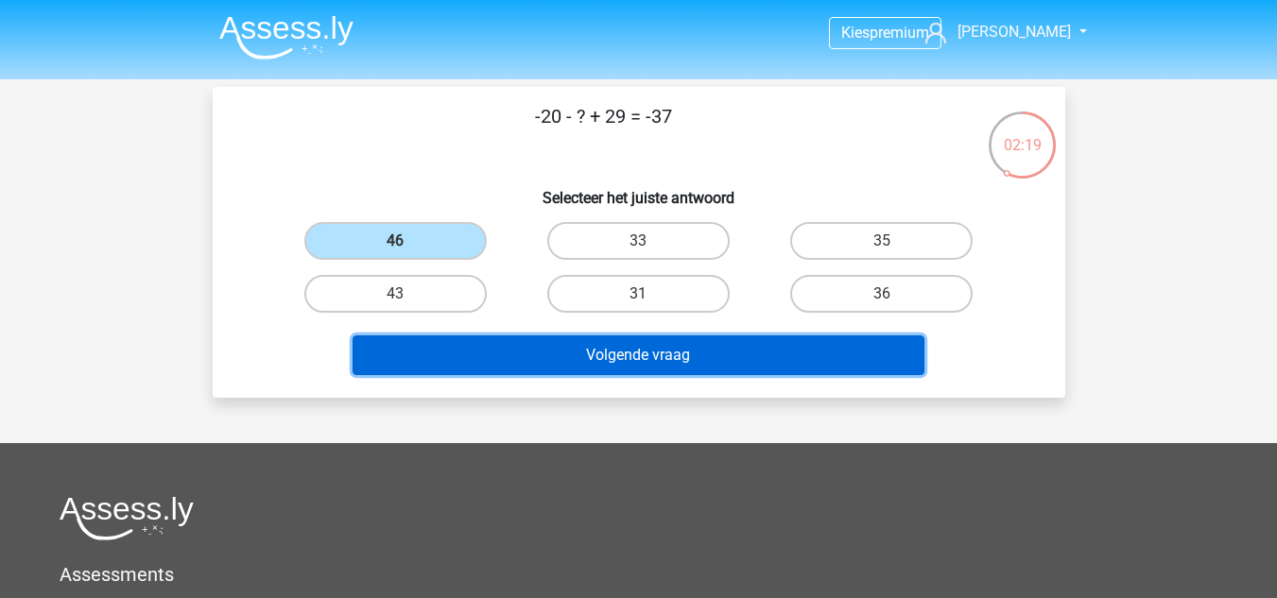
click at [532, 347] on button "Volgende vraag" at bounding box center [639, 356] width 572 height 40
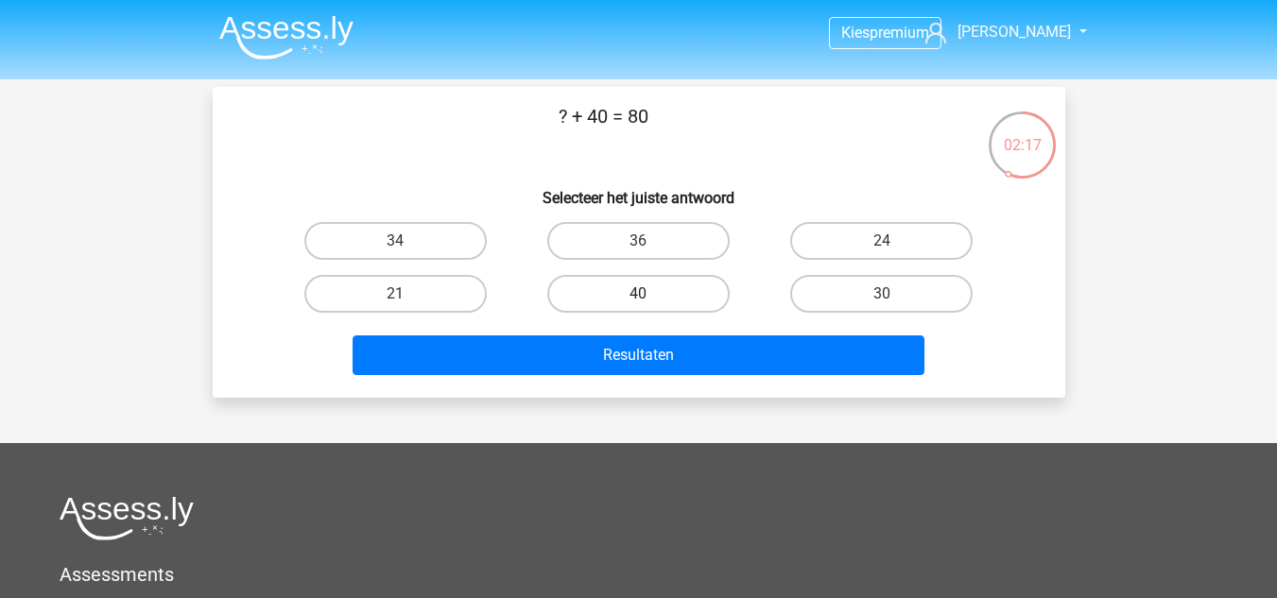
click at [580, 290] on label "40" at bounding box center [638, 294] width 182 height 38
click at [638, 294] on input "40" at bounding box center [644, 300] width 12 height 12
radio input "true"
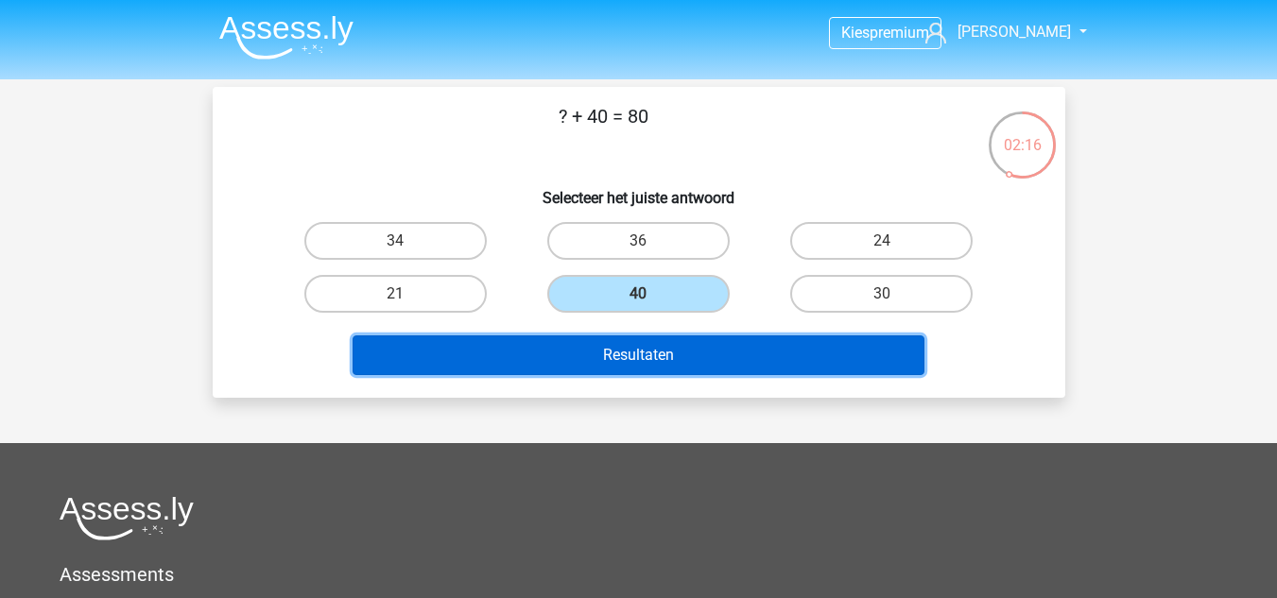
click at [629, 368] on button "Resultaten" at bounding box center [639, 356] width 572 height 40
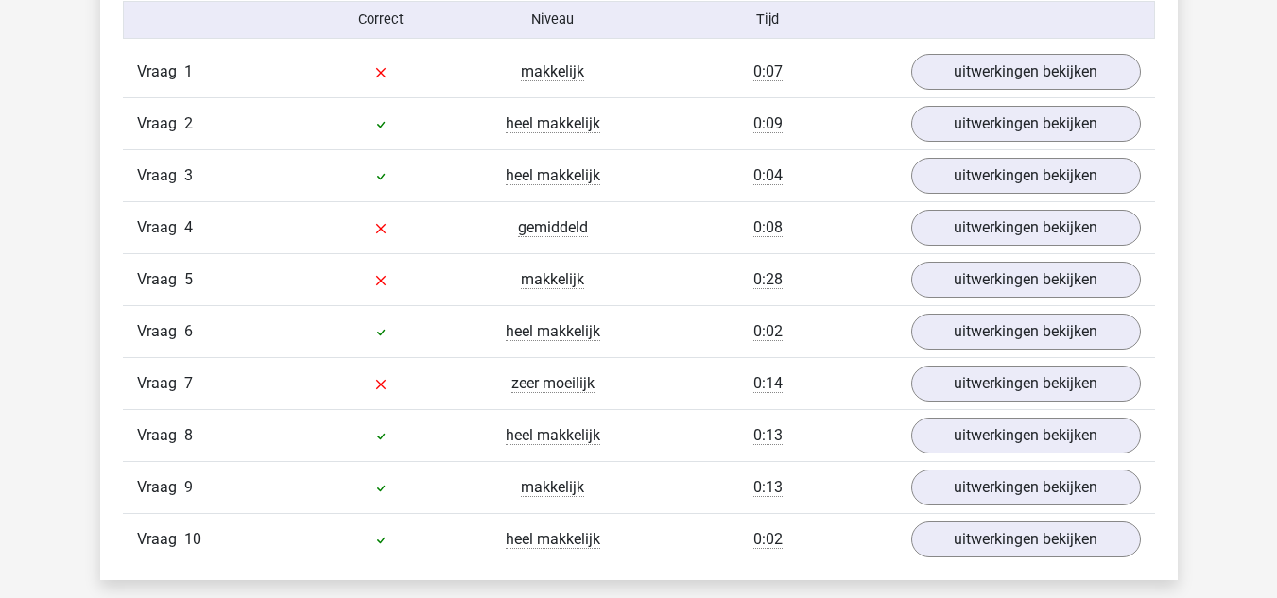
scroll to position [1578, 0]
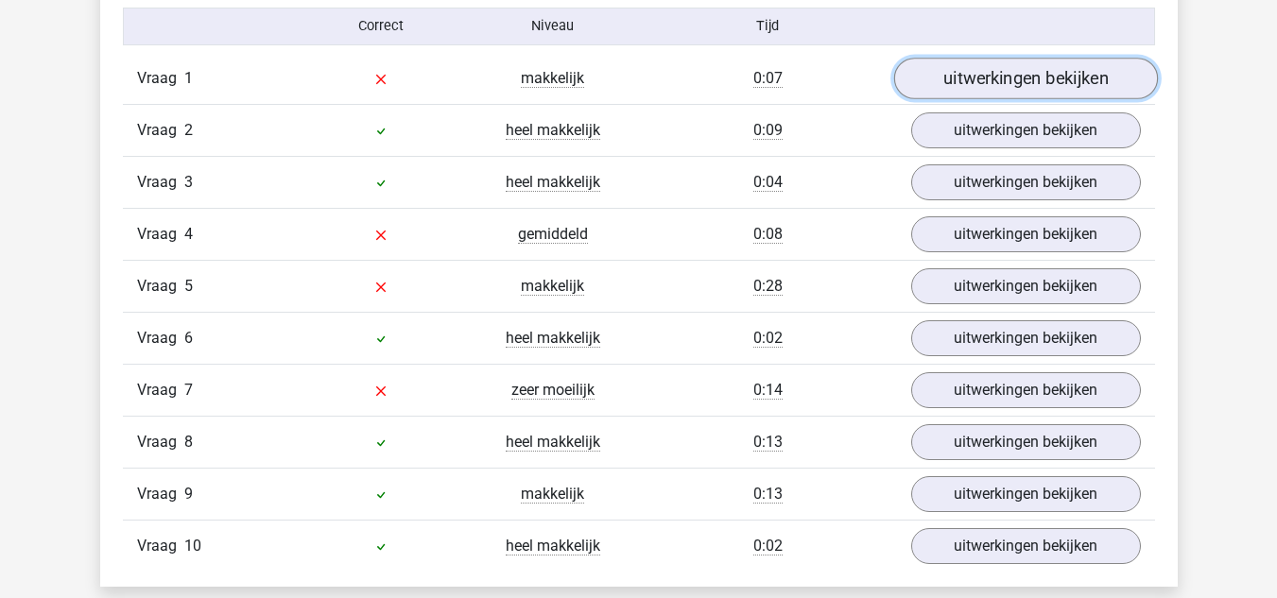
click at [982, 78] on link "uitwerkingen bekijken" at bounding box center [1025, 79] width 264 height 42
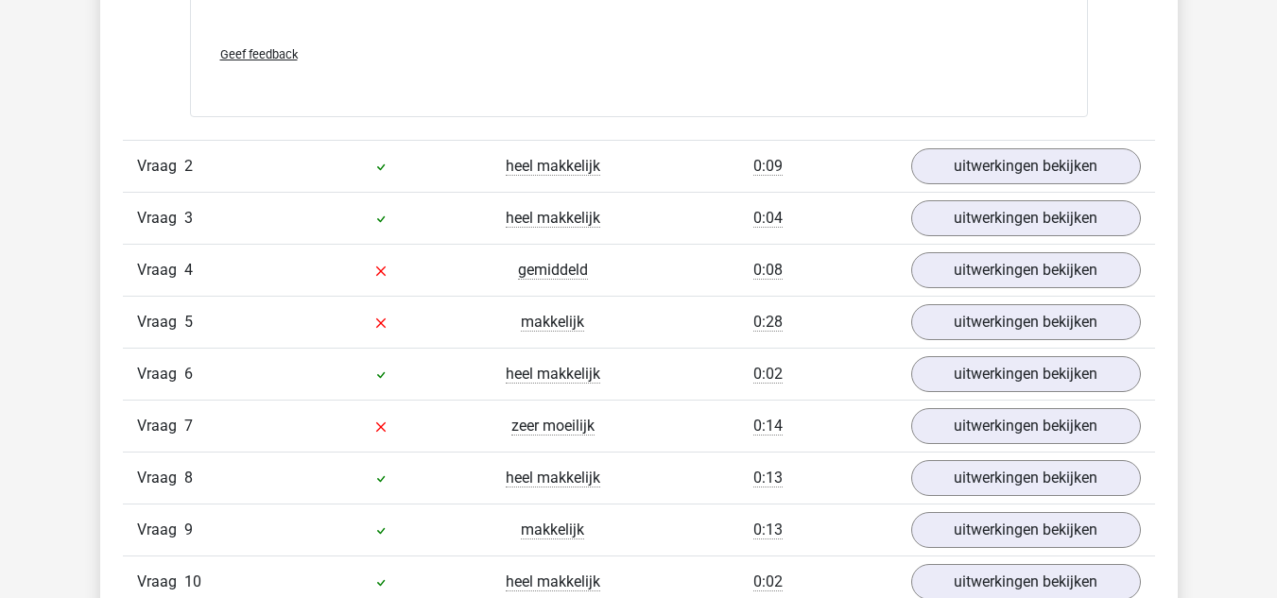
scroll to position [2512, 0]
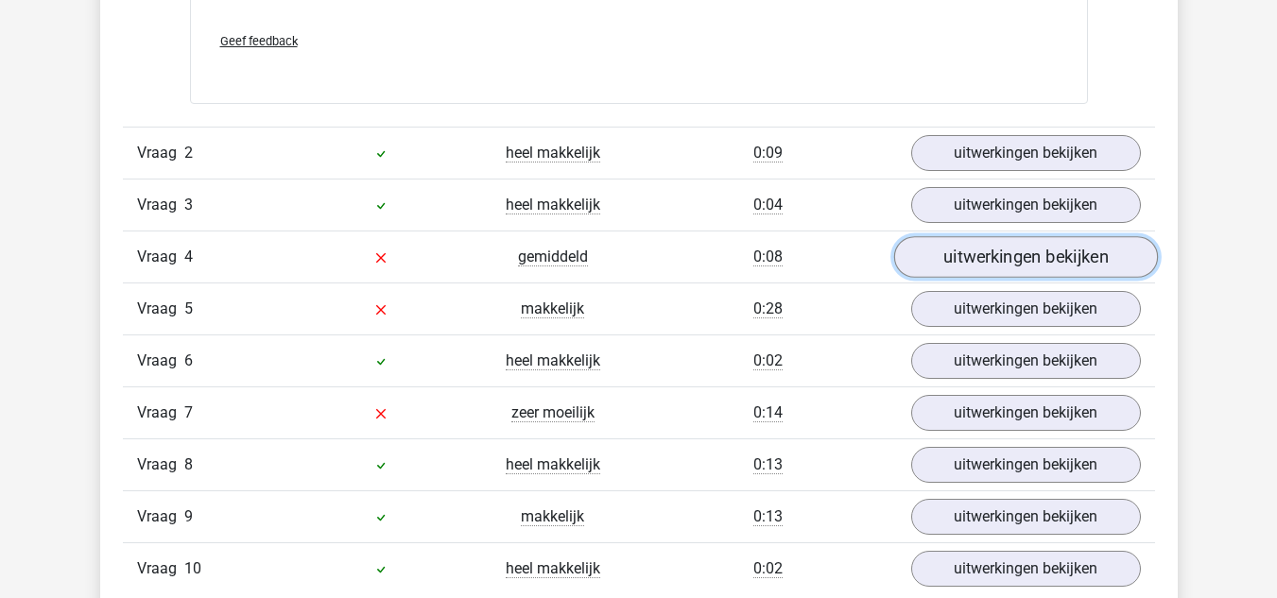
click at [960, 248] on link "uitwerkingen bekijken" at bounding box center [1025, 257] width 264 height 42
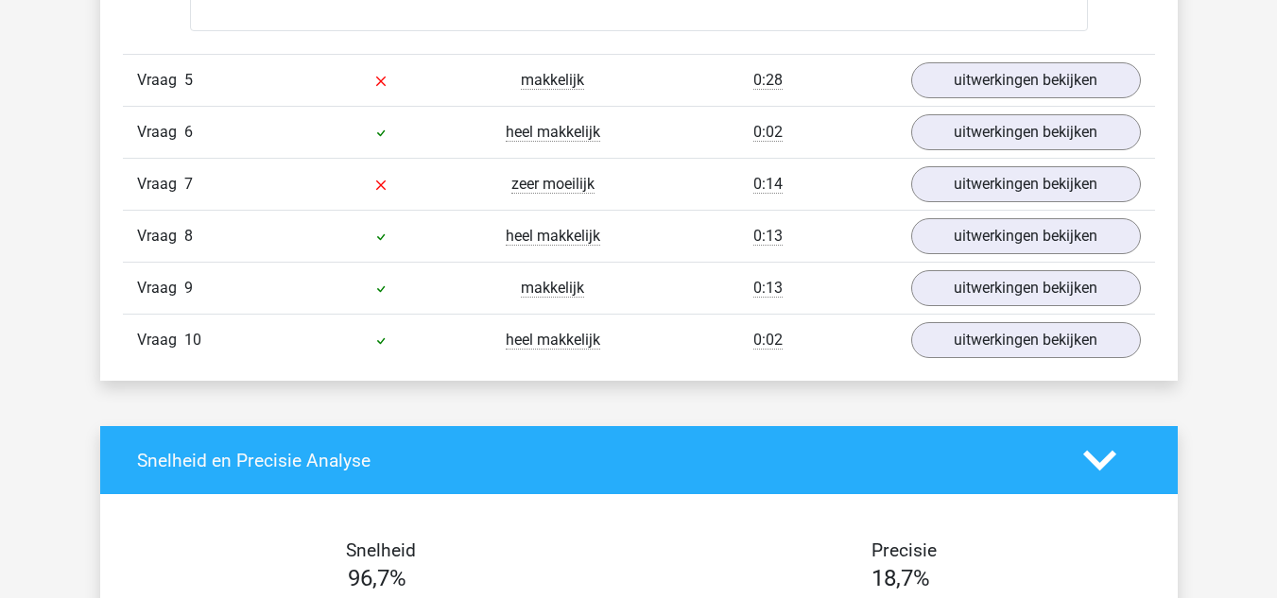
scroll to position [3721, 0]
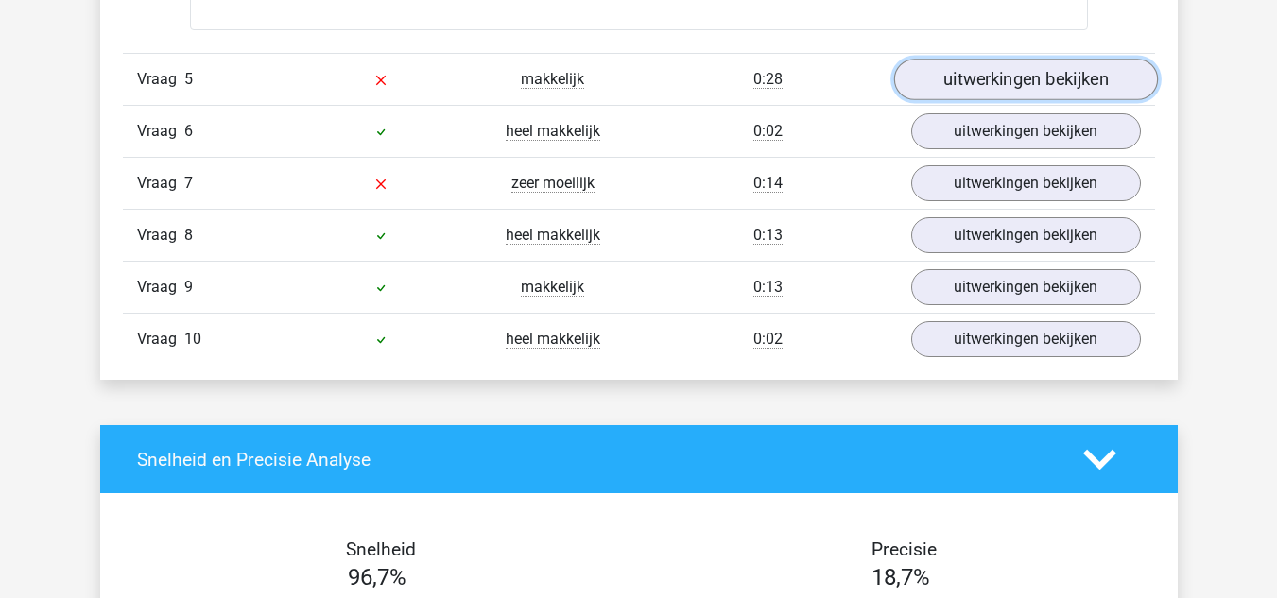
click at [968, 88] on link "uitwerkingen bekijken" at bounding box center [1025, 81] width 264 height 42
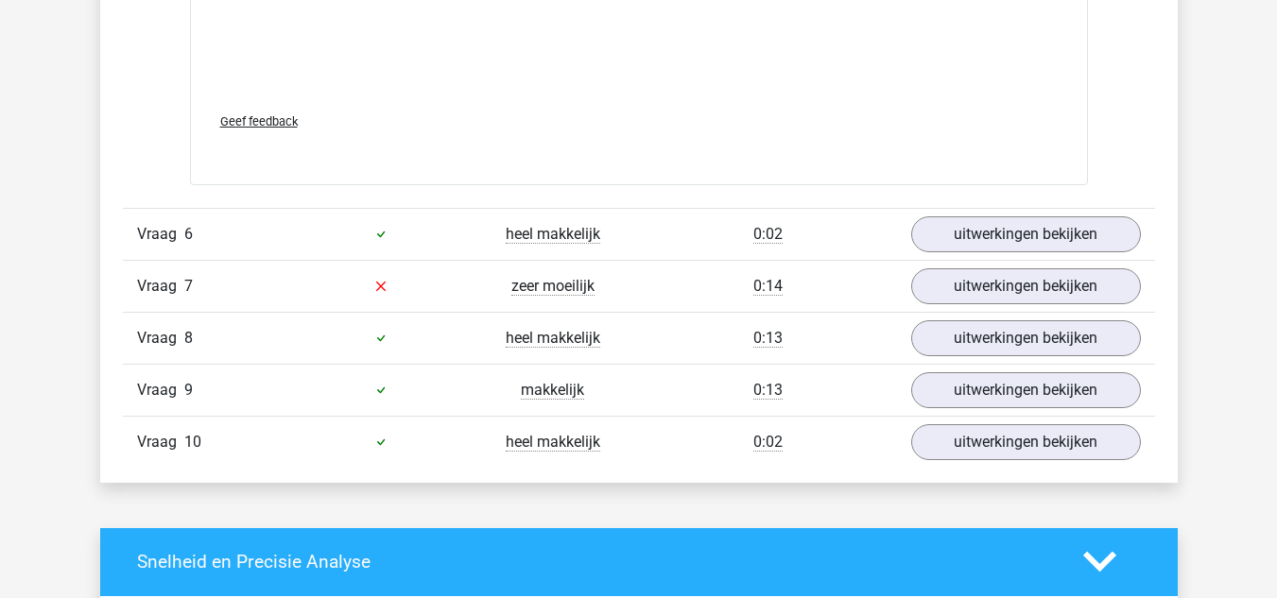
scroll to position [4687, 0]
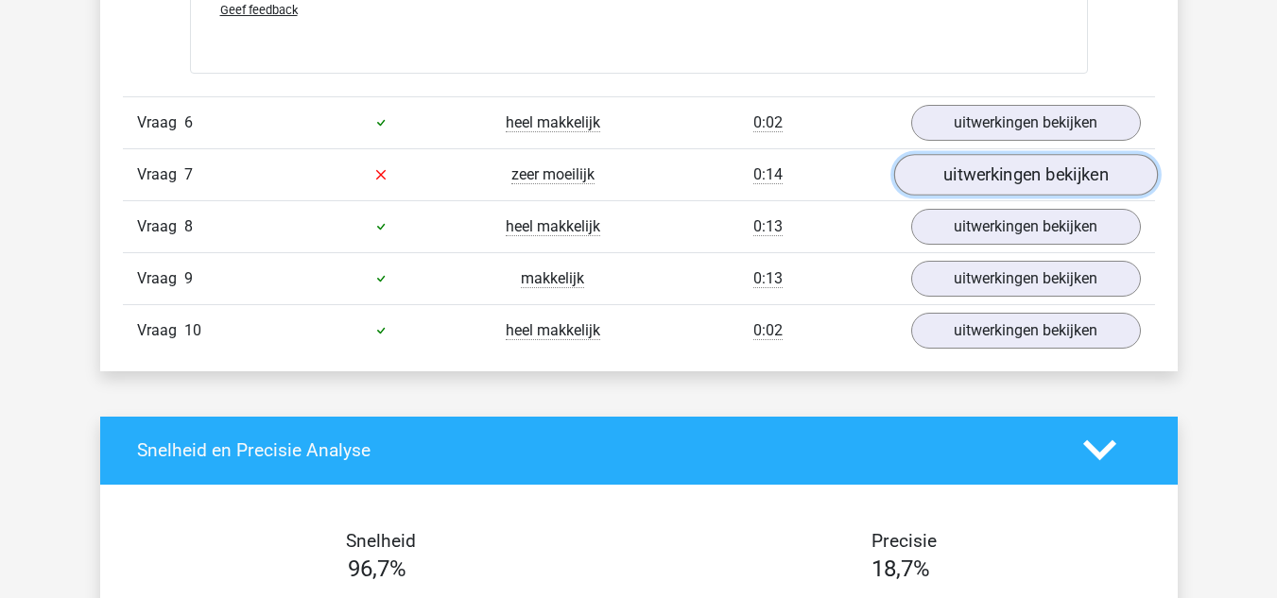
click at [946, 179] on link "uitwerkingen bekijken" at bounding box center [1025, 175] width 264 height 42
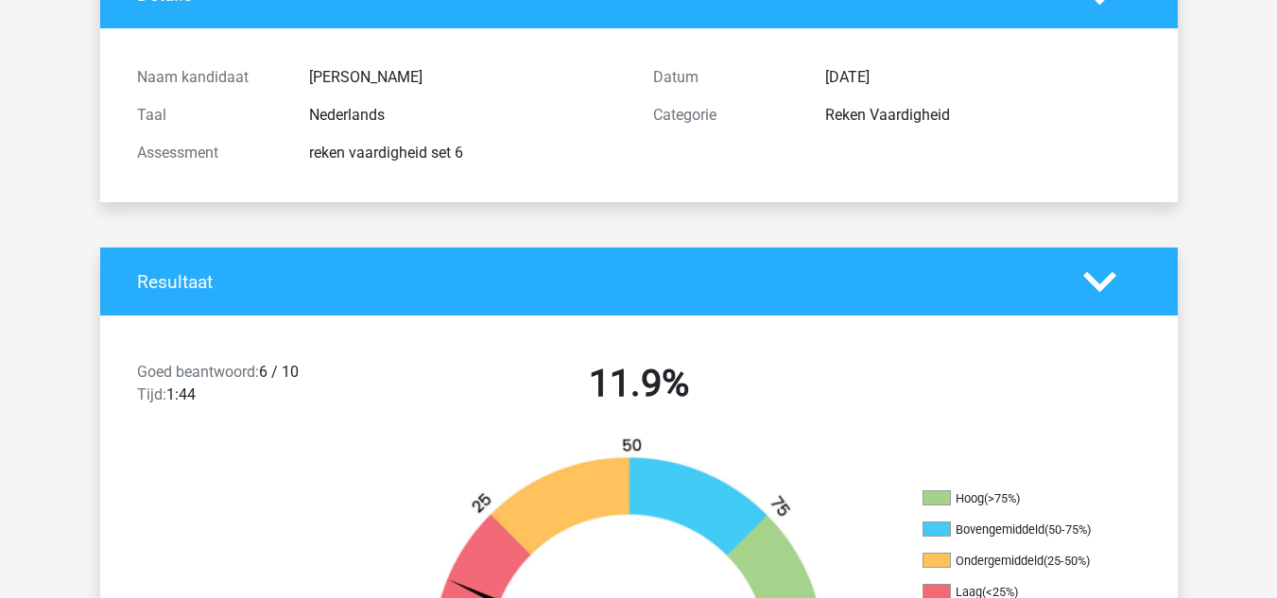
scroll to position [0, 0]
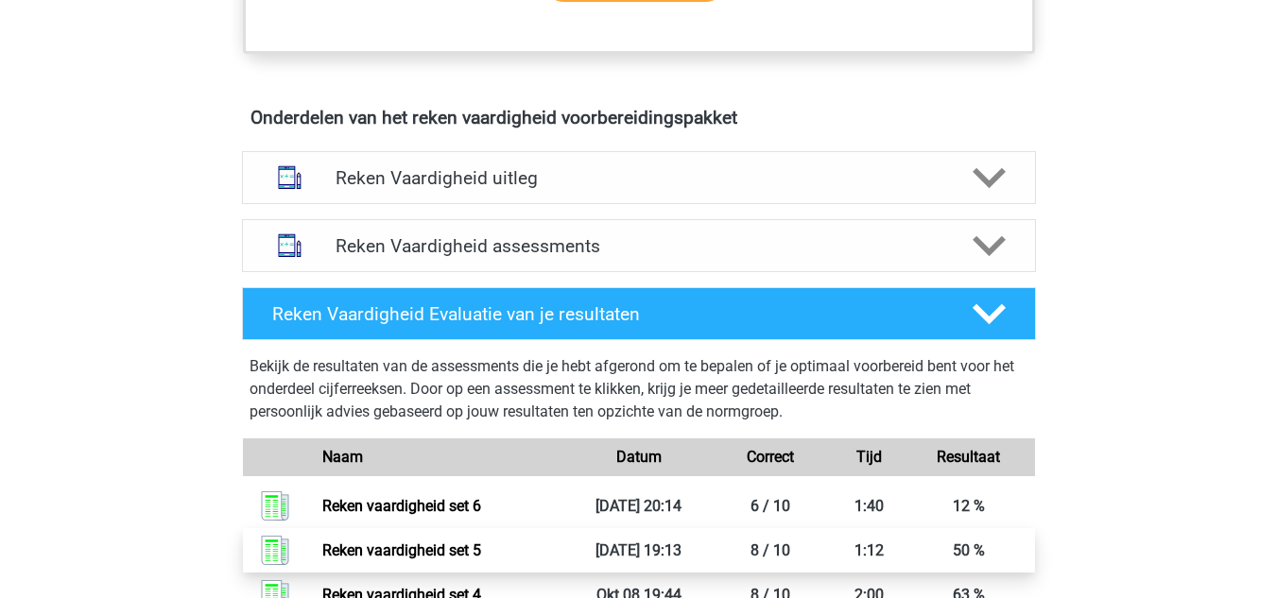
scroll to position [1026, 0]
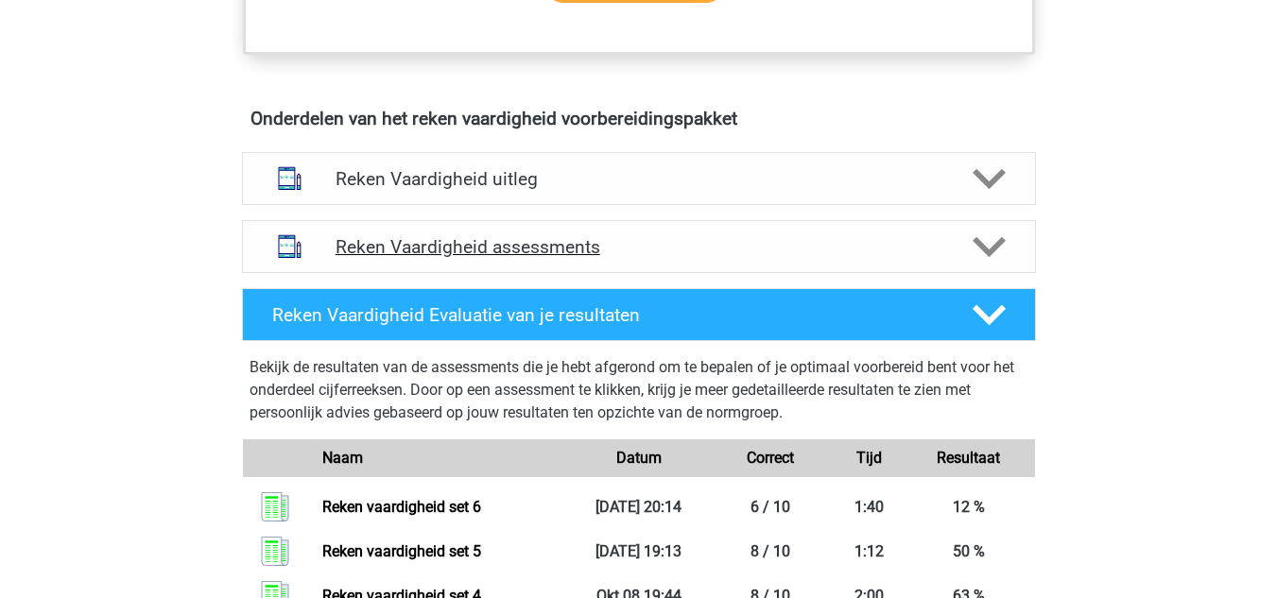
click at [426, 236] on h4 "Reken Vaardigheid assessments" at bounding box center [639, 247] width 607 height 22
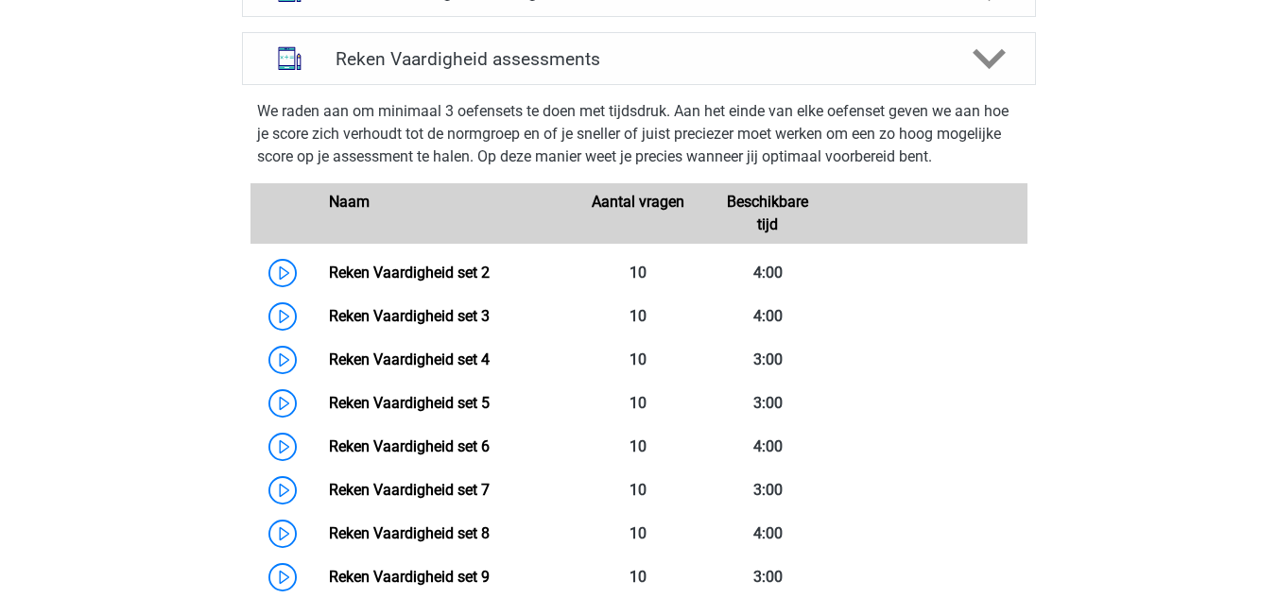
scroll to position [1335, 0]
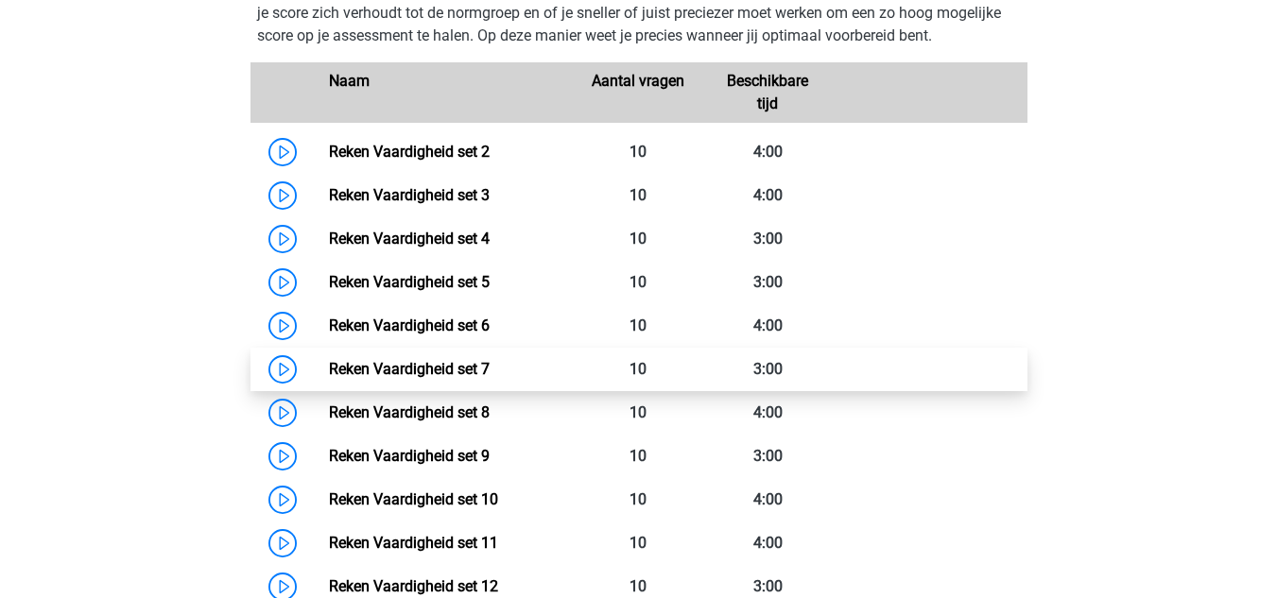
click at [329, 360] on link "Reken Vaardigheid set 7" at bounding box center [409, 369] width 161 height 18
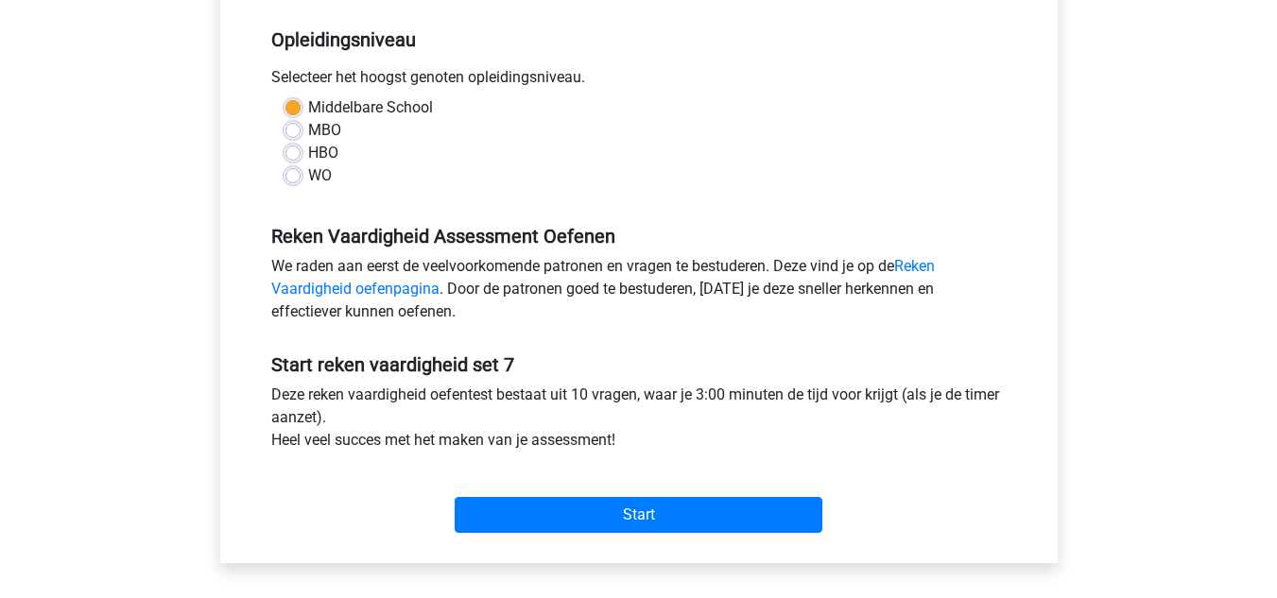
scroll to position [390, 0]
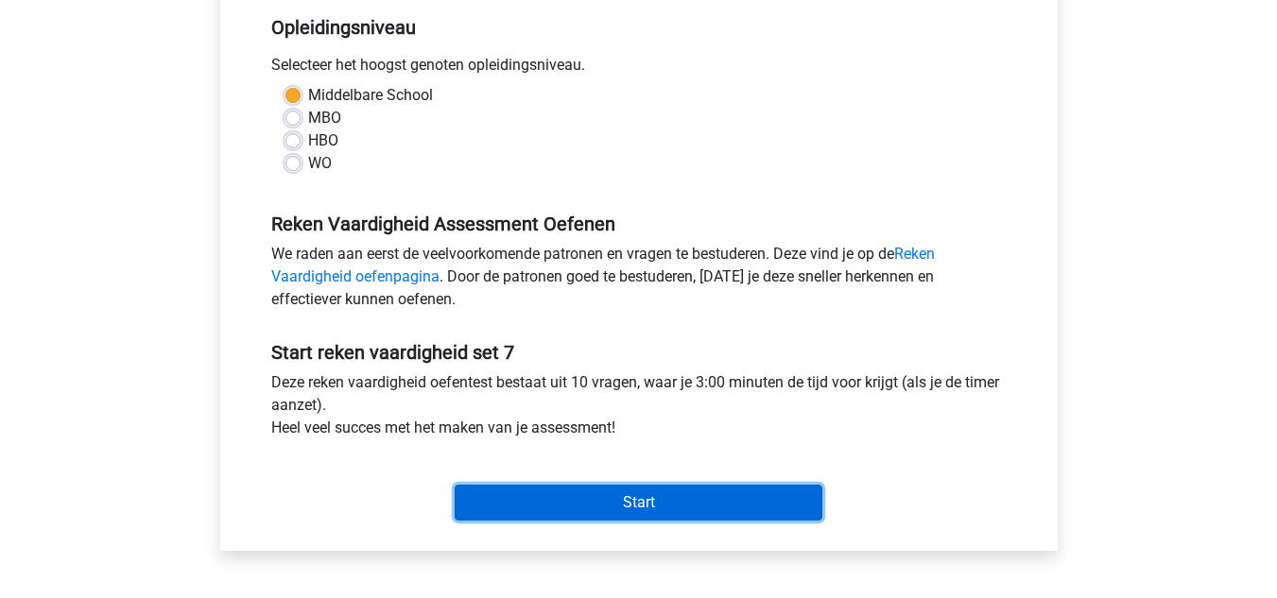
click at [586, 489] on input "Start" at bounding box center [639, 503] width 368 height 36
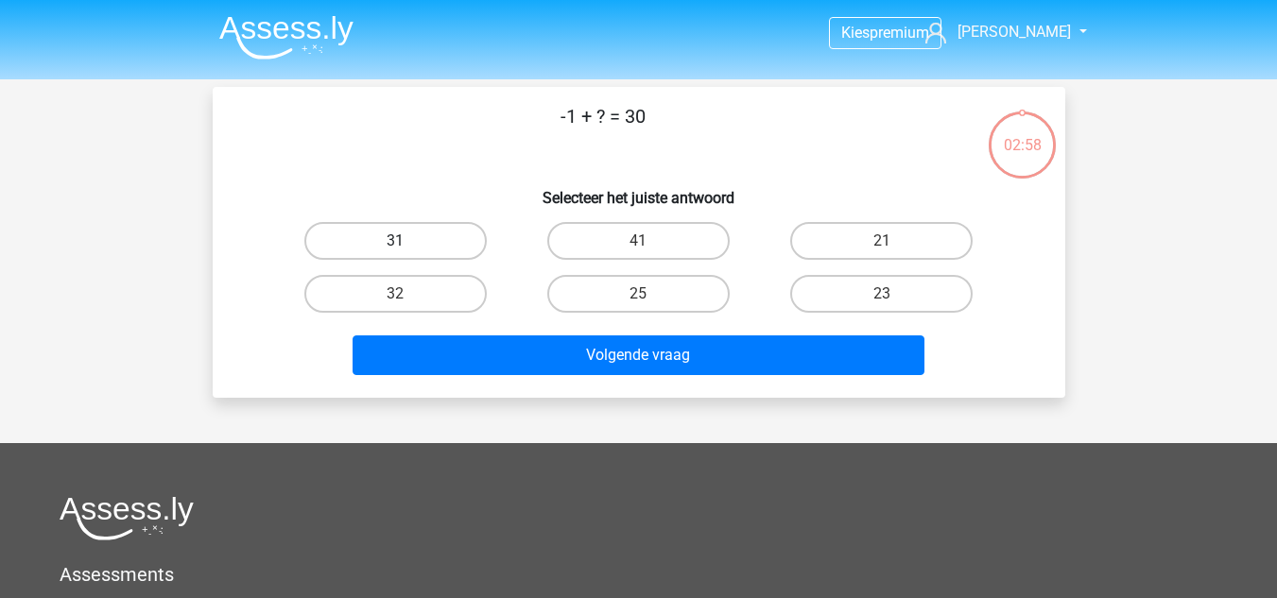
click at [458, 240] on label "31" at bounding box center [395, 241] width 182 height 38
click at [407, 241] on input "31" at bounding box center [401, 247] width 12 height 12
radio input "true"
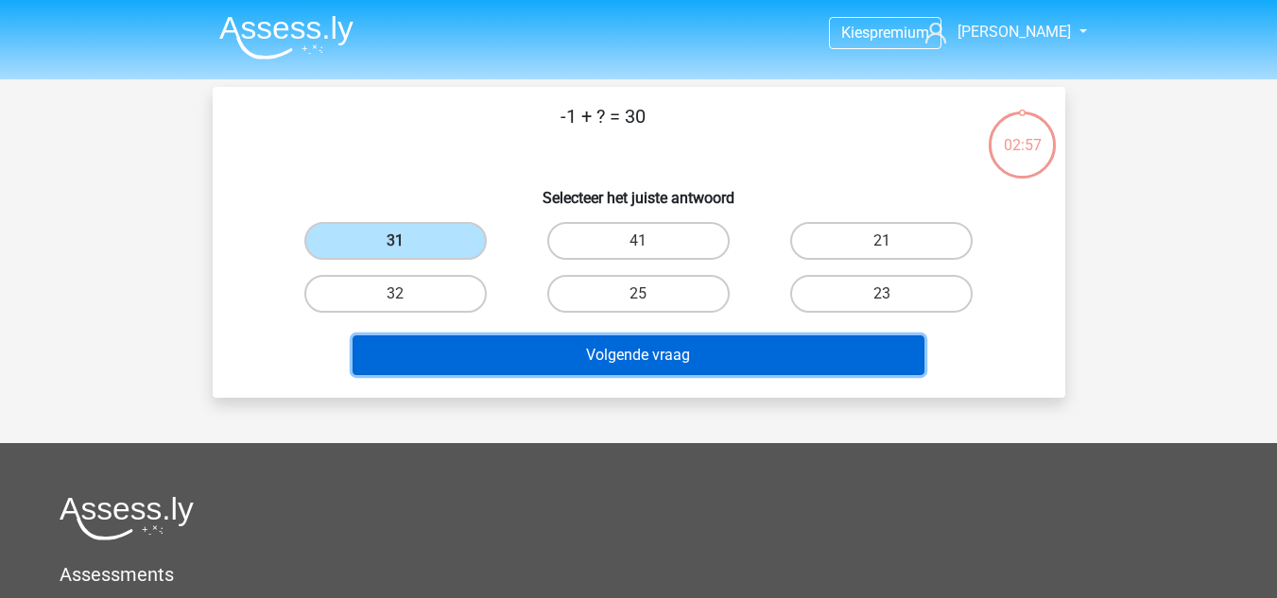
click at [559, 355] on button "Volgende vraag" at bounding box center [639, 356] width 572 height 40
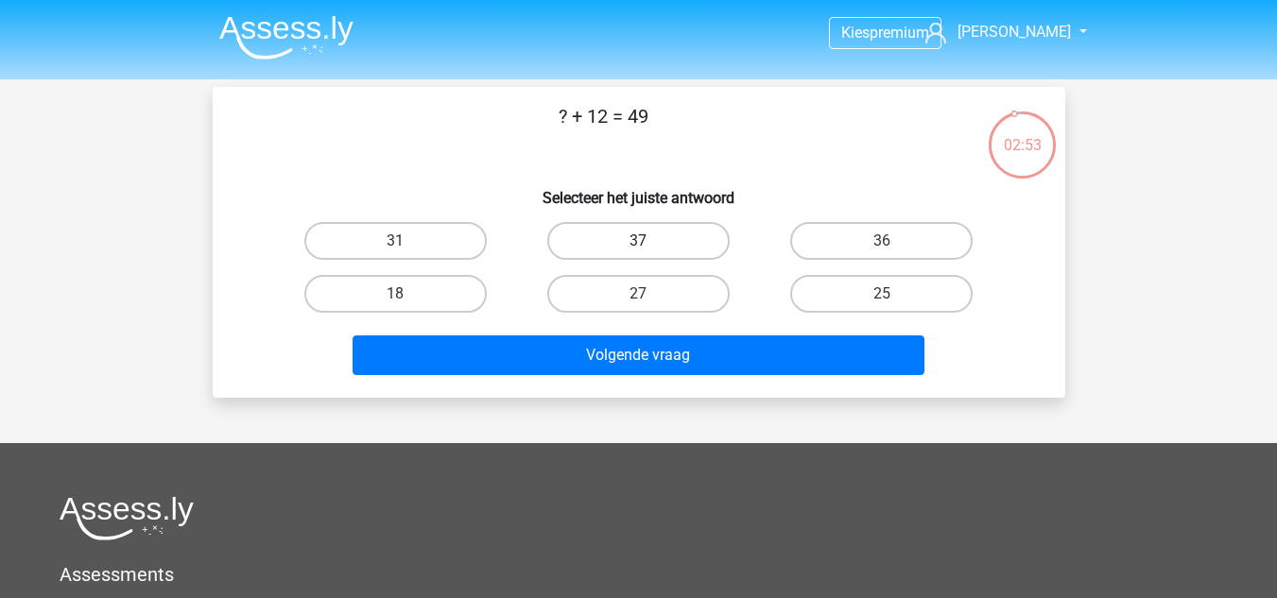
click at [677, 241] on label "37" at bounding box center [638, 241] width 182 height 38
click at [650, 241] on input "37" at bounding box center [644, 247] width 12 height 12
radio input "true"
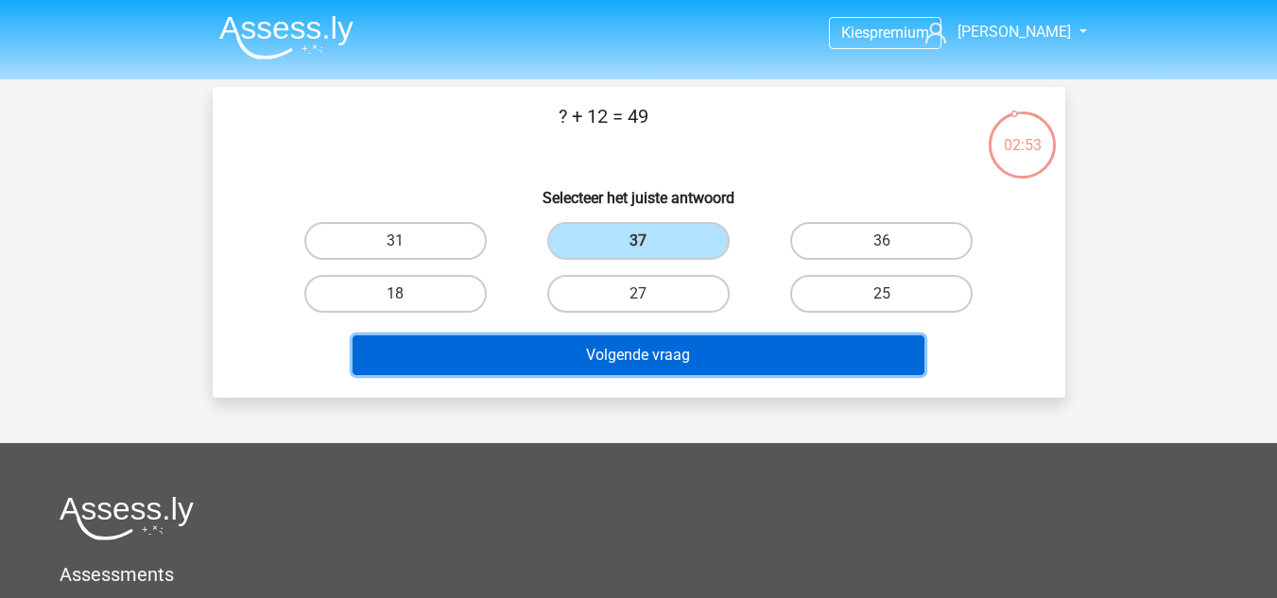
click at [758, 351] on button "Volgende vraag" at bounding box center [639, 356] width 572 height 40
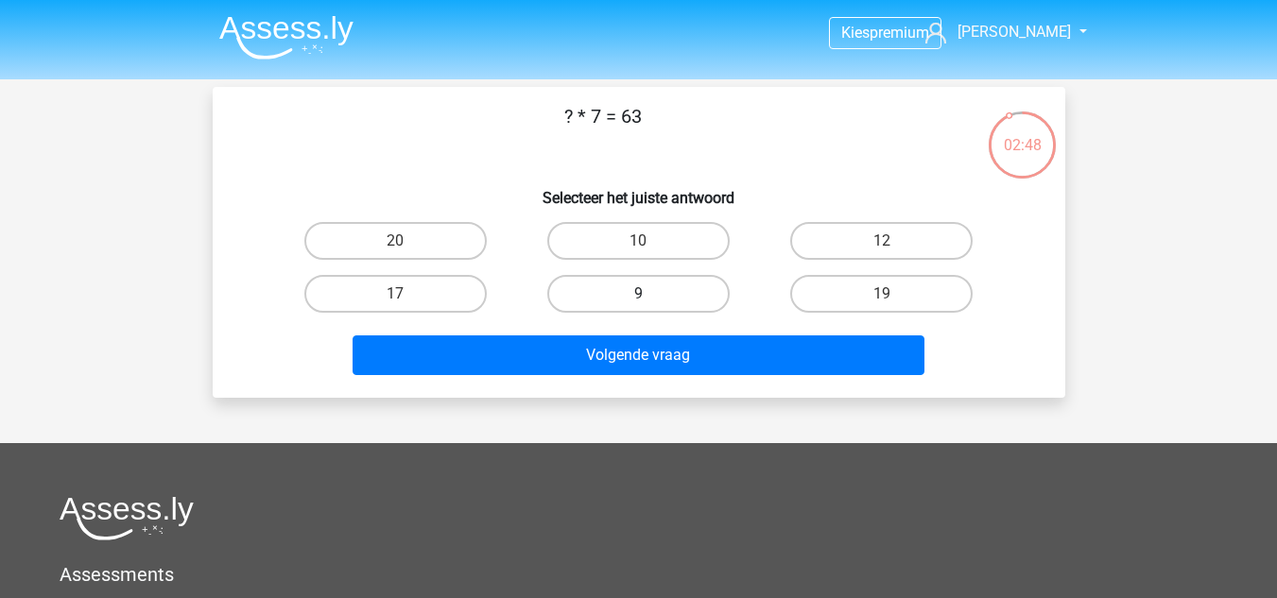
click at [666, 299] on label "9" at bounding box center [638, 294] width 182 height 38
click at [650, 299] on input "9" at bounding box center [644, 300] width 12 height 12
radio input "true"
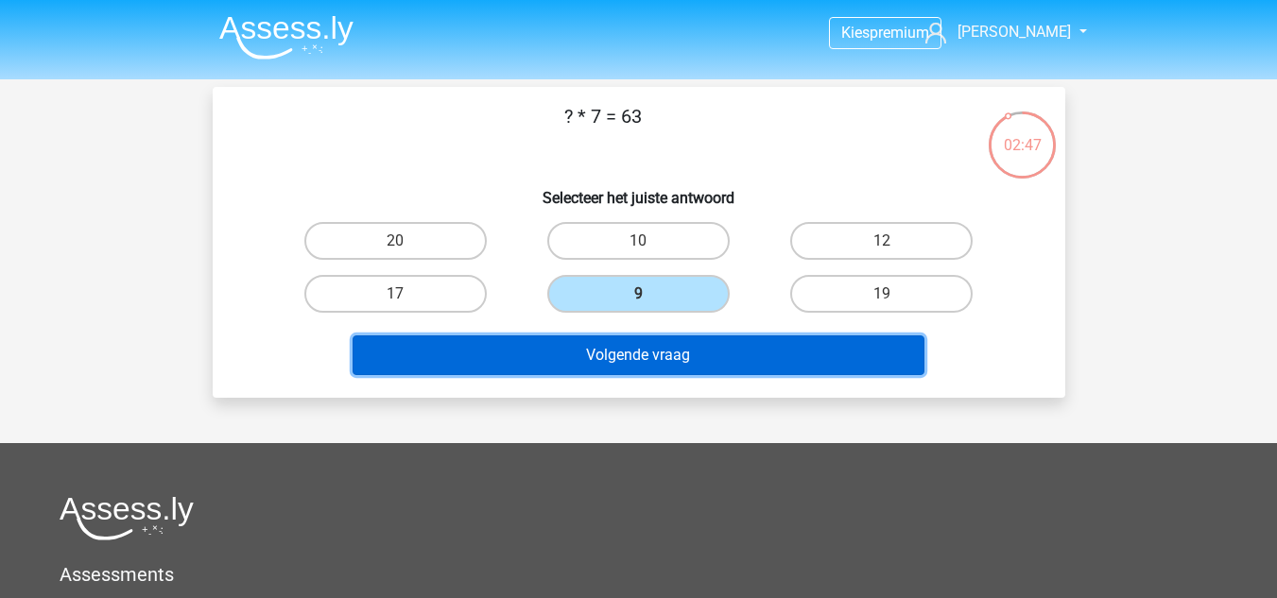
click at [705, 355] on button "Volgende vraag" at bounding box center [639, 356] width 572 height 40
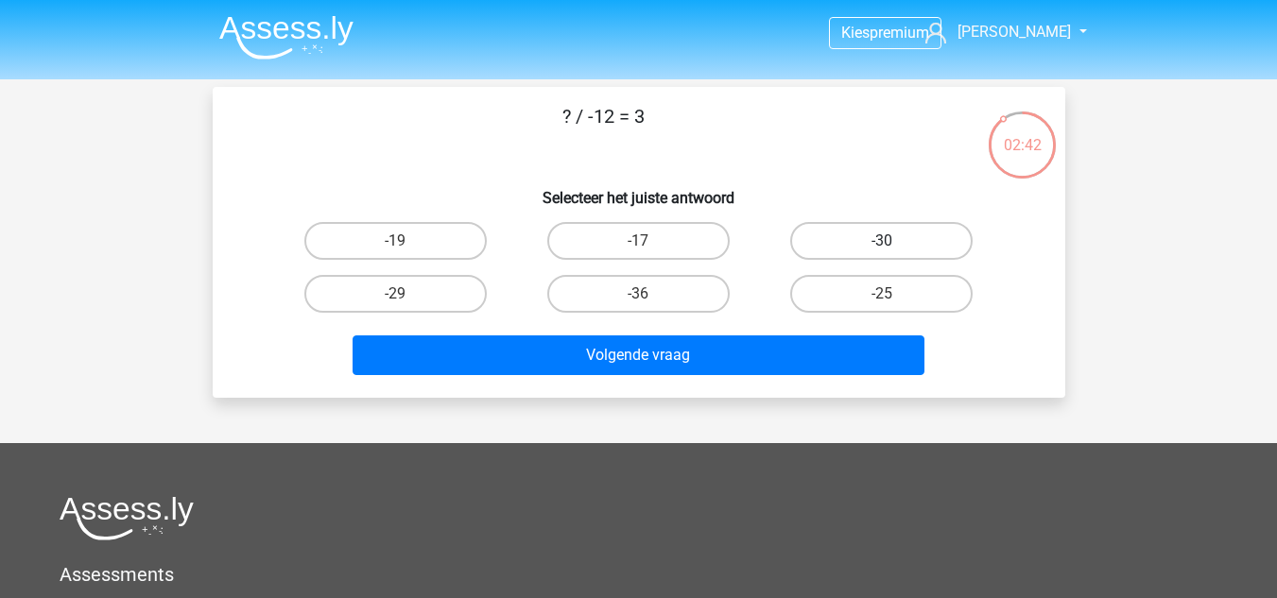
click at [876, 238] on label "-30" at bounding box center [881, 241] width 182 height 38
click at [882, 241] on input "-30" at bounding box center [888, 247] width 12 height 12
radio input "true"
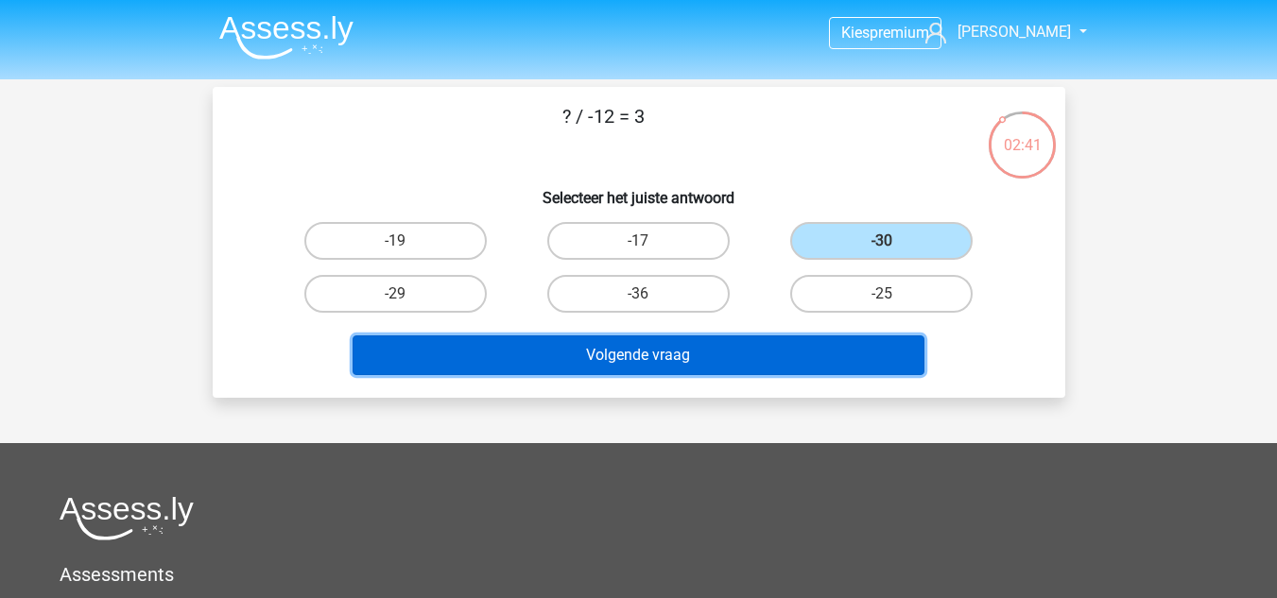
click at [711, 350] on button "Volgende vraag" at bounding box center [639, 356] width 572 height 40
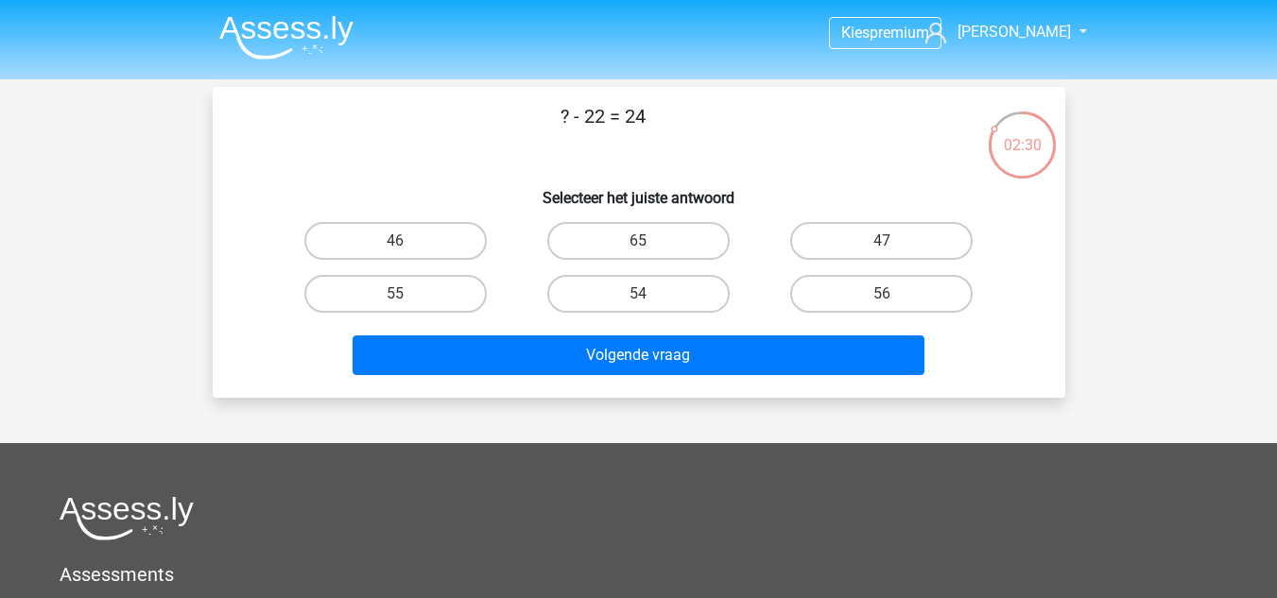
scroll to position [66, 0]
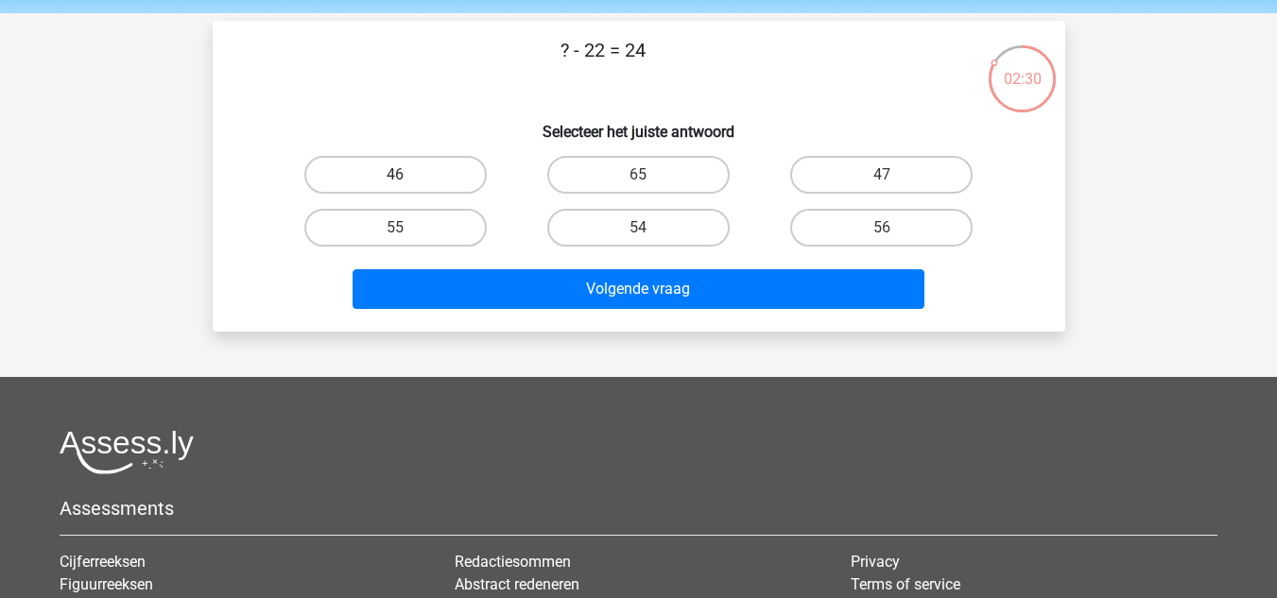
click at [424, 173] on label "46" at bounding box center [395, 175] width 182 height 38
click at [407, 175] on input "46" at bounding box center [401, 181] width 12 height 12
radio input "true"
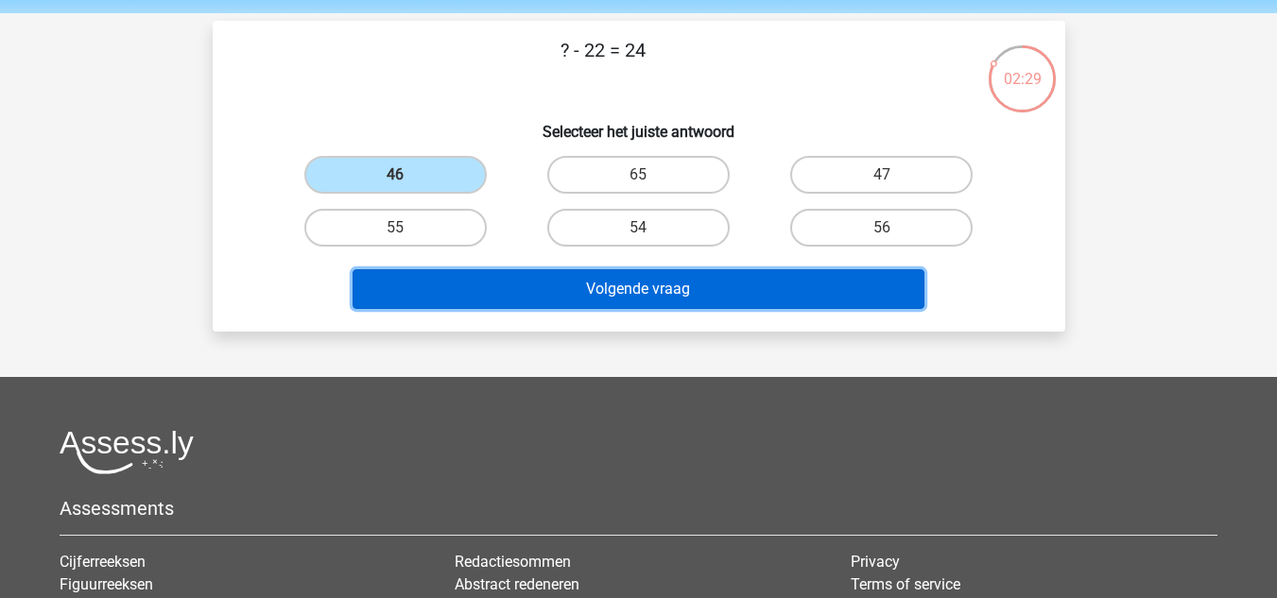
click at [576, 288] on button "Volgende vraag" at bounding box center [639, 289] width 572 height 40
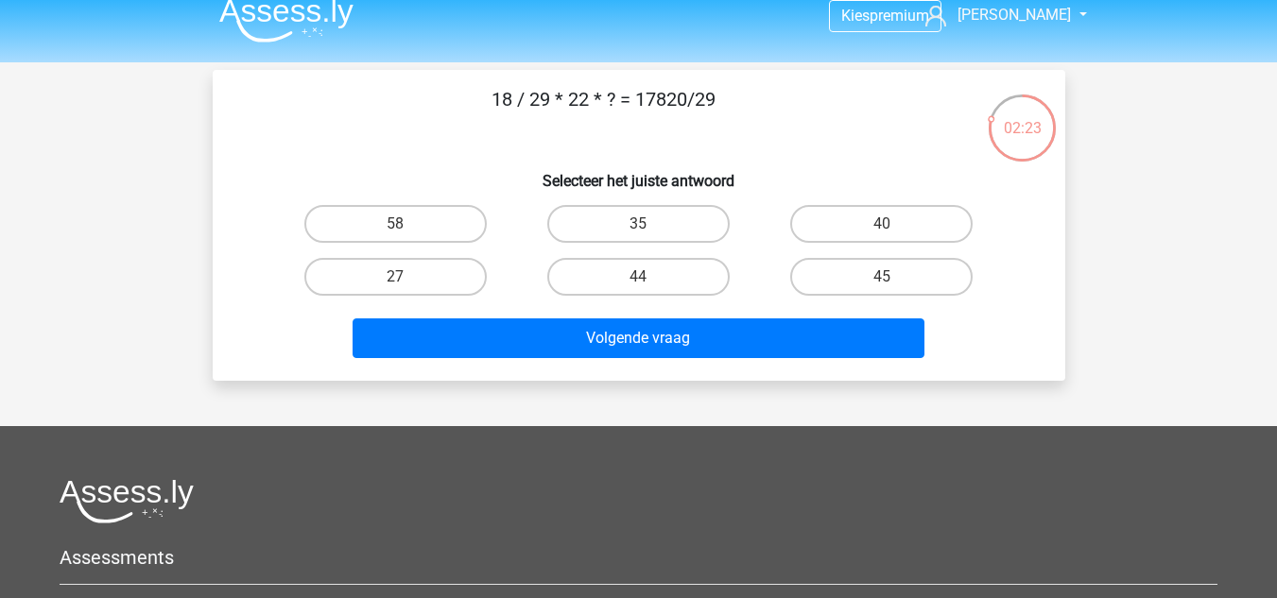
scroll to position [19, 0]
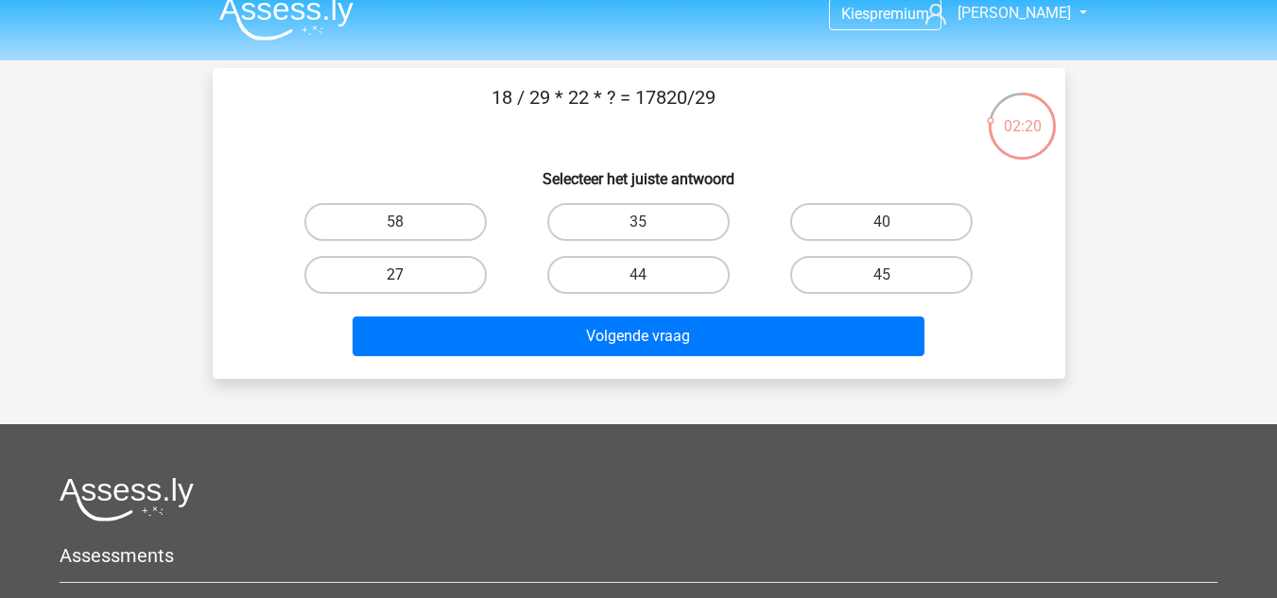
click at [448, 272] on label "27" at bounding box center [395, 275] width 182 height 38
click at [407, 275] on input "27" at bounding box center [401, 281] width 12 height 12
radio input "true"
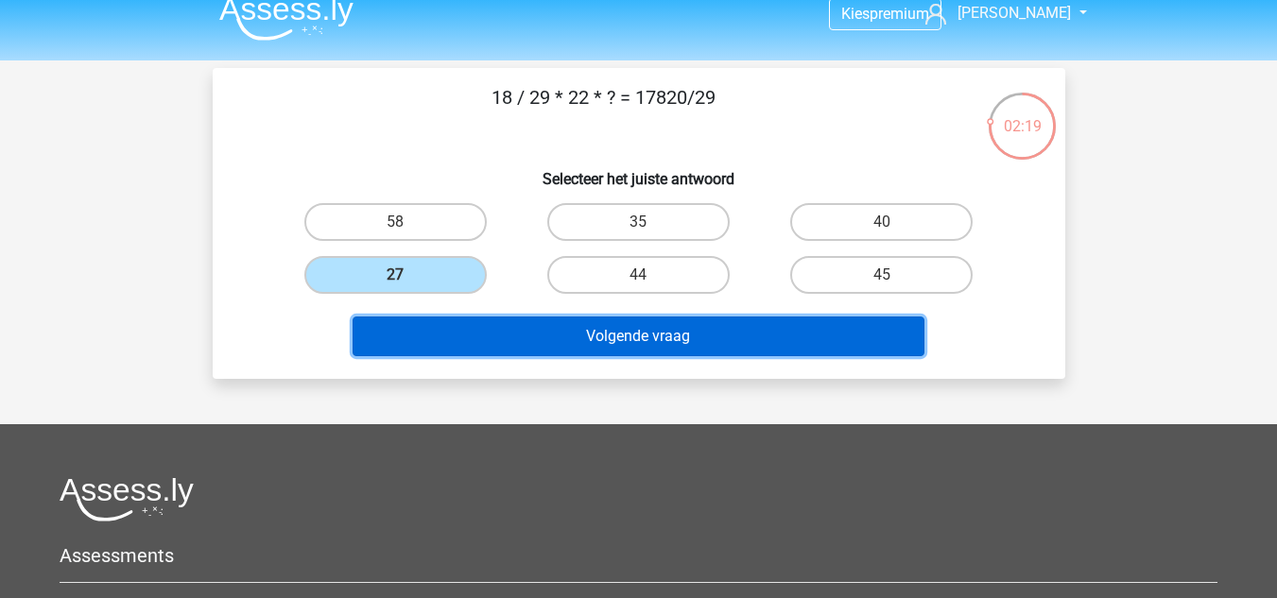
click at [560, 328] on button "Volgende vraag" at bounding box center [639, 337] width 572 height 40
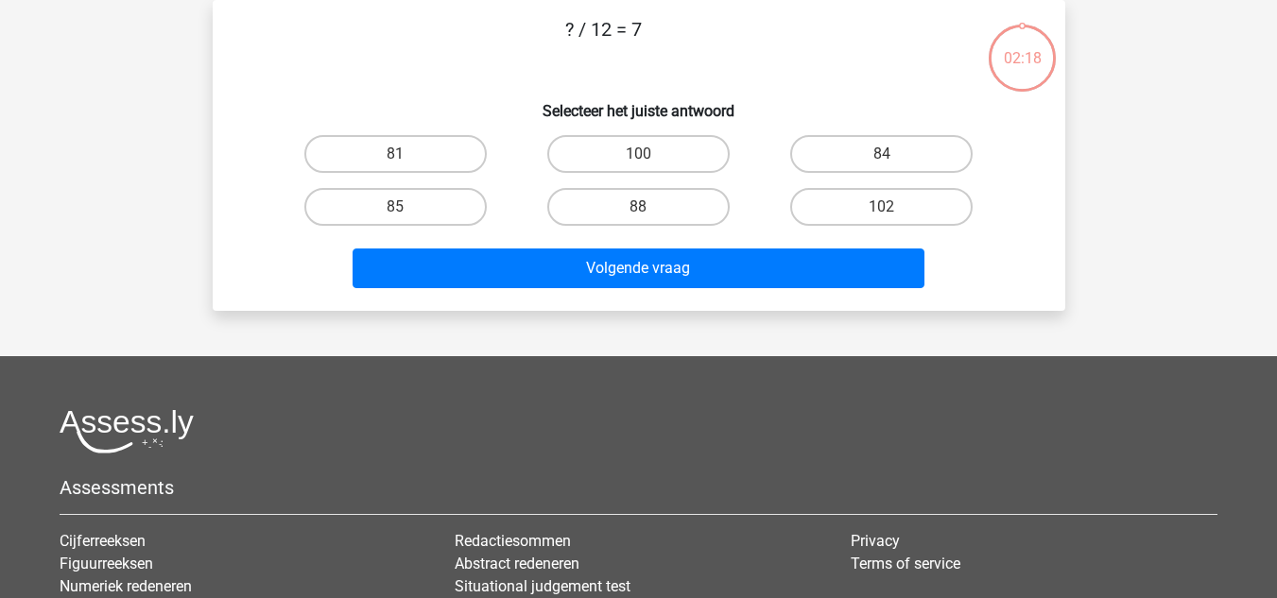
scroll to position [0, 0]
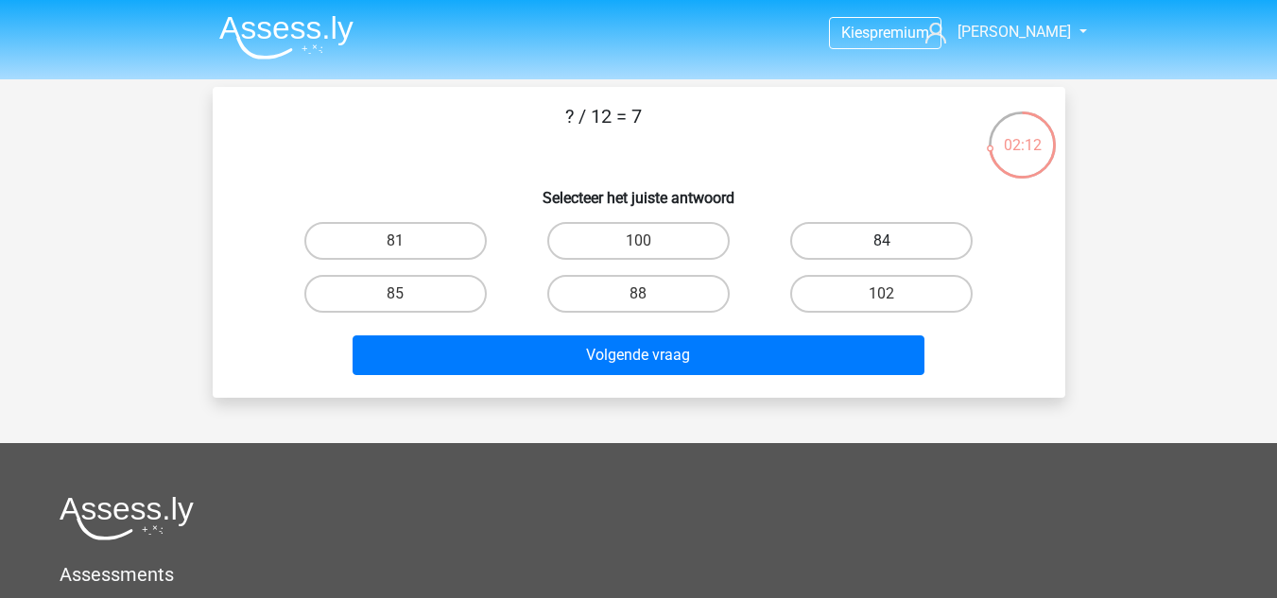
click at [858, 248] on label "84" at bounding box center [881, 241] width 182 height 38
click at [882, 248] on input "84" at bounding box center [888, 247] width 12 height 12
radio input "true"
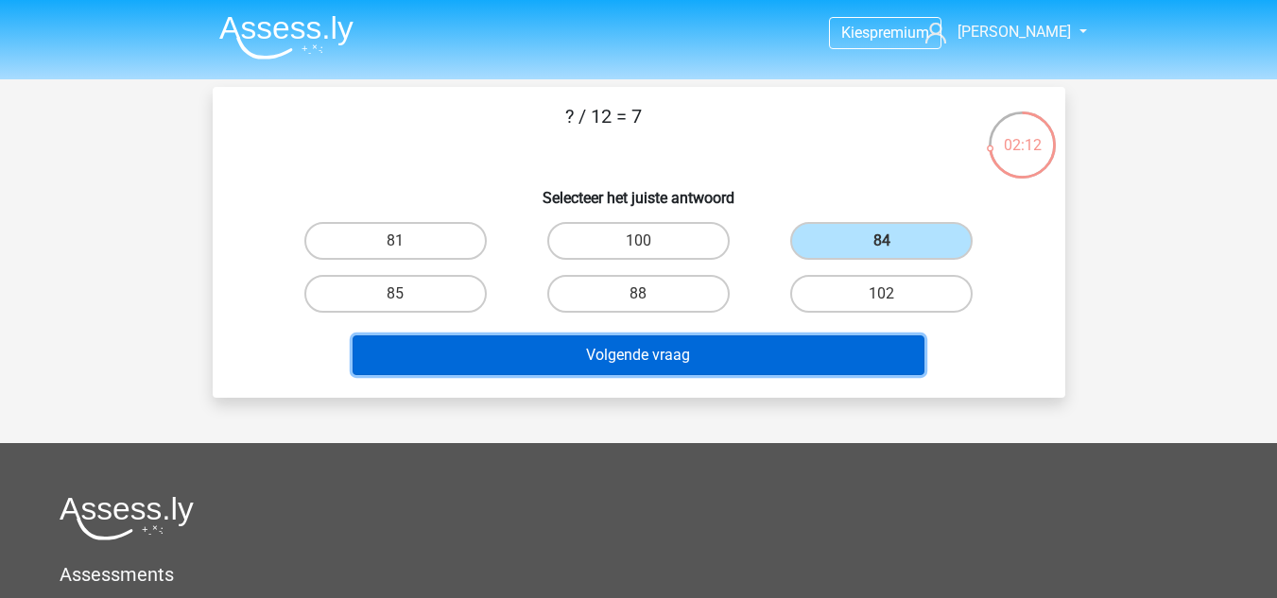
click at [725, 339] on button "Volgende vraag" at bounding box center [639, 356] width 572 height 40
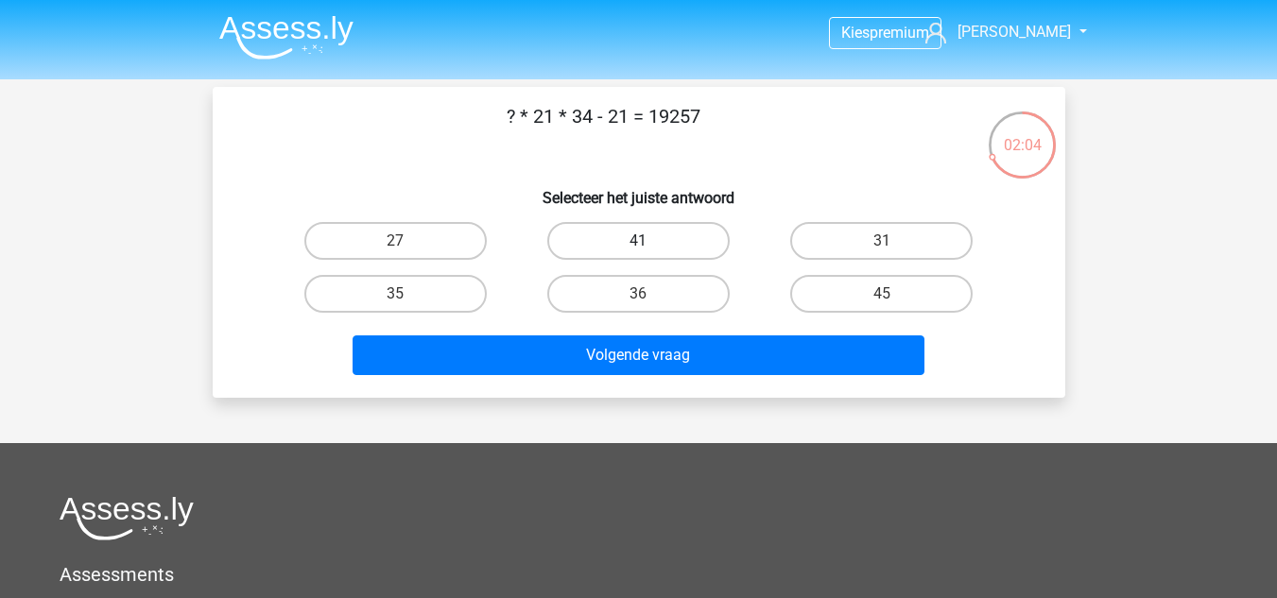
click at [652, 238] on label "41" at bounding box center [638, 241] width 182 height 38
click at [650, 241] on input "41" at bounding box center [644, 247] width 12 height 12
radio input "true"
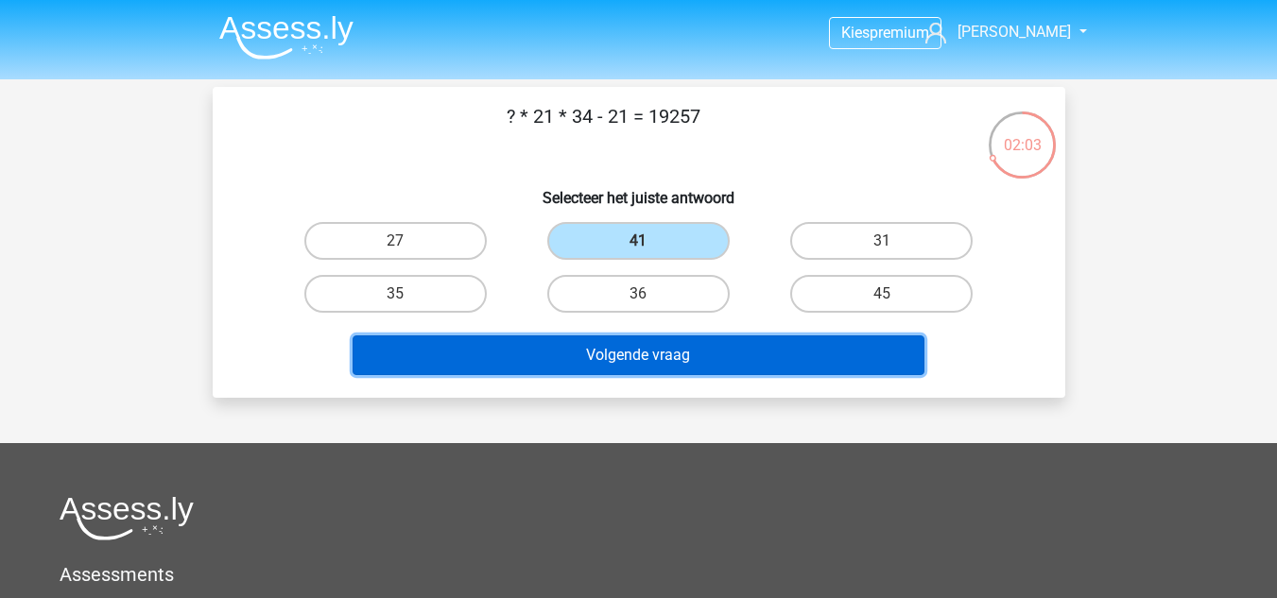
click at [664, 349] on button "Volgende vraag" at bounding box center [639, 356] width 572 height 40
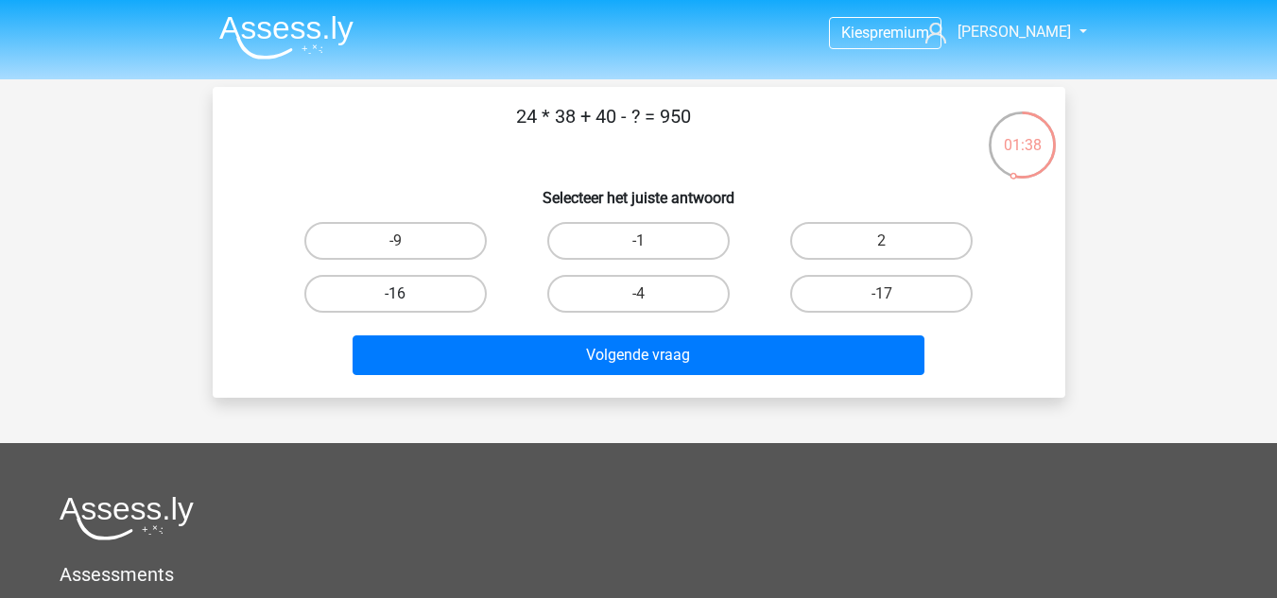
click at [417, 295] on label "-16" at bounding box center [395, 294] width 182 height 38
click at [407, 295] on input "-16" at bounding box center [401, 300] width 12 height 12
radio input "true"
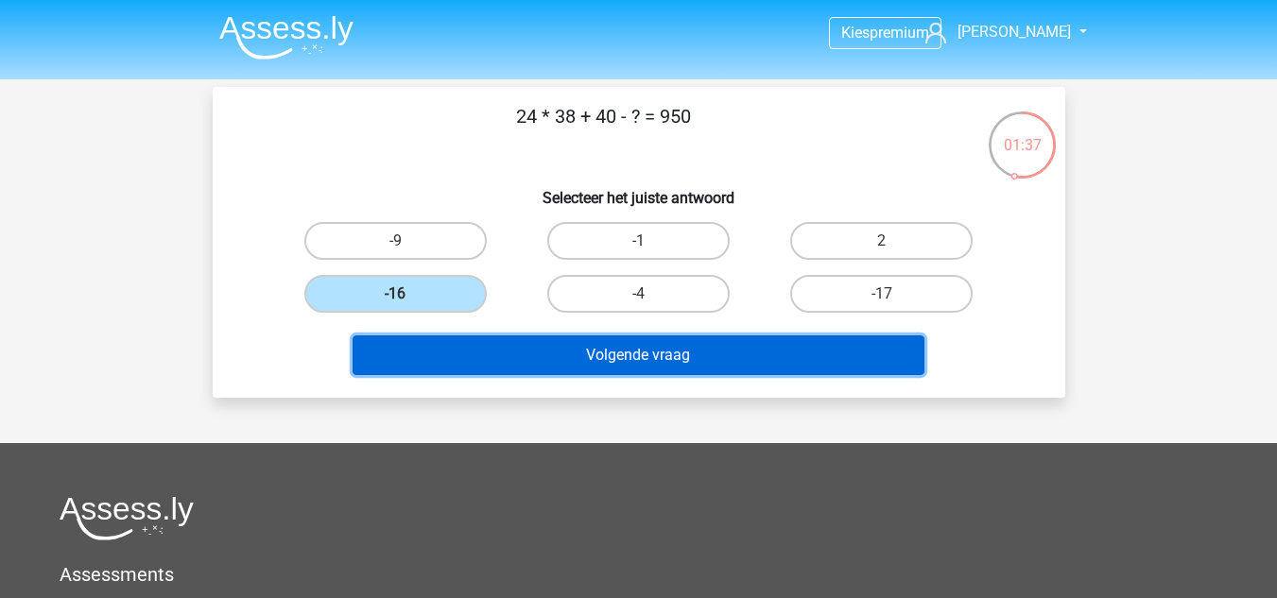
click at [548, 346] on button "Volgende vraag" at bounding box center [639, 356] width 572 height 40
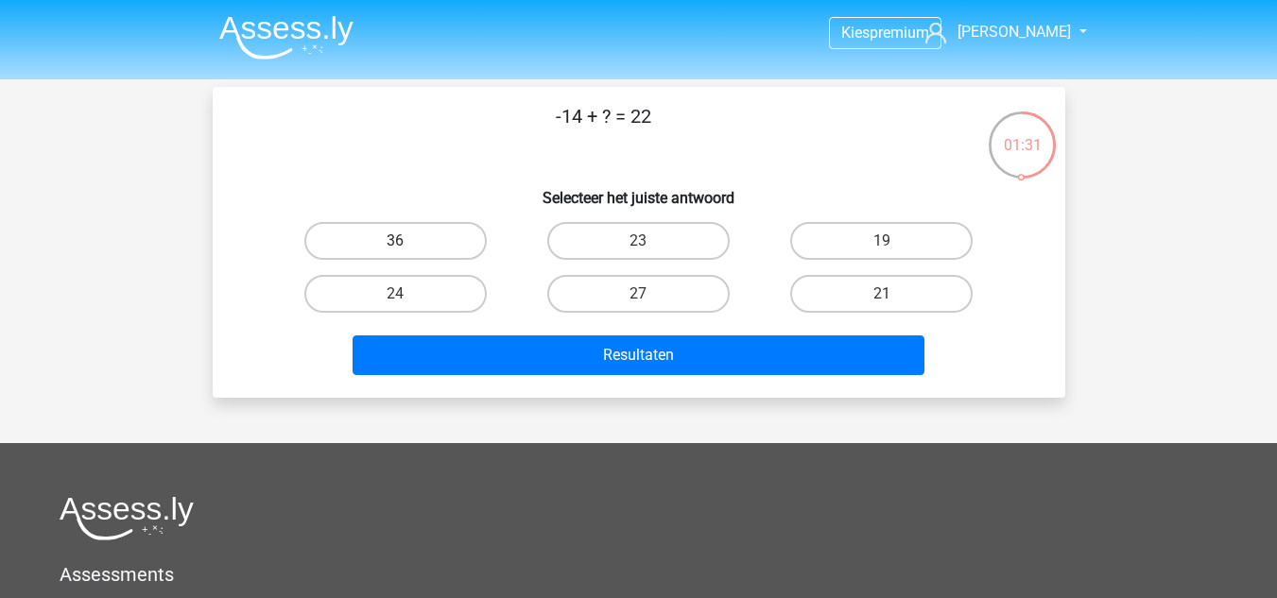
click at [426, 228] on label "36" at bounding box center [395, 241] width 182 height 38
click at [407, 241] on input "36" at bounding box center [401, 247] width 12 height 12
radio input "true"
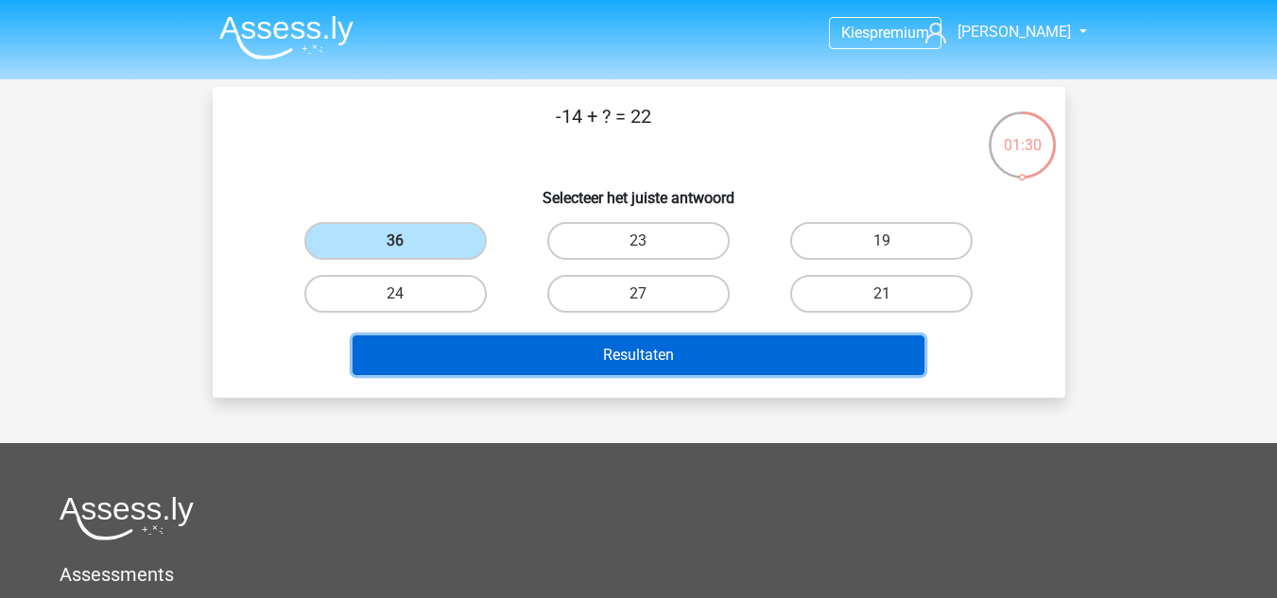
click at [551, 355] on button "Resultaten" at bounding box center [639, 356] width 572 height 40
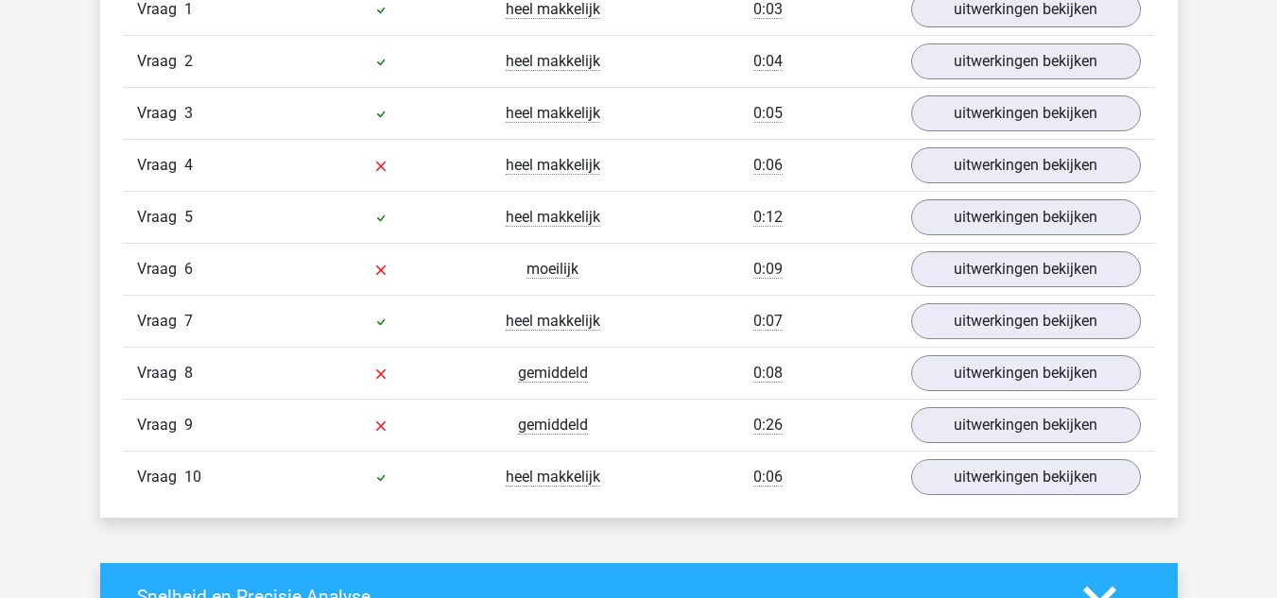
scroll to position [1683, 0]
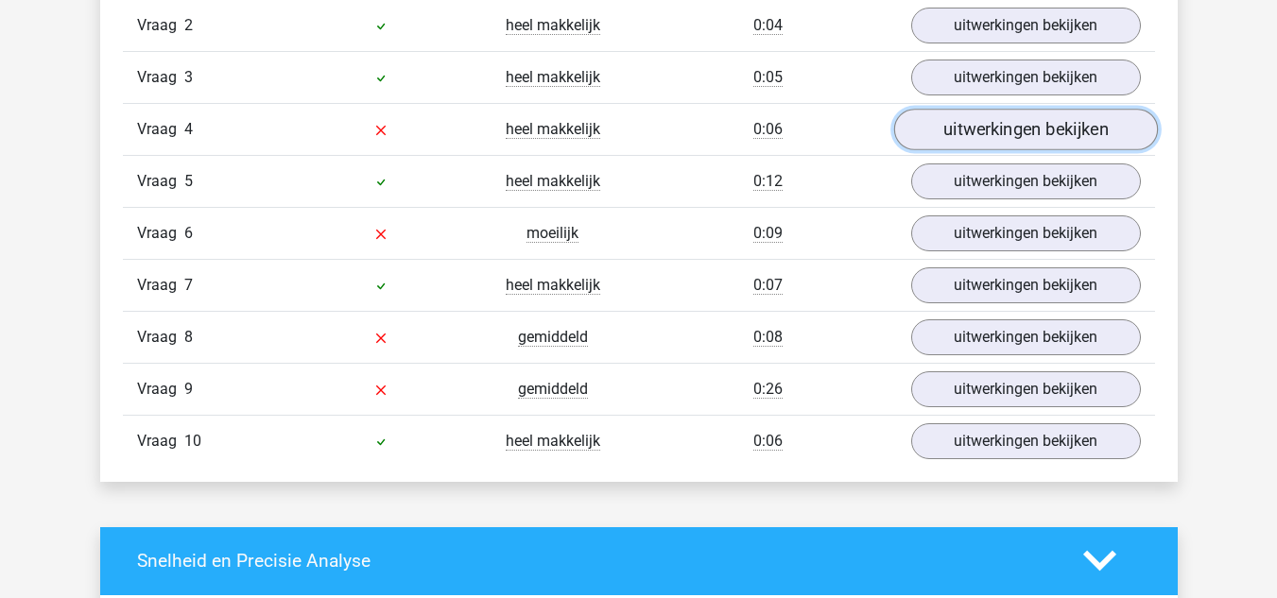
click at [944, 134] on link "uitwerkingen bekijken" at bounding box center [1025, 130] width 264 height 42
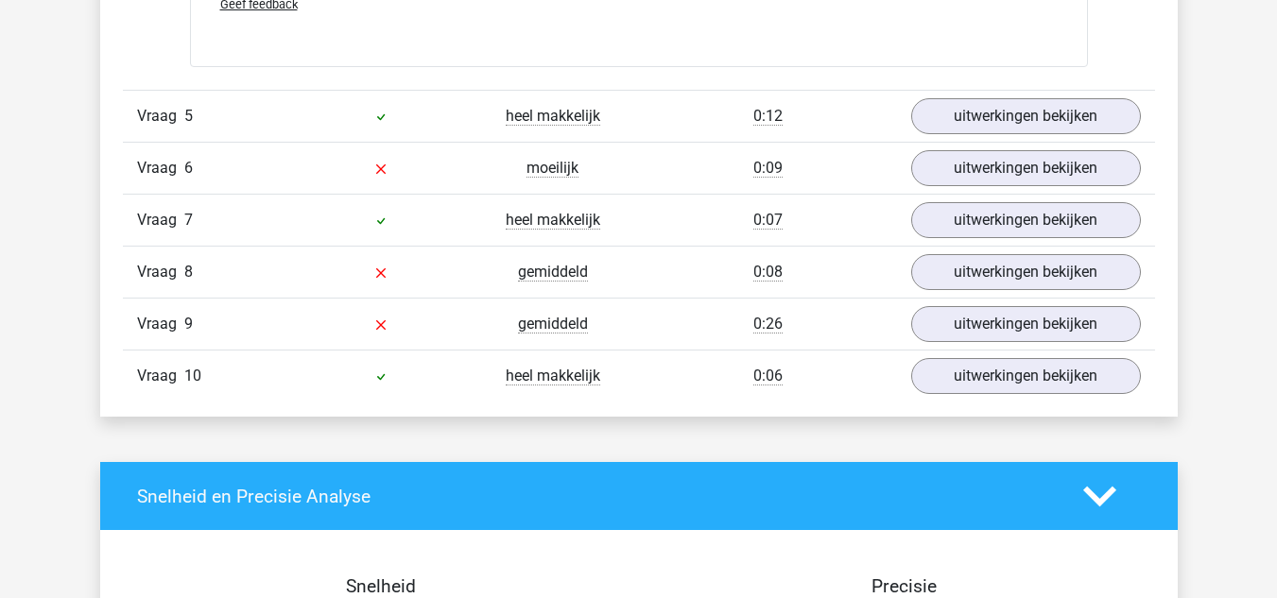
scroll to position [2710, 0]
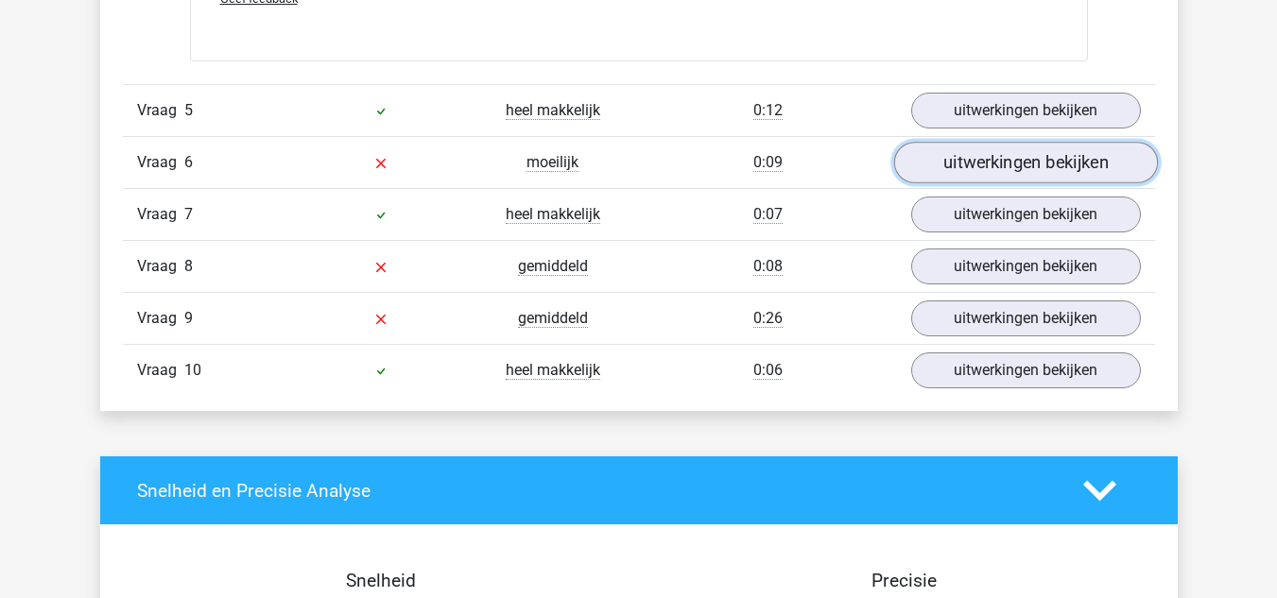
click at [943, 173] on link "uitwerkingen bekijken" at bounding box center [1025, 163] width 264 height 42
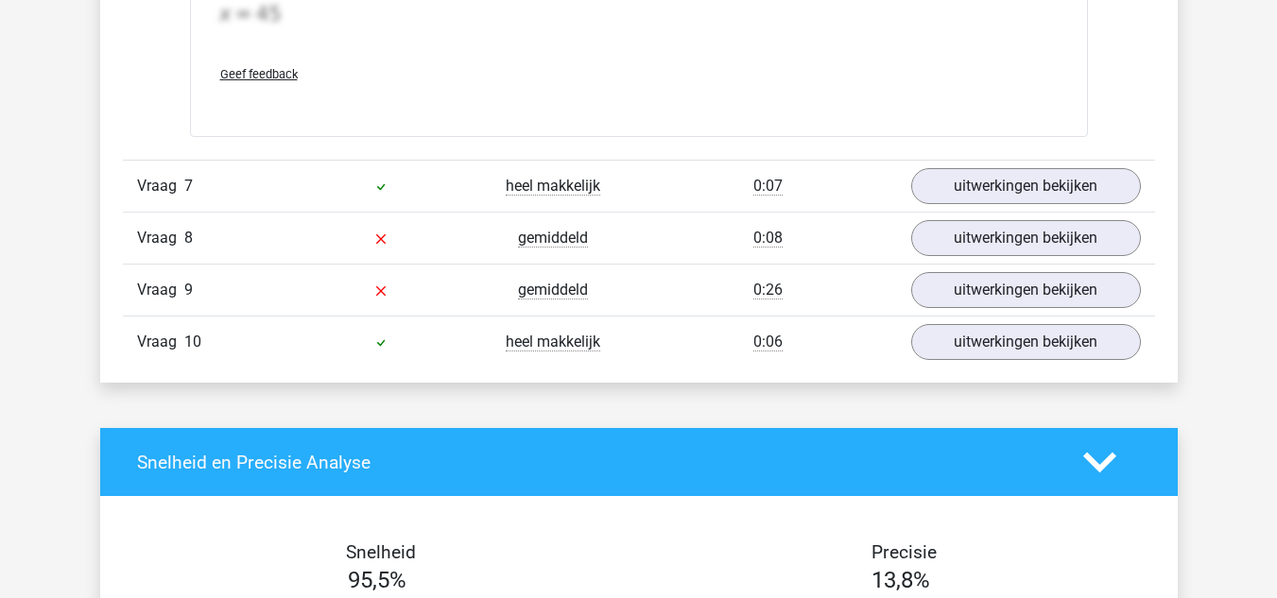
scroll to position [4300, 0]
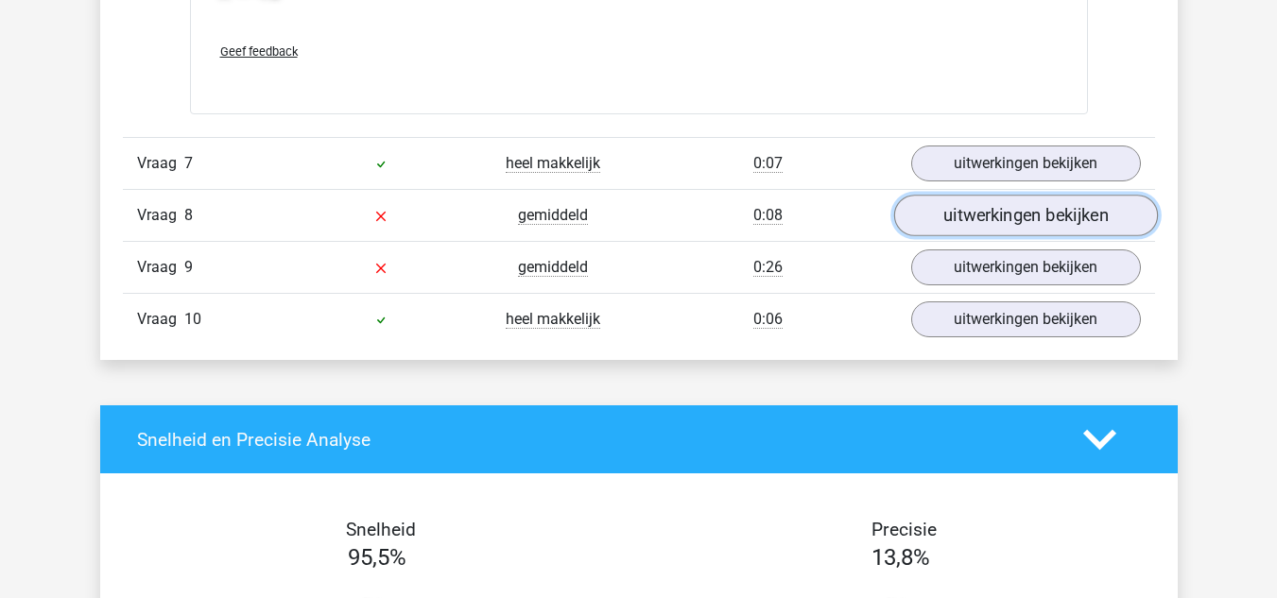
click at [943, 219] on link "uitwerkingen bekijken" at bounding box center [1025, 217] width 264 height 42
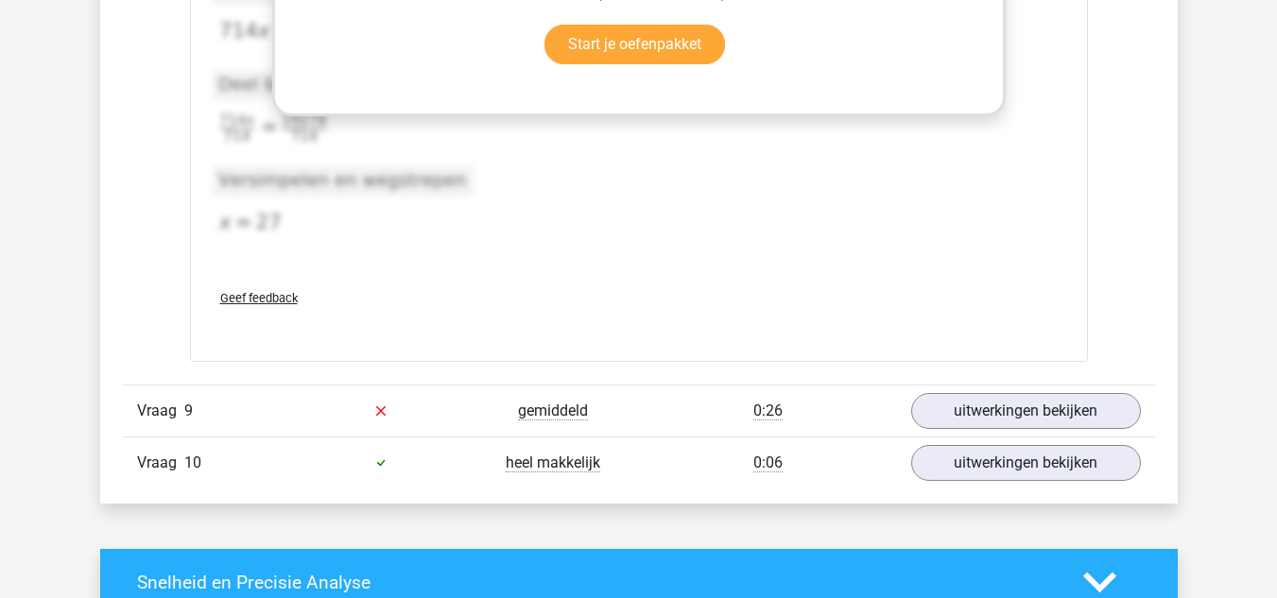
scroll to position [5138, 0]
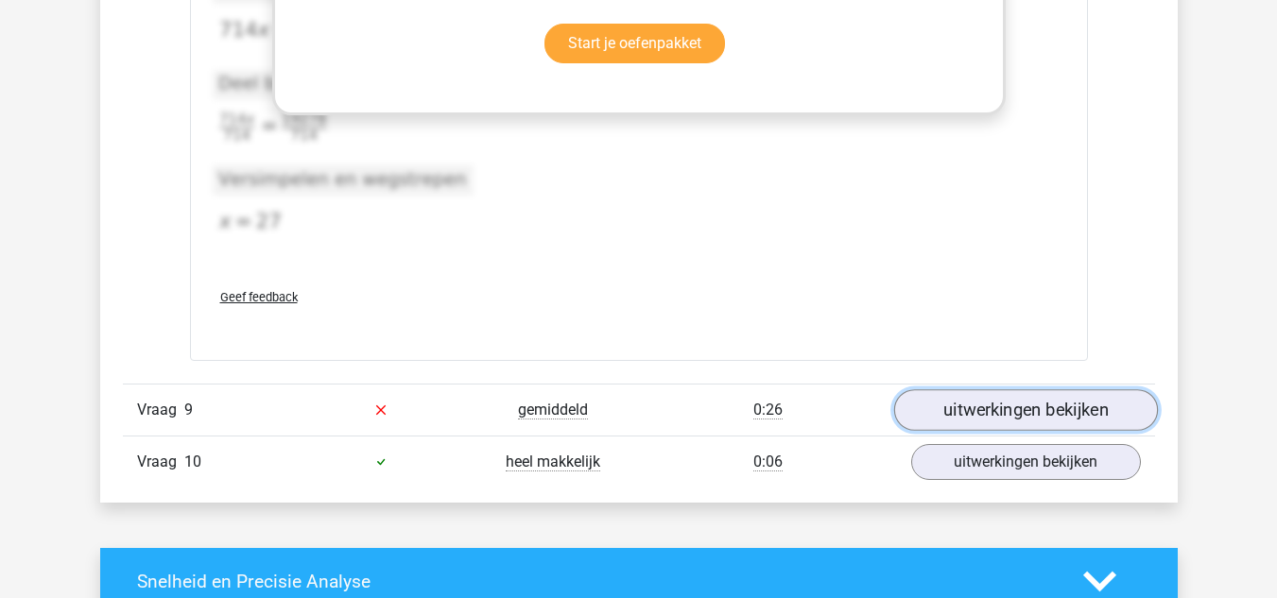
click at [974, 402] on link "uitwerkingen bekijken" at bounding box center [1025, 410] width 264 height 42
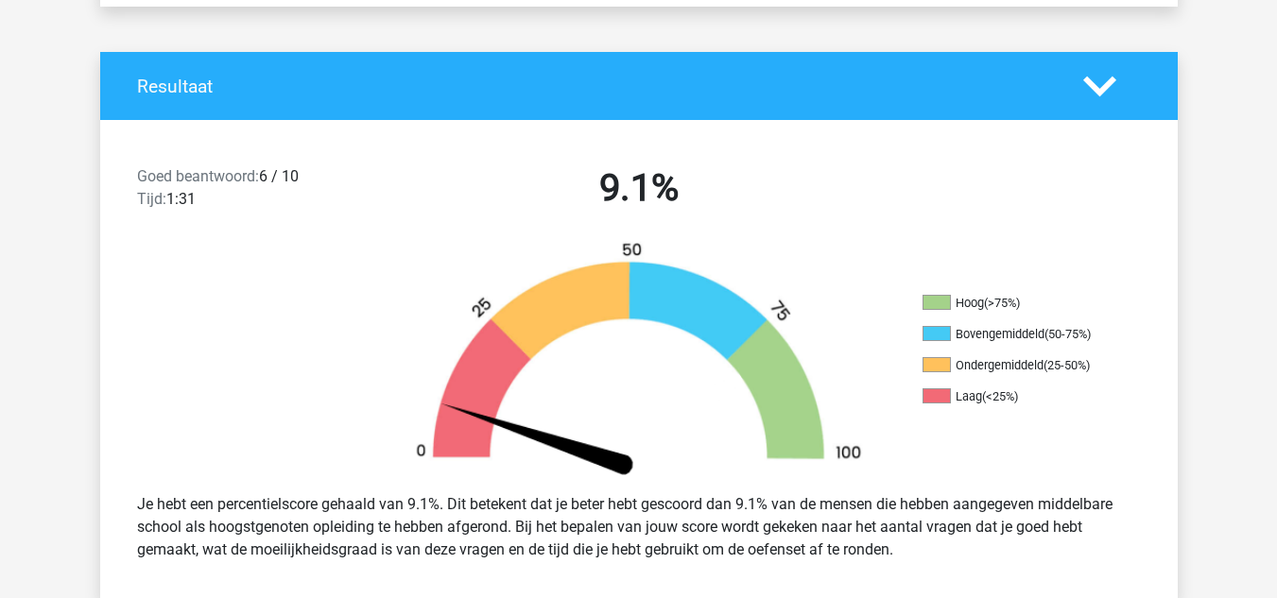
scroll to position [0, 0]
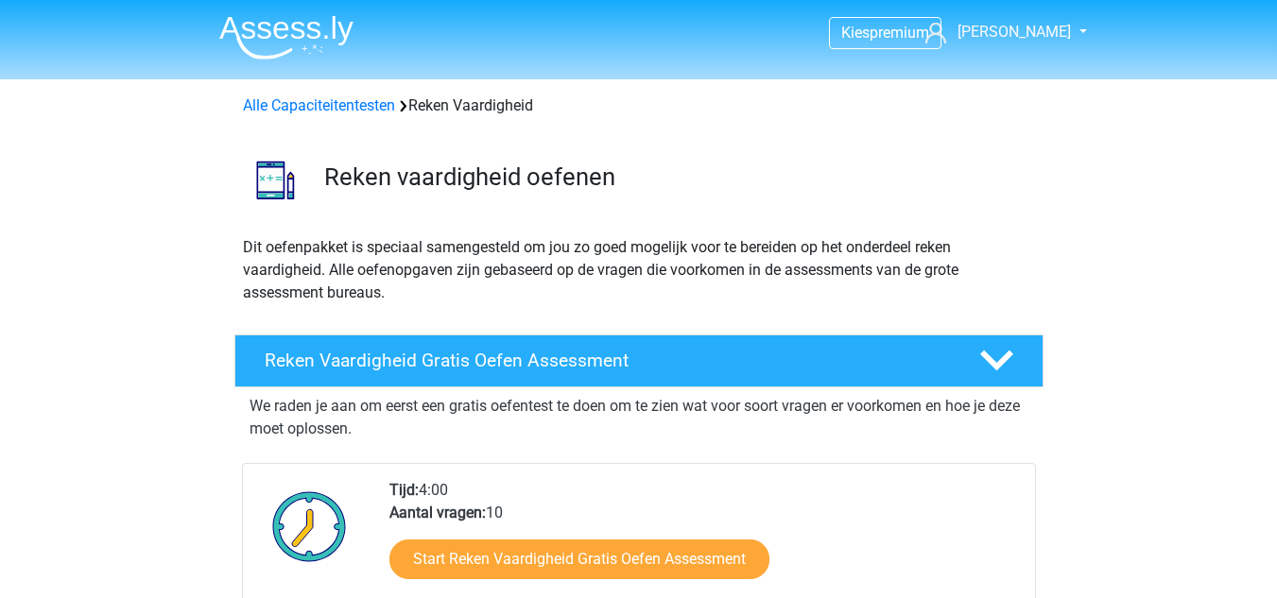
scroll to position [1379, 0]
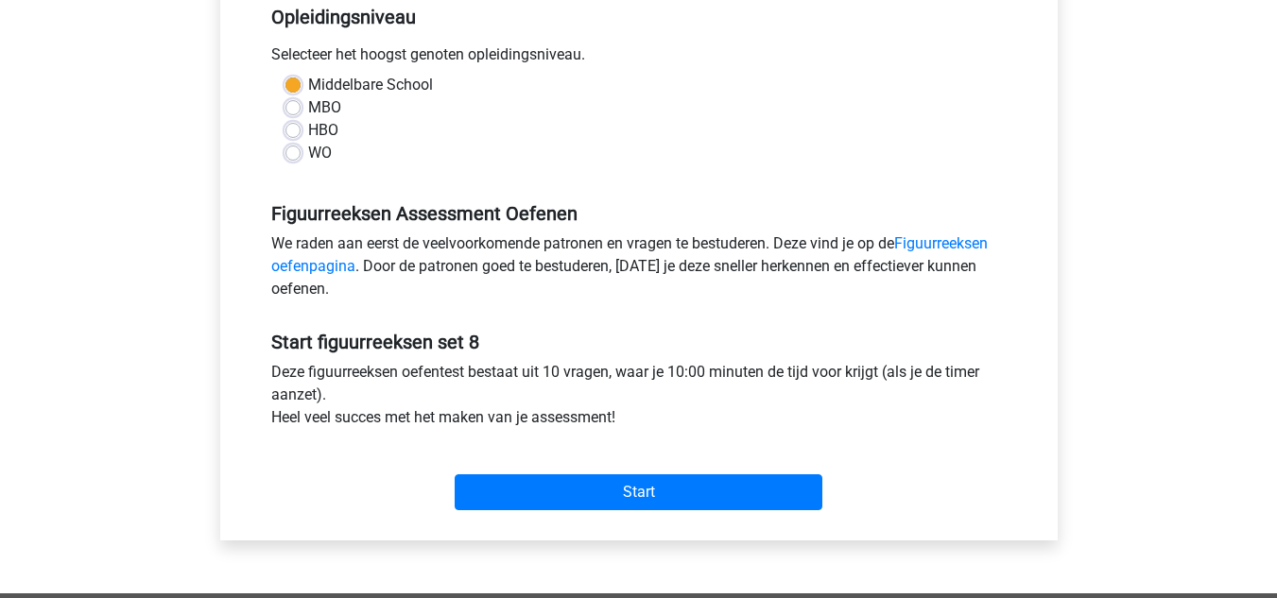
scroll to position [409, 0]
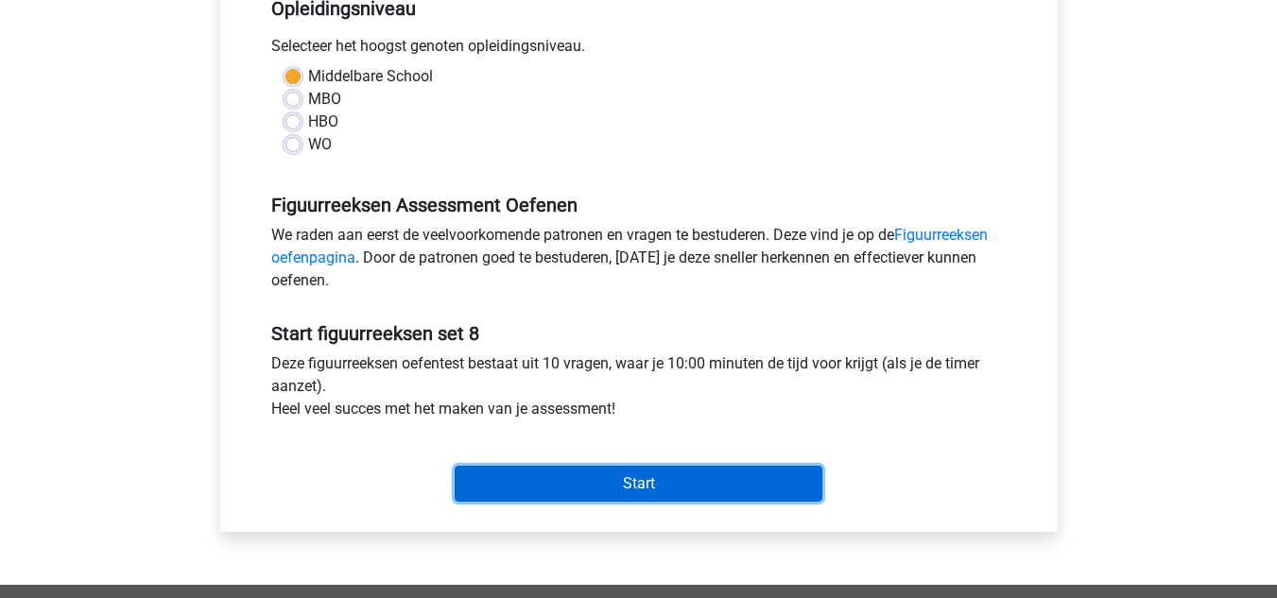
click at [629, 483] on input "Start" at bounding box center [639, 484] width 368 height 36
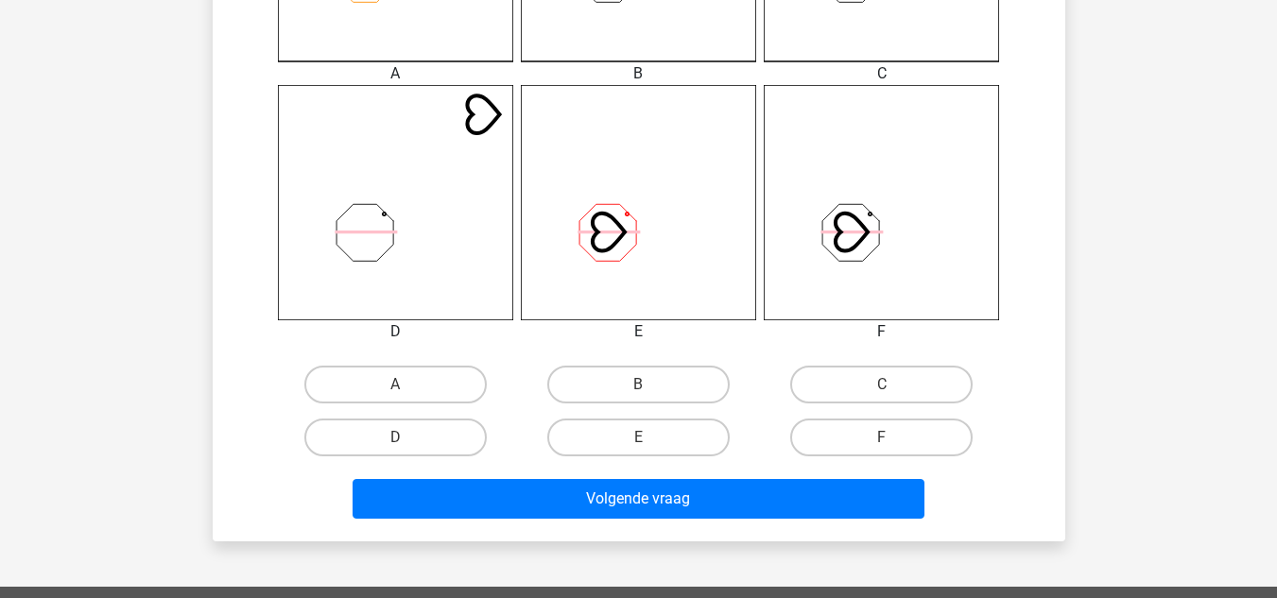
scroll to position [707, 0]
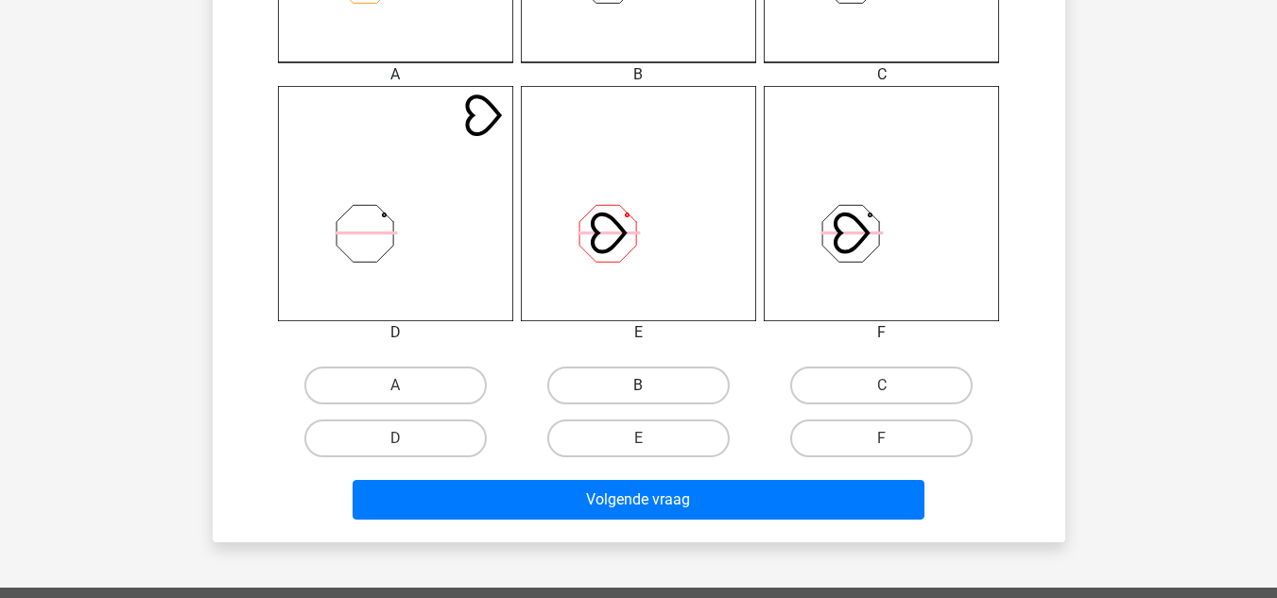
click at [669, 392] on label "B" at bounding box center [638, 386] width 182 height 38
click at [650, 392] on input "B" at bounding box center [644, 392] width 12 height 12
radio input "true"
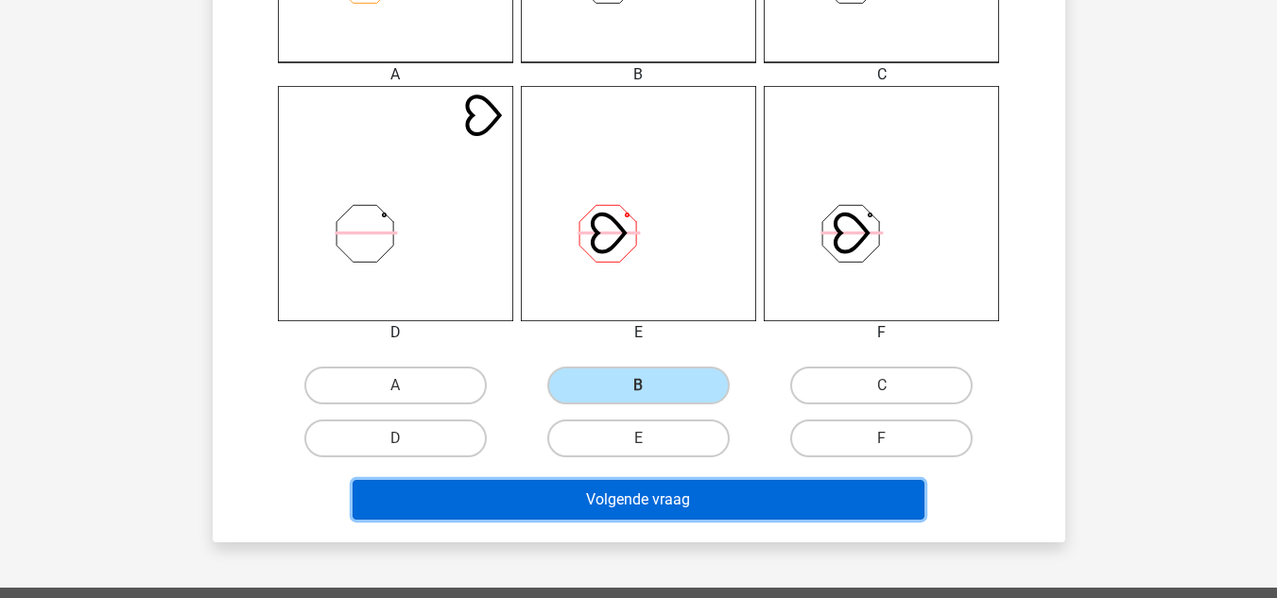
click at [713, 504] on button "Volgende vraag" at bounding box center [639, 500] width 572 height 40
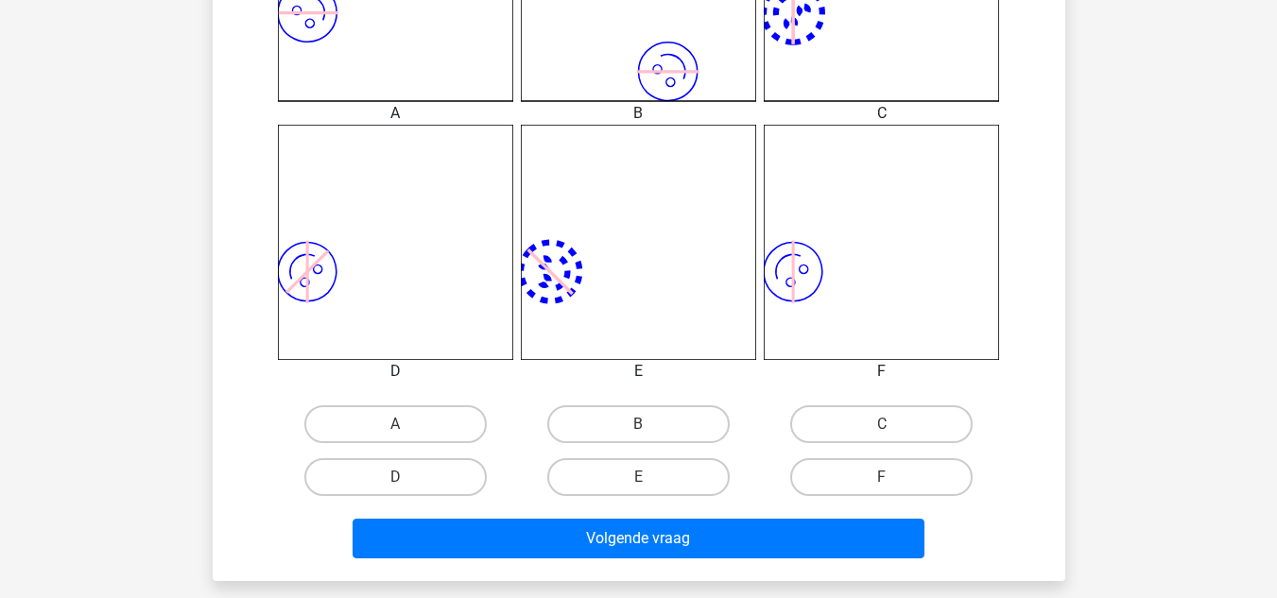
scroll to position [669, 0]
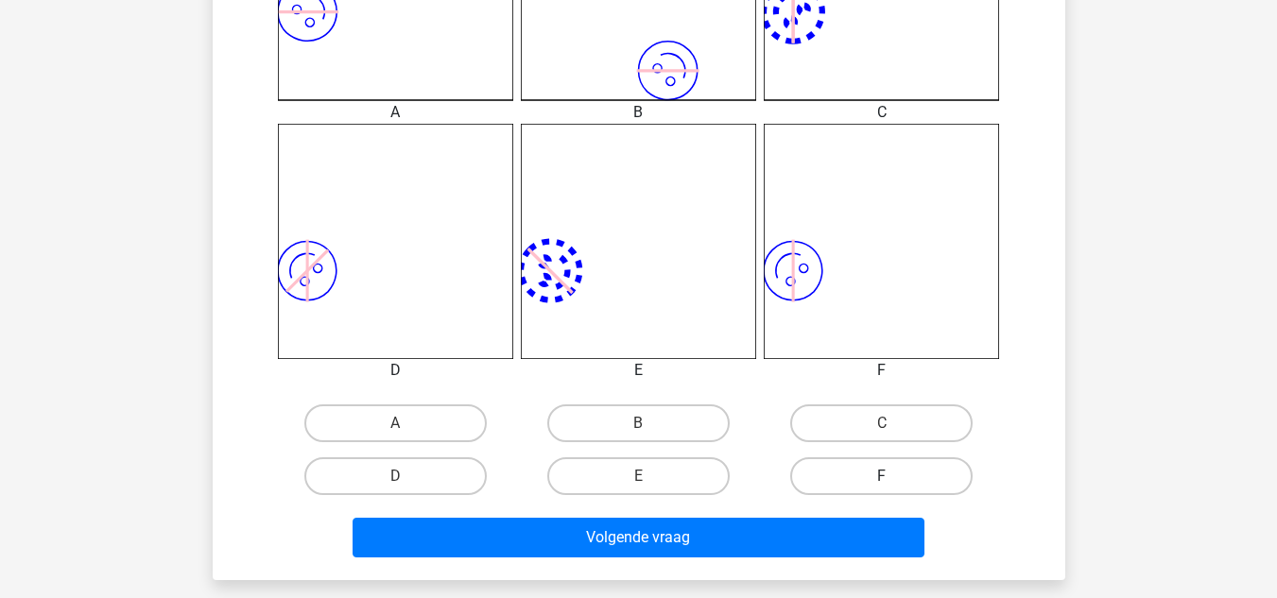
click at [852, 484] on label "F" at bounding box center [881, 477] width 182 height 38
click at [882, 484] on input "F" at bounding box center [888, 482] width 12 height 12
radio input "true"
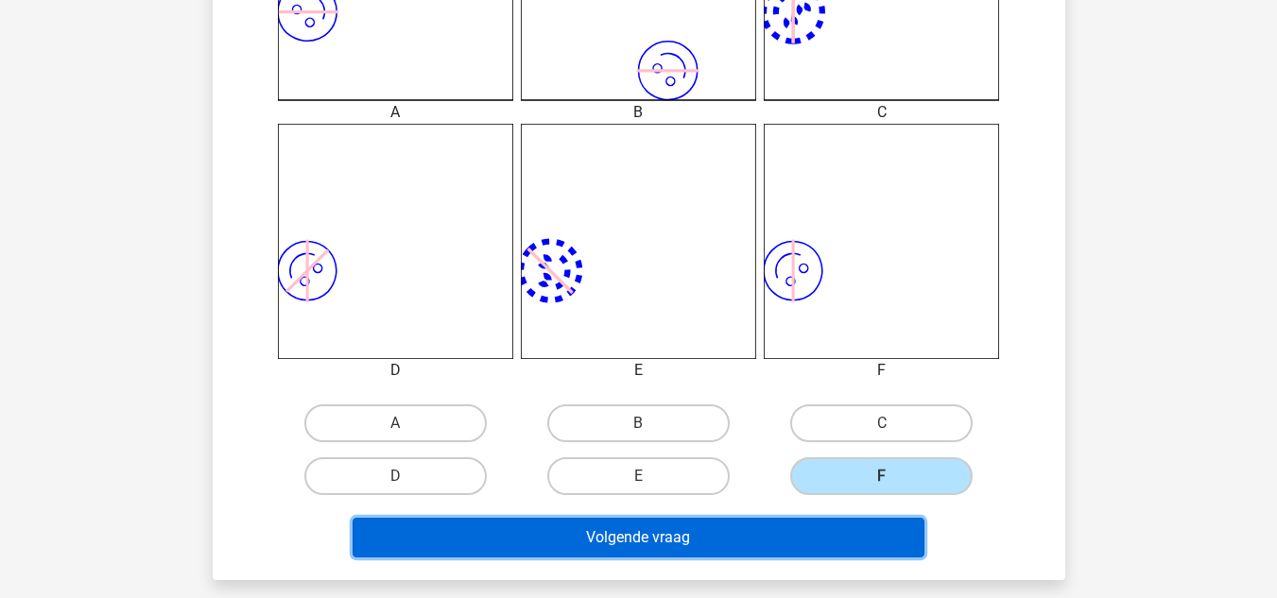
click at [770, 533] on button "Volgende vraag" at bounding box center [639, 538] width 572 height 40
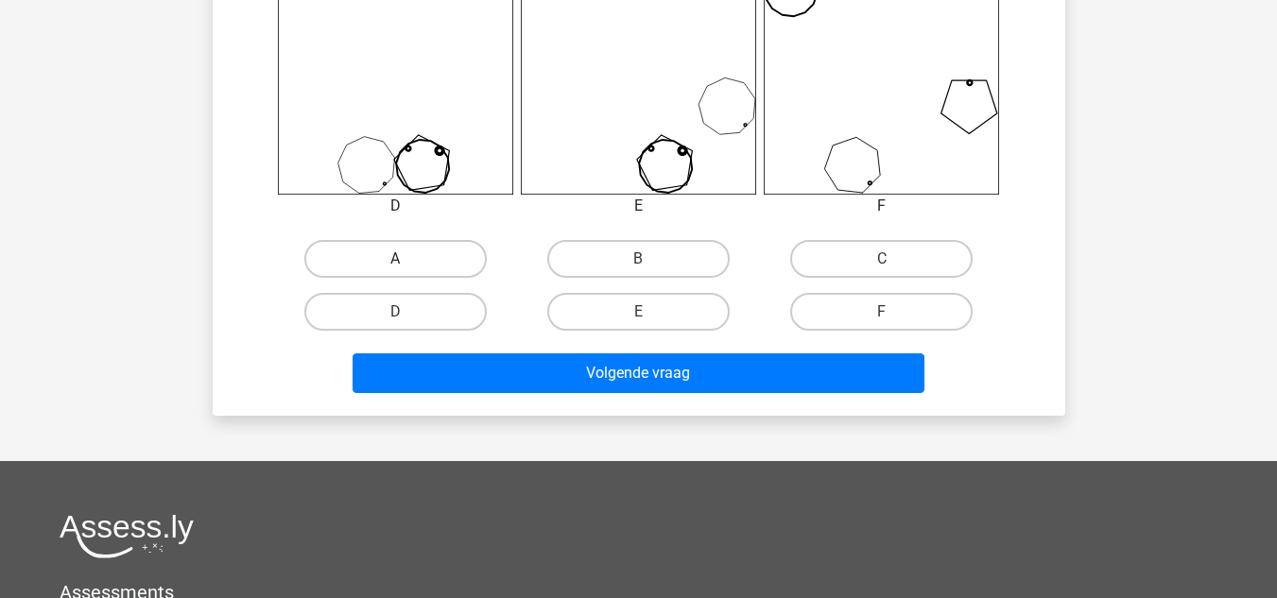
scroll to position [838, 0]
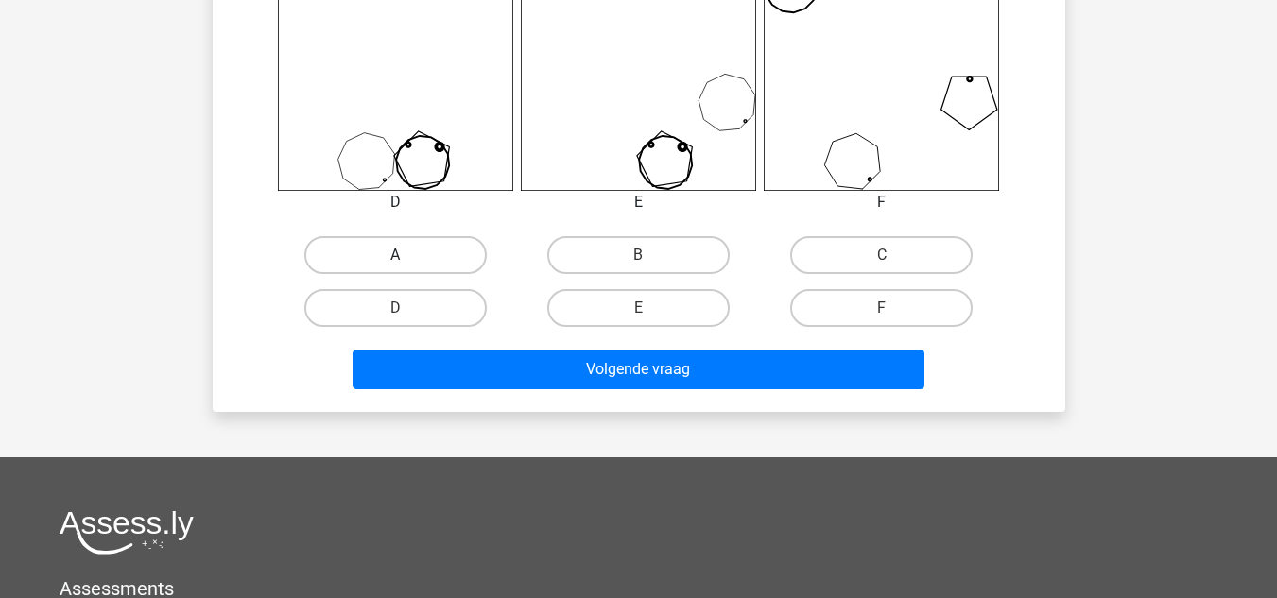
click at [445, 251] on label "A" at bounding box center [395, 255] width 182 height 38
click at [407, 255] on input "A" at bounding box center [401, 261] width 12 height 12
radio input "true"
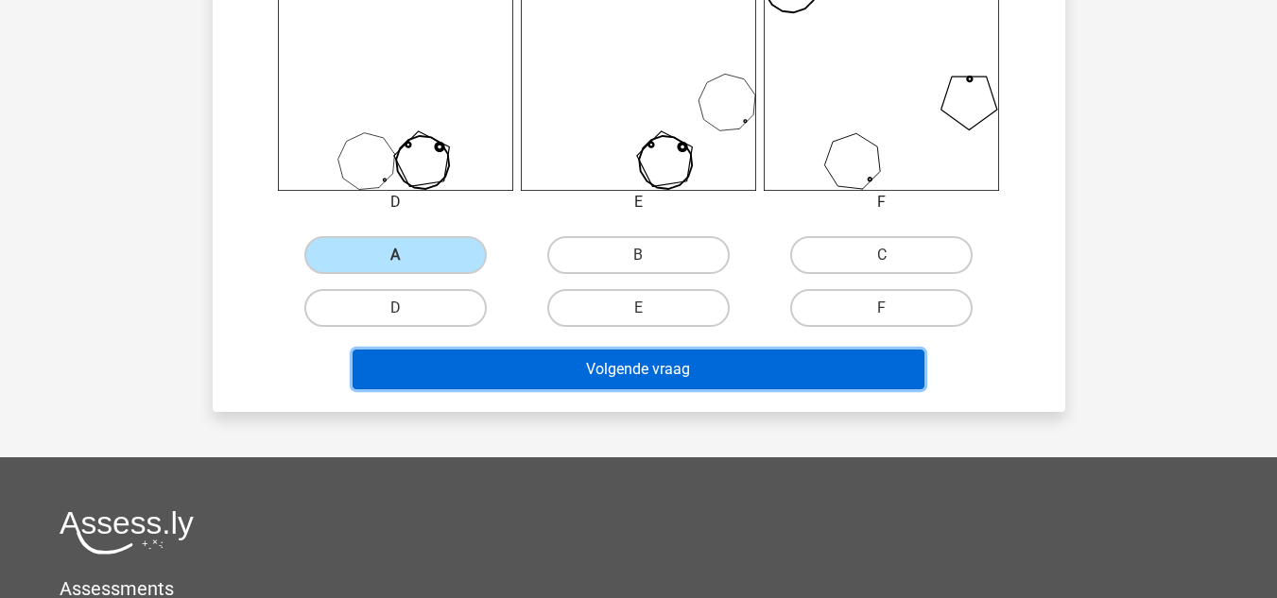
click at [540, 367] on button "Volgende vraag" at bounding box center [639, 370] width 572 height 40
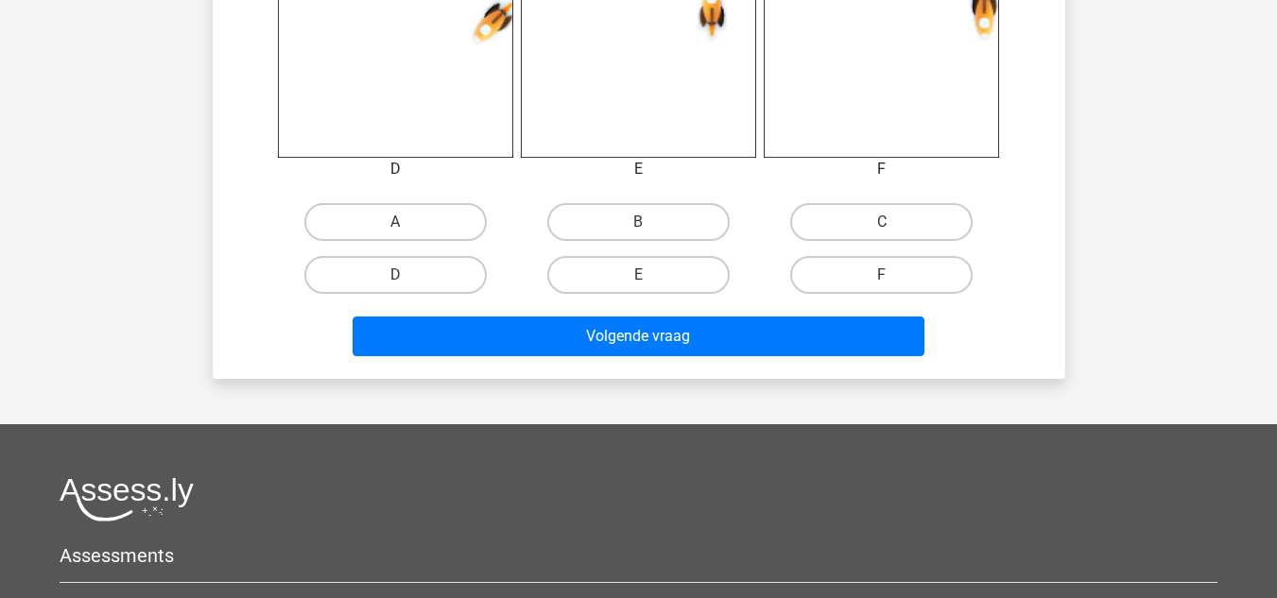
scroll to position [882, 0]
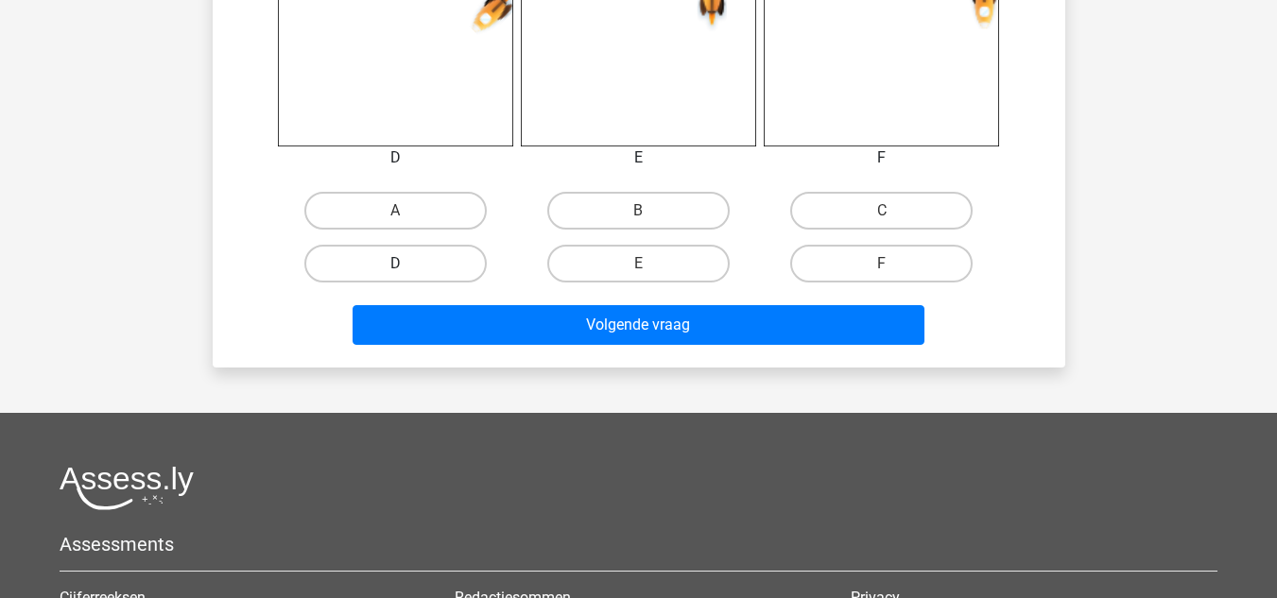
click at [415, 277] on label "D" at bounding box center [395, 264] width 182 height 38
click at [407, 276] on input "D" at bounding box center [401, 270] width 12 height 12
radio input "true"
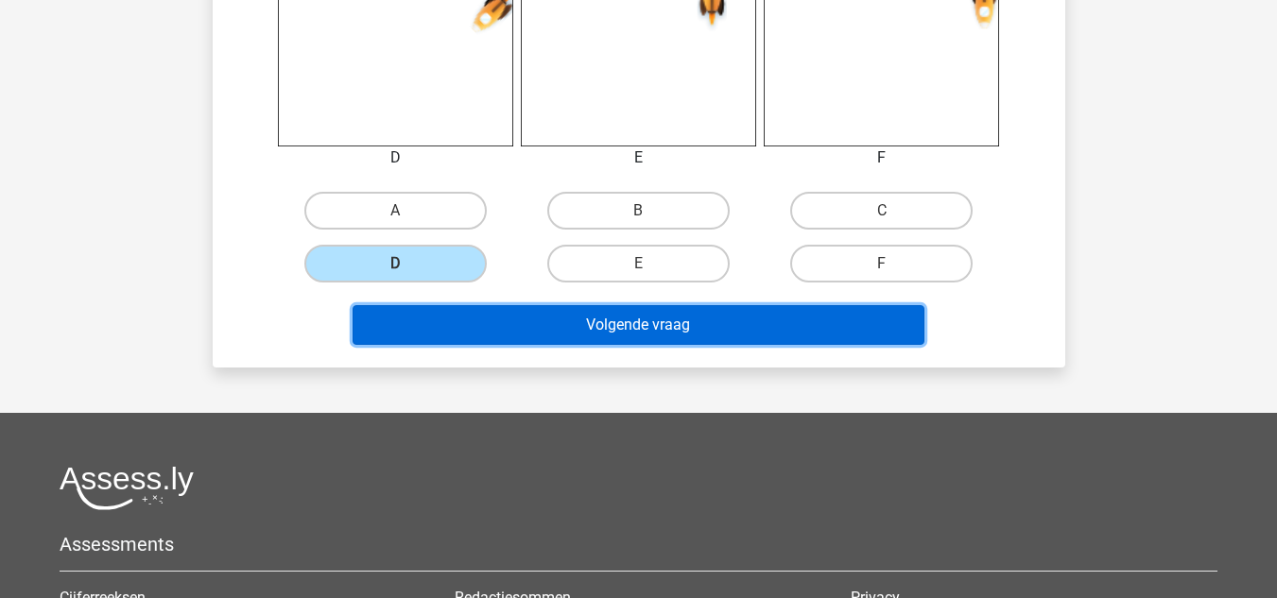
click at [506, 332] on button "Volgende vraag" at bounding box center [639, 325] width 572 height 40
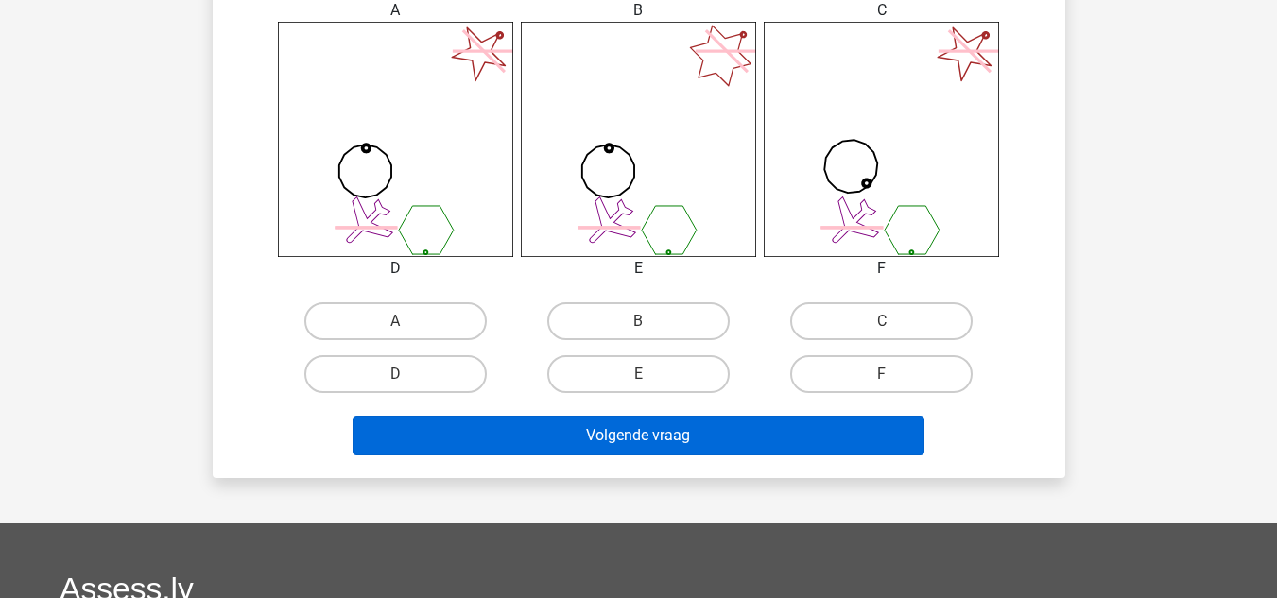
scroll to position [772, 0]
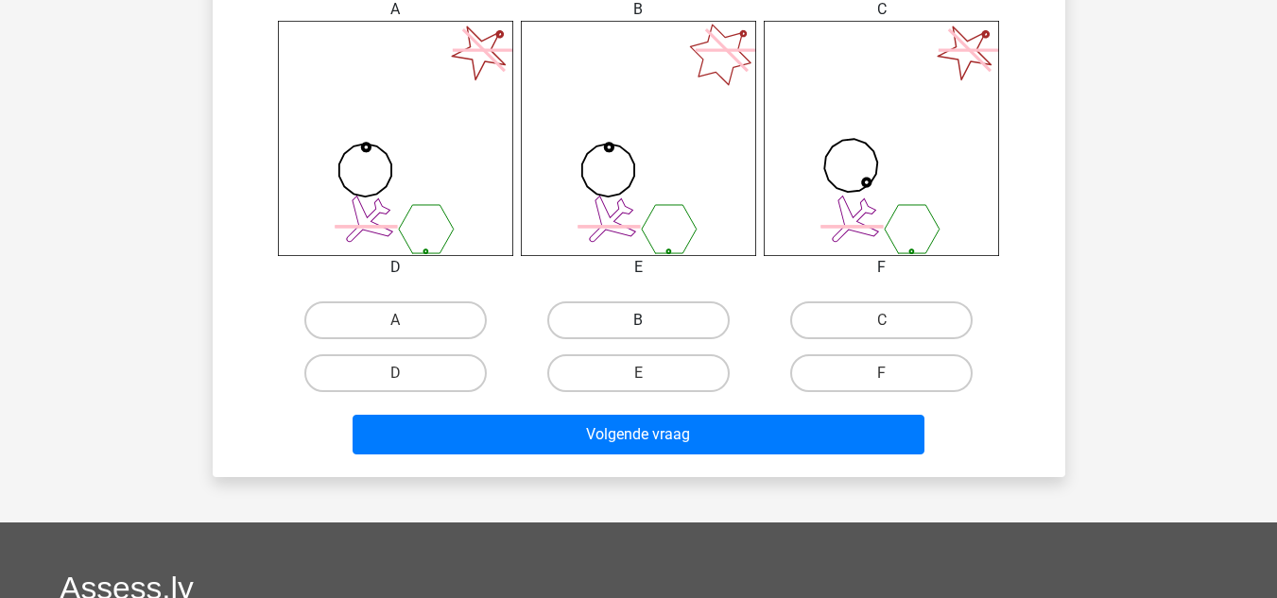
click at [653, 318] on label "B" at bounding box center [638, 321] width 182 height 38
click at [650, 320] on input "B" at bounding box center [644, 326] width 12 height 12
radio input "true"
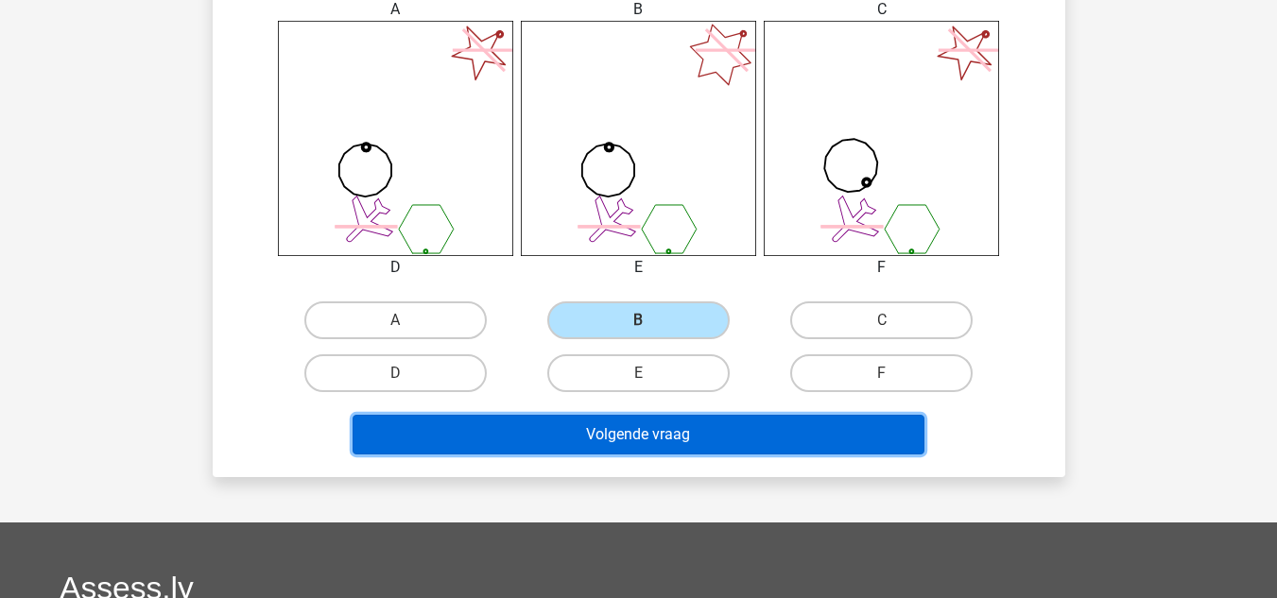
click at [676, 428] on button "Volgende vraag" at bounding box center [639, 435] width 572 height 40
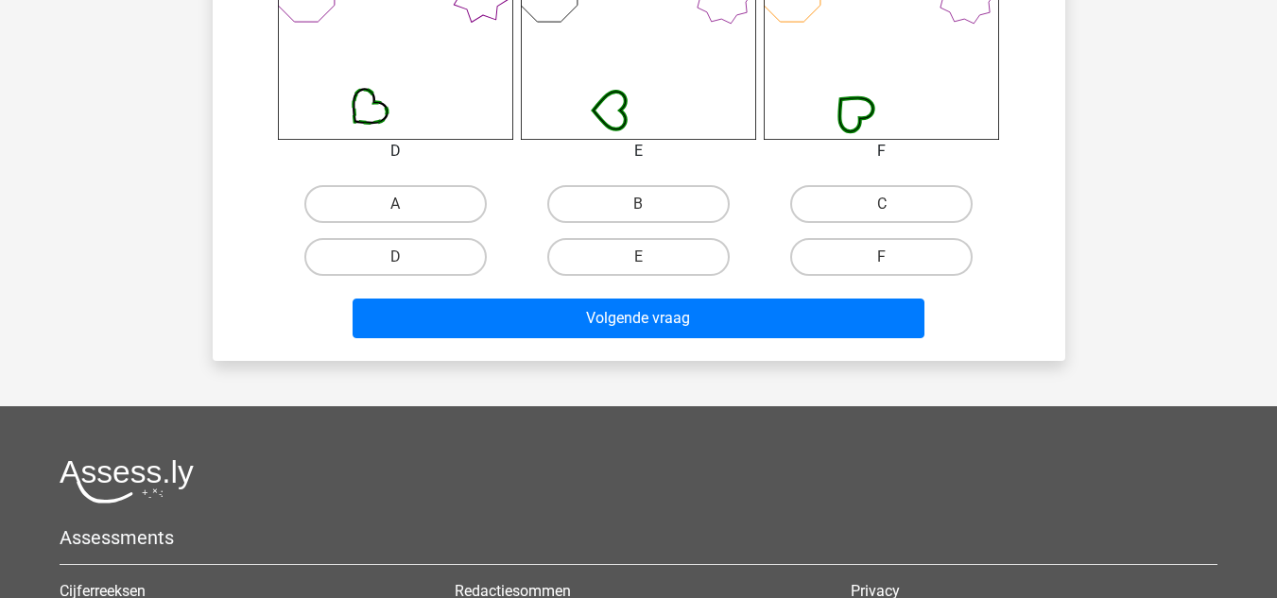
scroll to position [897, 0]
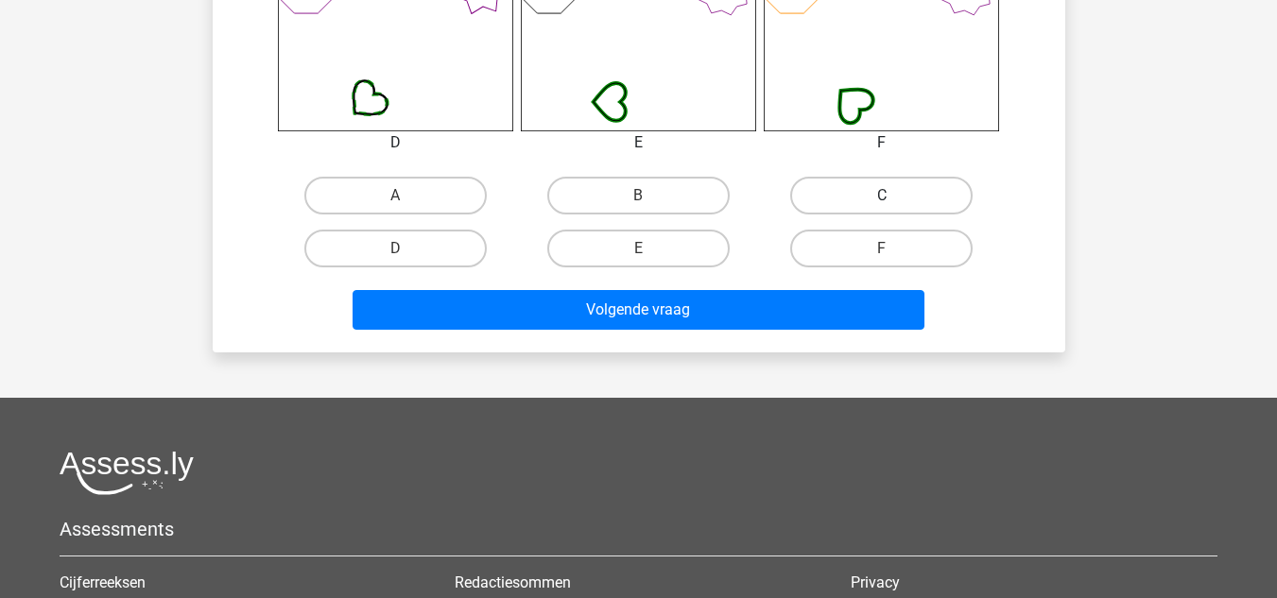
click at [831, 196] on label "C" at bounding box center [881, 196] width 182 height 38
click at [882, 196] on input "C" at bounding box center [888, 202] width 12 height 12
radio input "true"
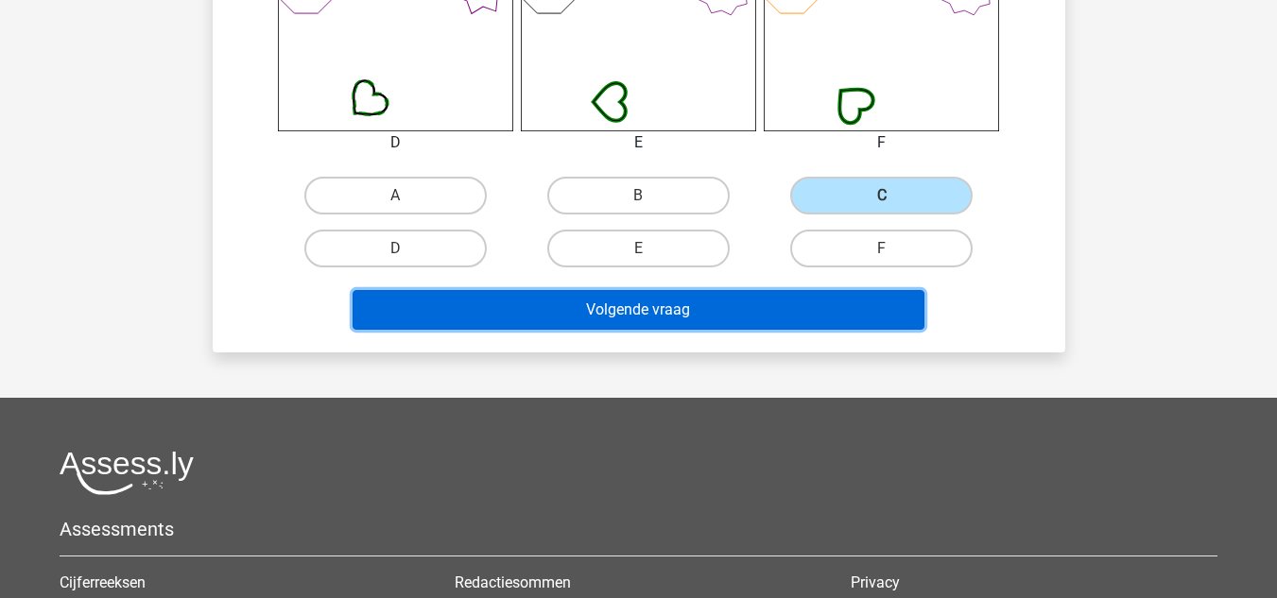
click at [746, 303] on button "Volgende vraag" at bounding box center [639, 310] width 572 height 40
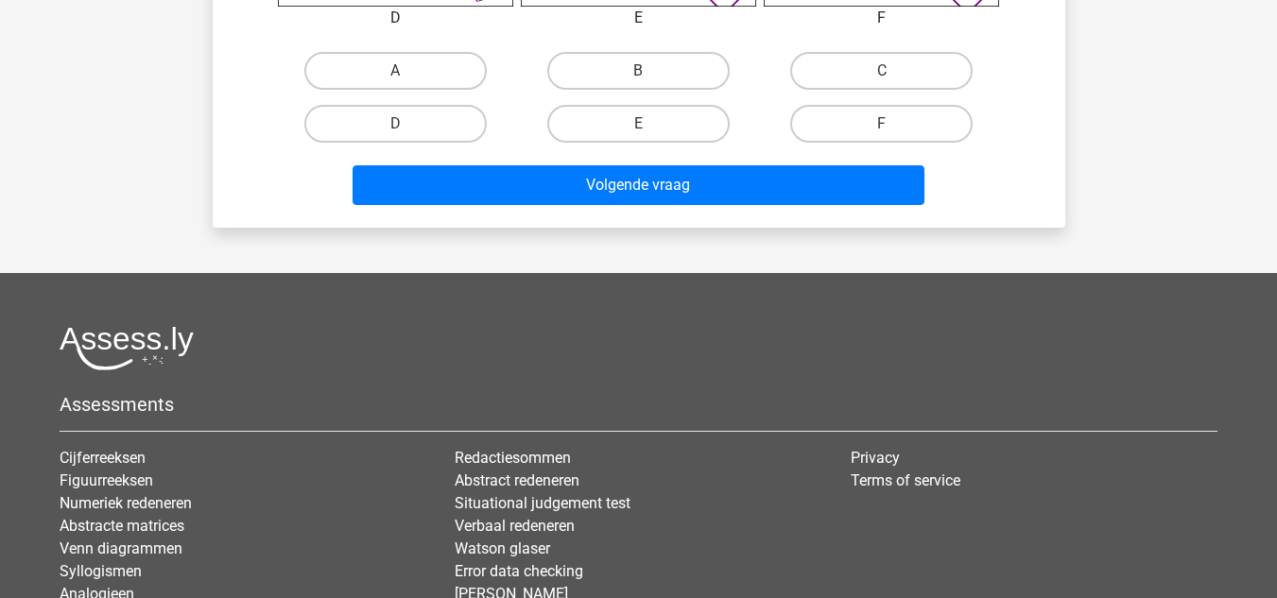
scroll to position [1023, 0]
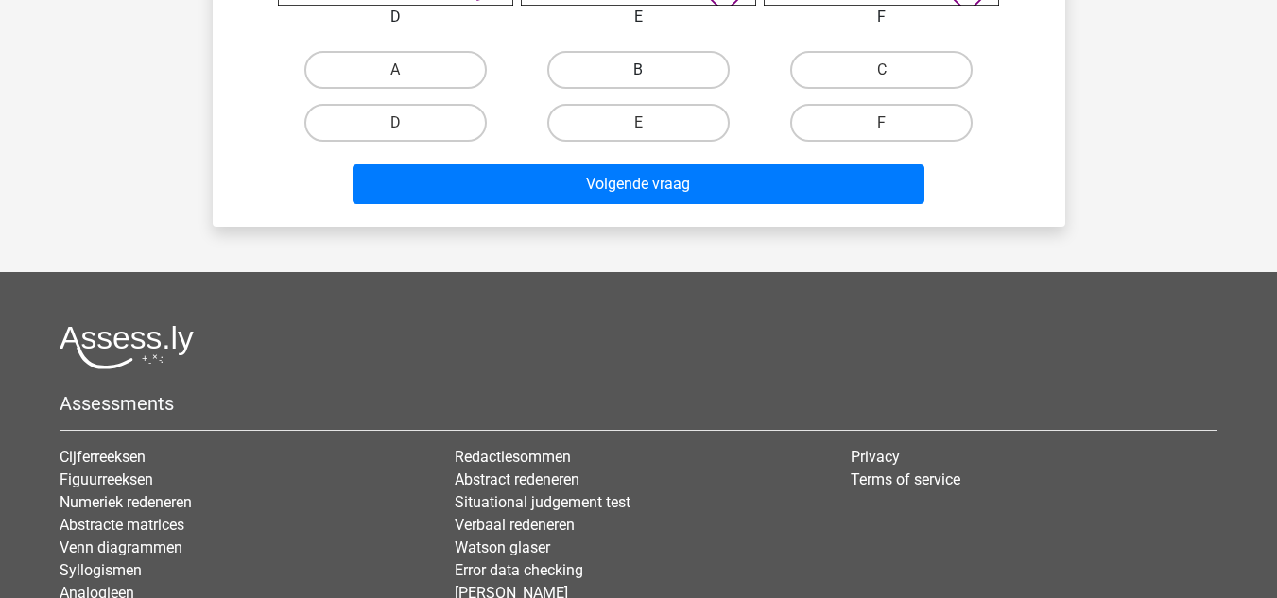
click at [631, 67] on label "B" at bounding box center [638, 70] width 182 height 38
click at [638, 70] on input "B" at bounding box center [644, 76] width 12 height 12
radio input "true"
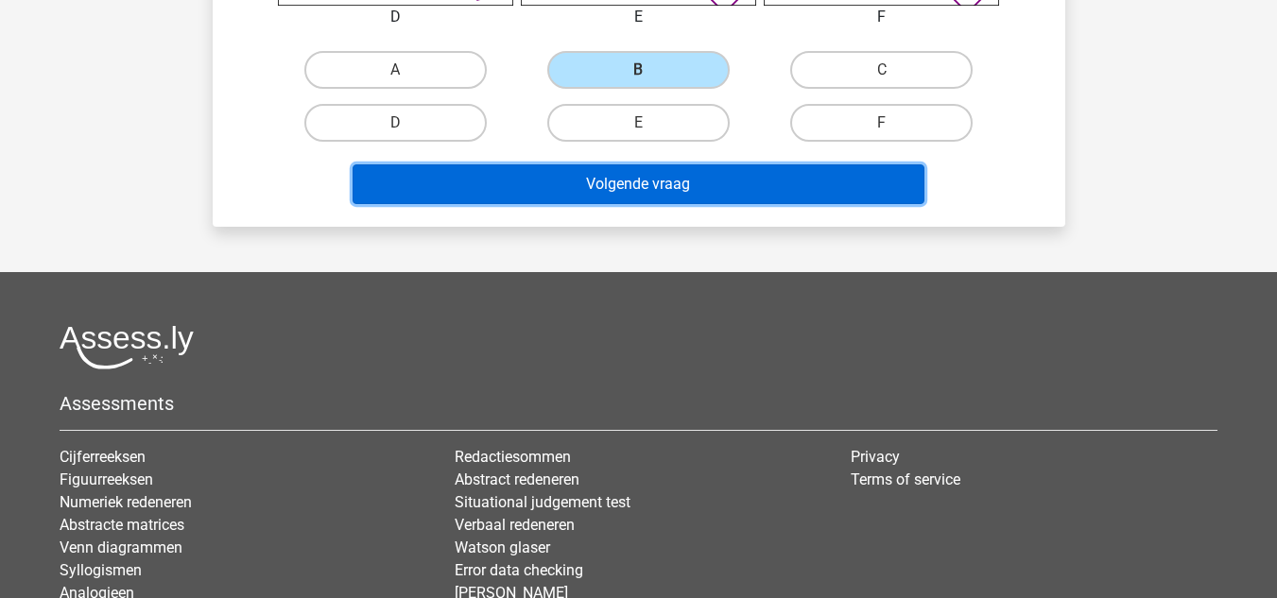
click at [695, 194] on button "Volgende vraag" at bounding box center [639, 184] width 572 height 40
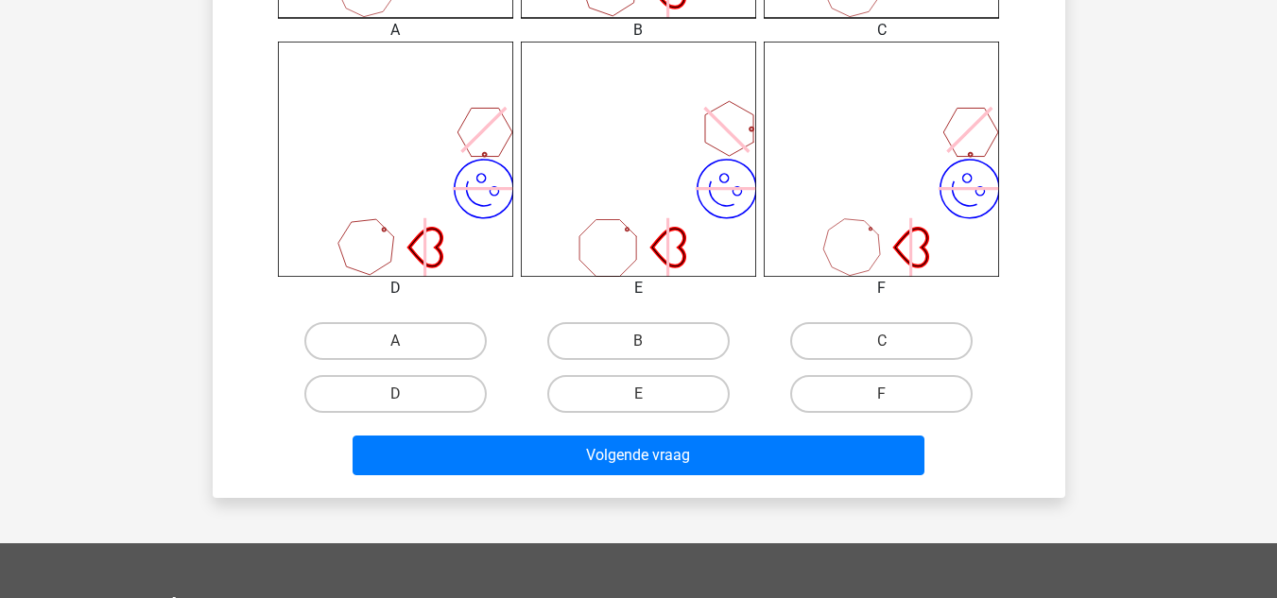
scroll to position [772, 0]
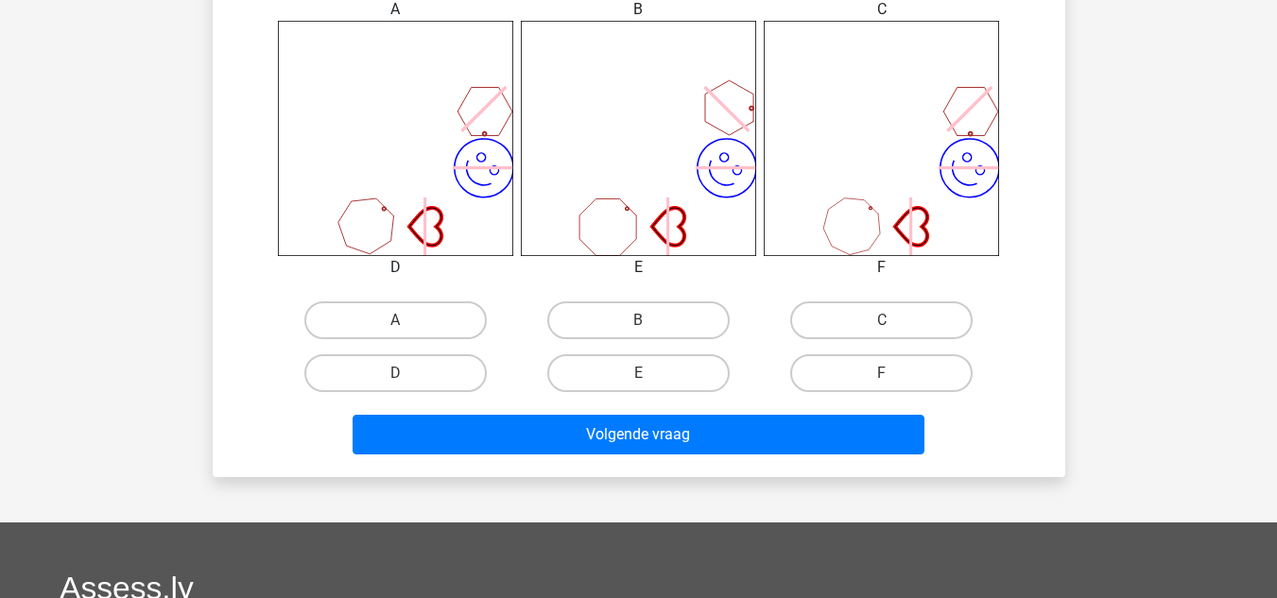
click at [890, 323] on input "C" at bounding box center [888, 326] width 12 height 12
radio input "true"
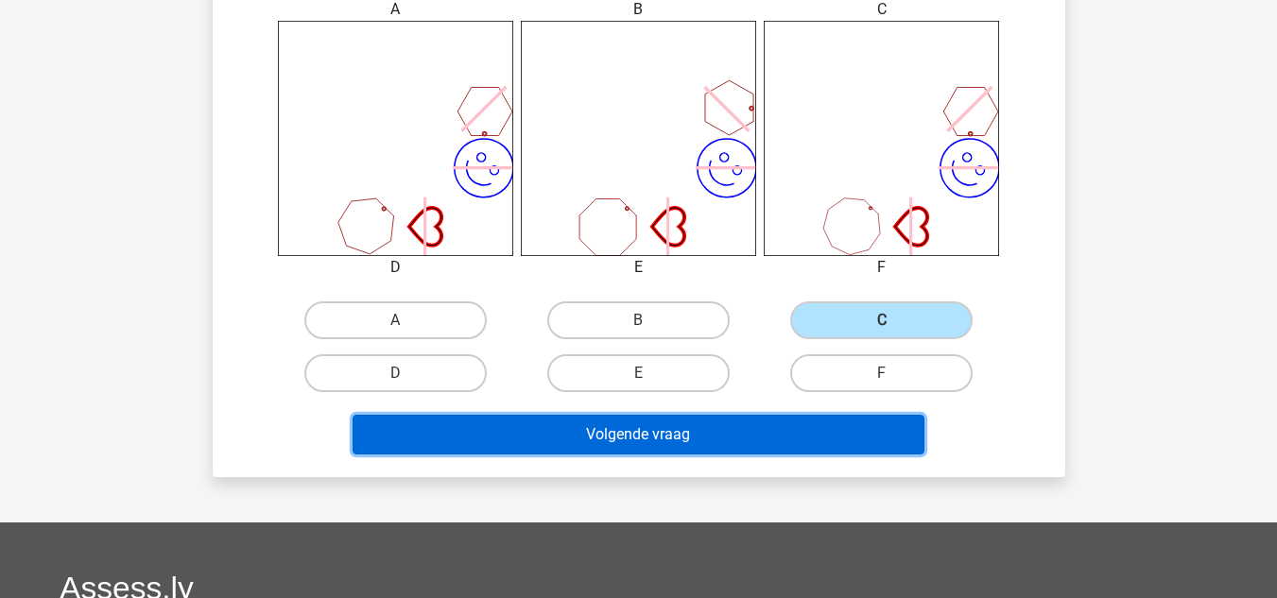
click at [772, 425] on button "Volgende vraag" at bounding box center [639, 435] width 572 height 40
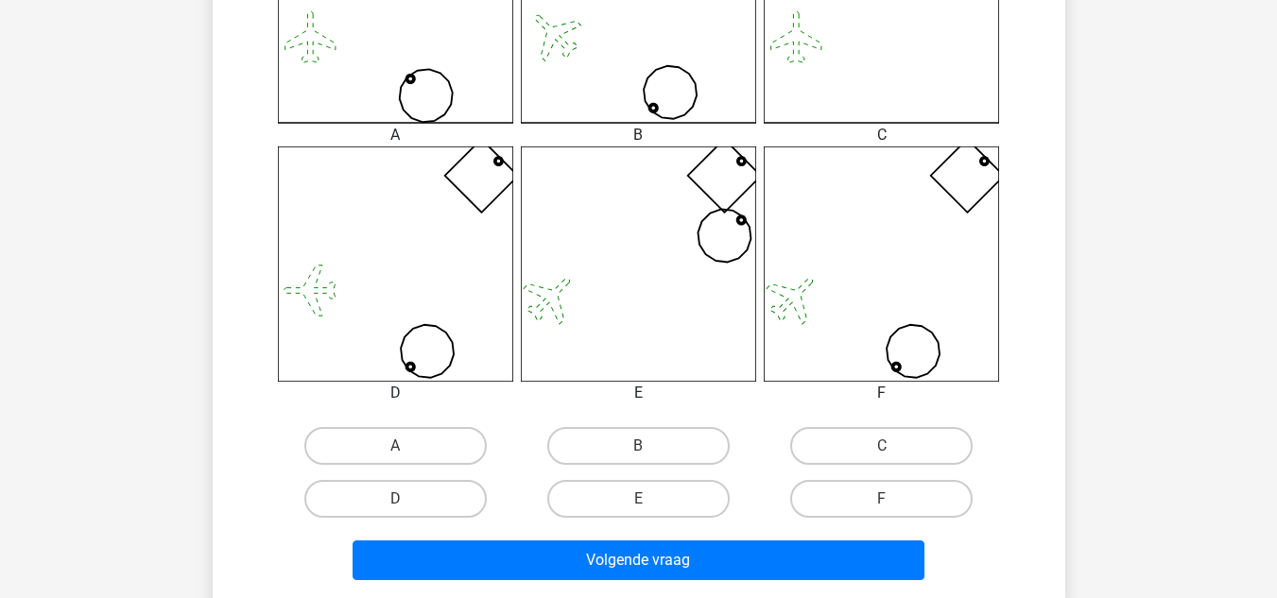
scroll to position [648, 0]
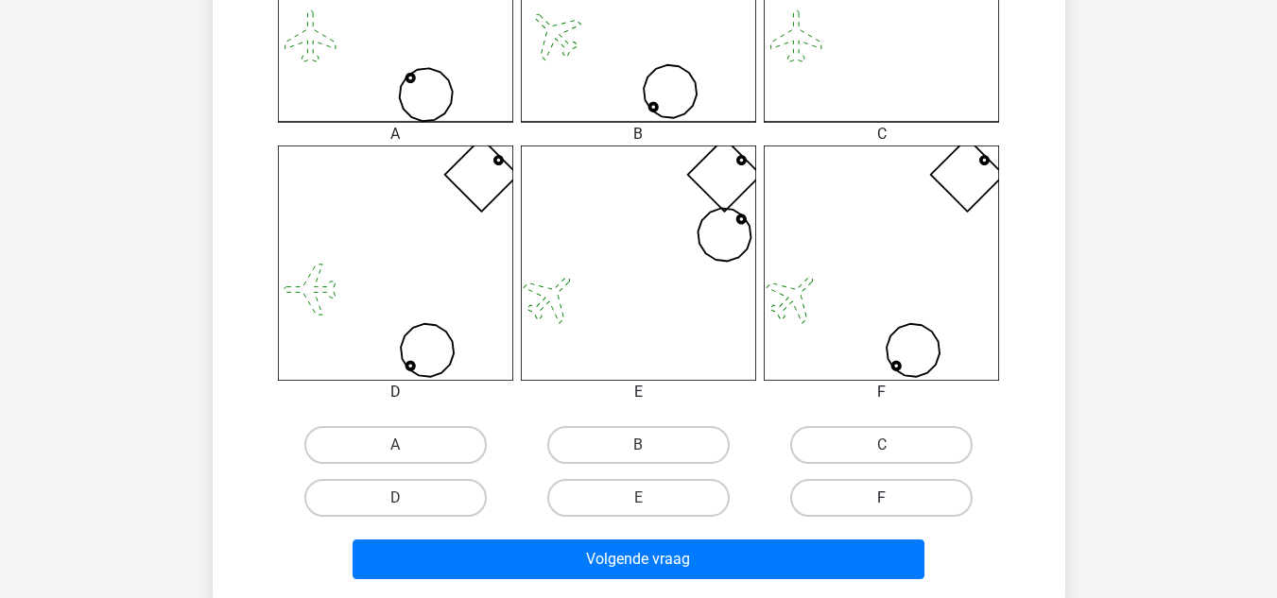
click at [849, 498] on label "F" at bounding box center [881, 498] width 182 height 38
click at [882, 498] on input "F" at bounding box center [888, 504] width 12 height 12
radio input "true"
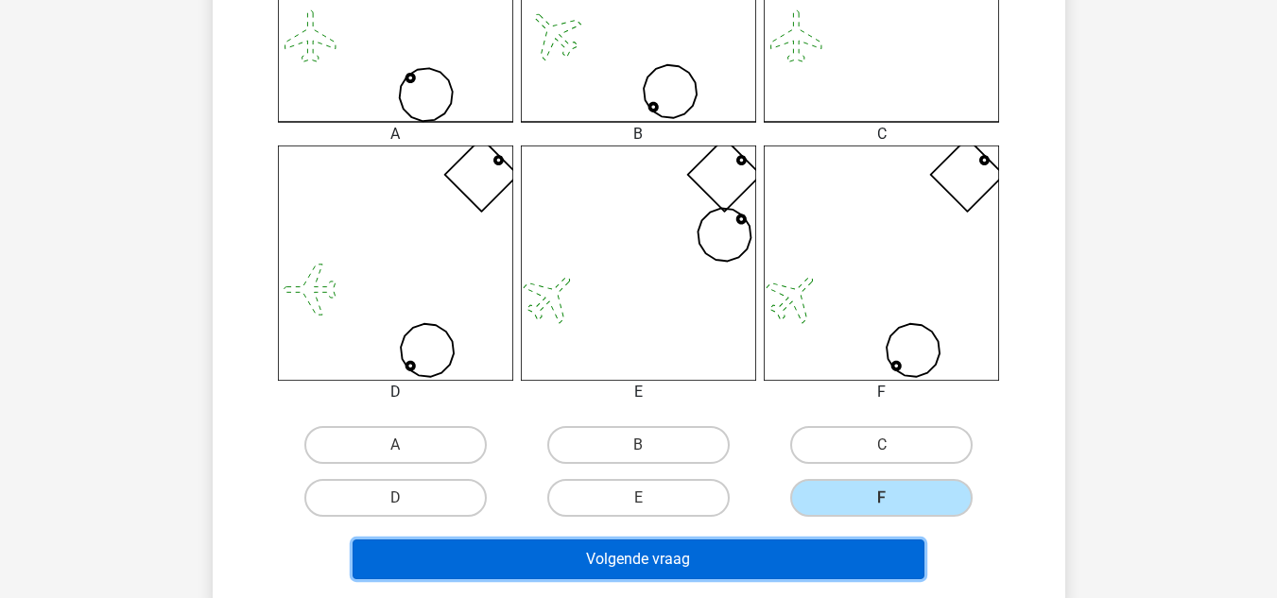
click at [772, 546] on button "Volgende vraag" at bounding box center [639, 560] width 572 height 40
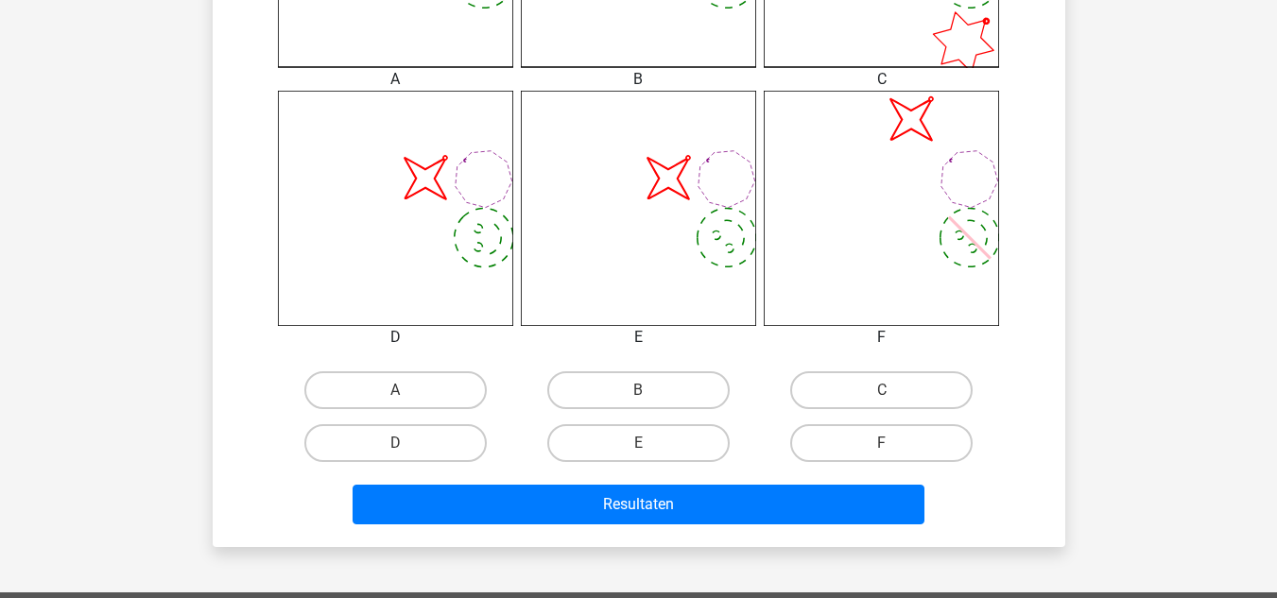
scroll to position [712, 0]
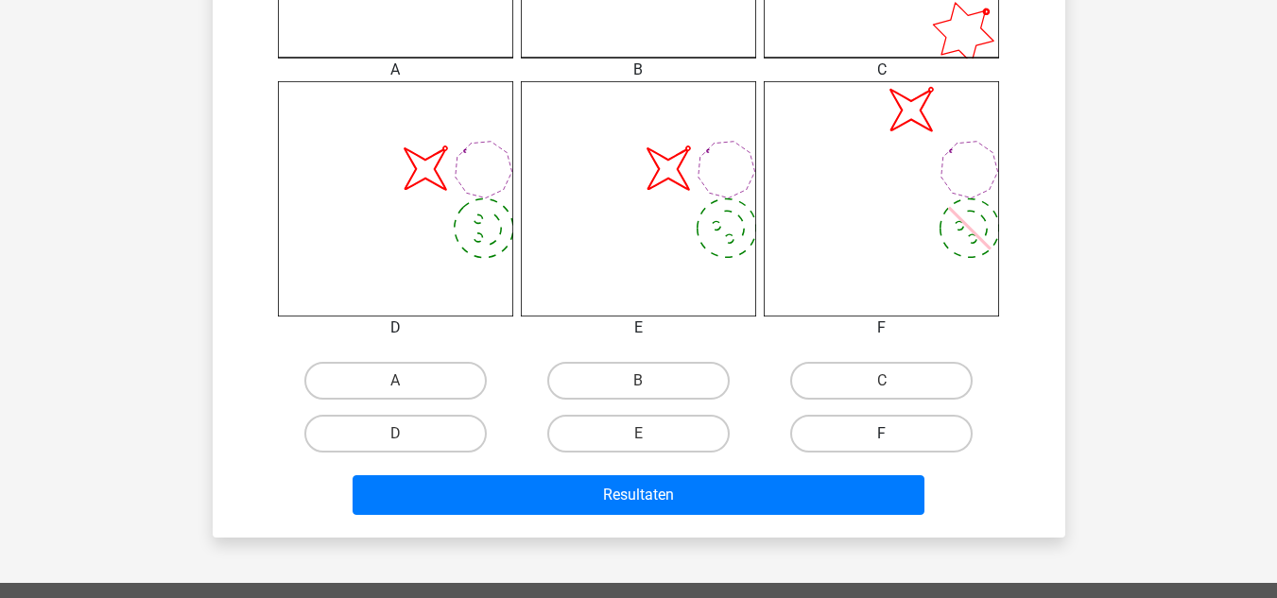
click at [886, 432] on label "F" at bounding box center [881, 434] width 182 height 38
click at [886, 434] on input "F" at bounding box center [888, 440] width 12 height 12
radio input "true"
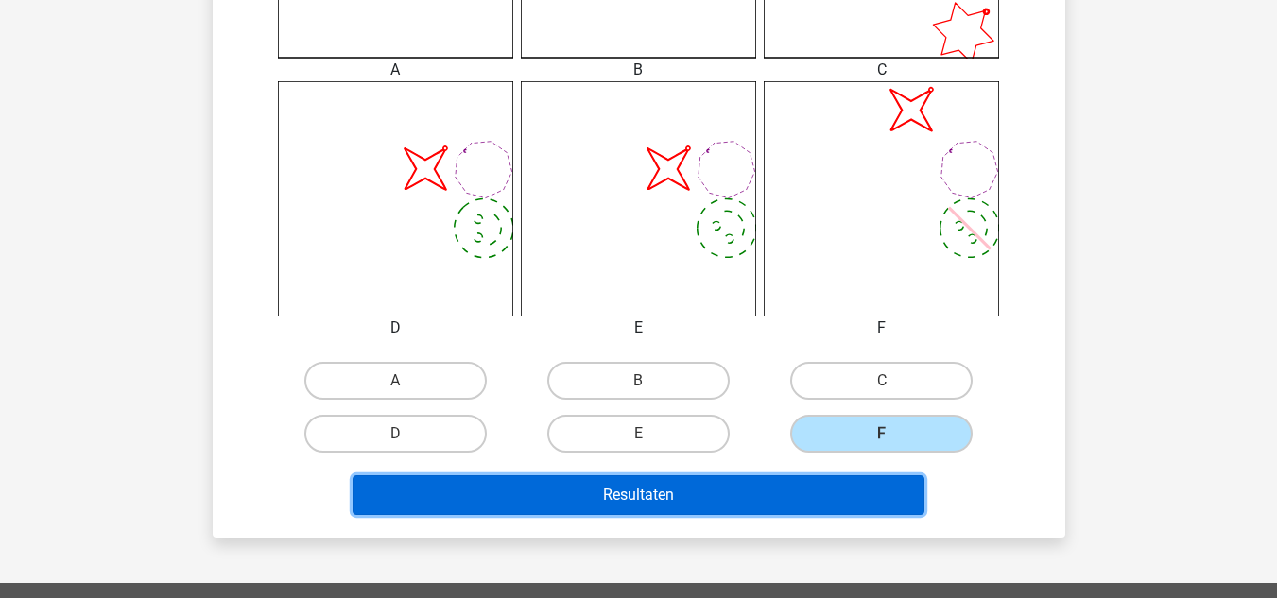
click at [810, 493] on button "Resultaten" at bounding box center [639, 496] width 572 height 40
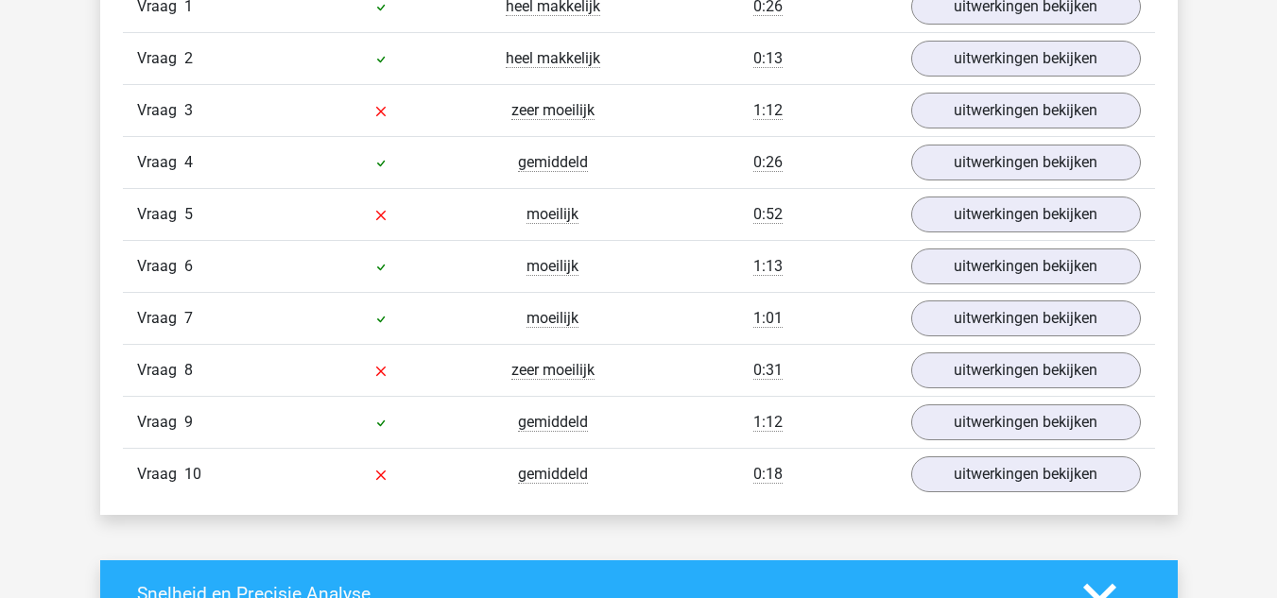
scroll to position [1651, 0]
click at [939, 107] on link "uitwerkingen bekijken" at bounding box center [1025, 110] width 264 height 42
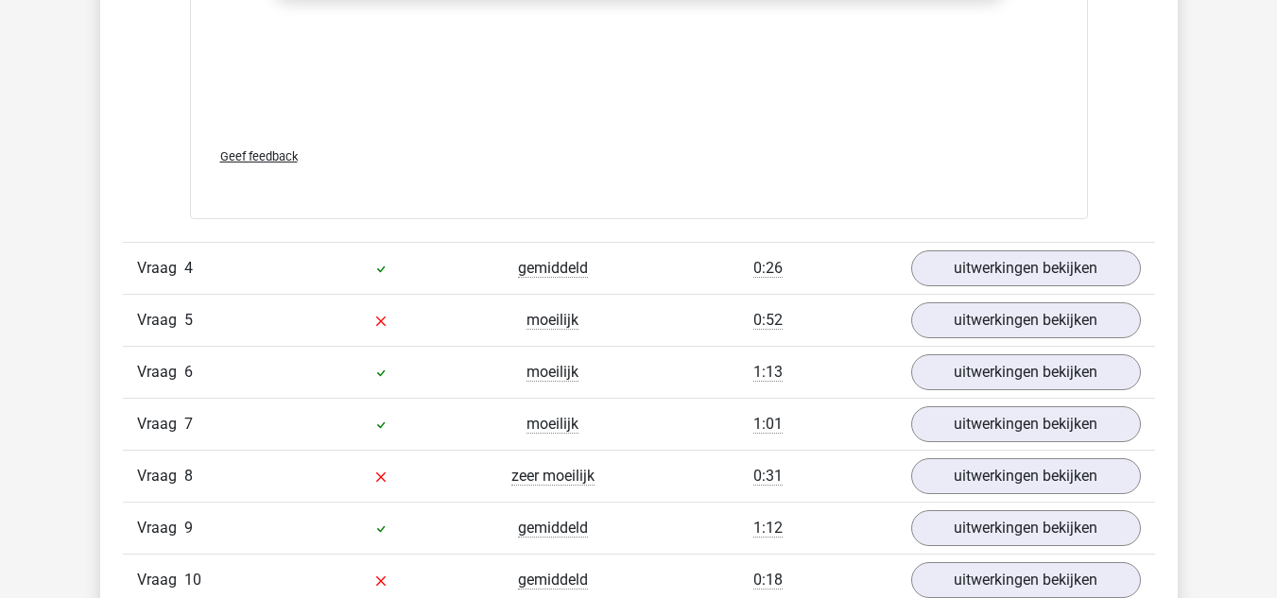
scroll to position [3476, 0]
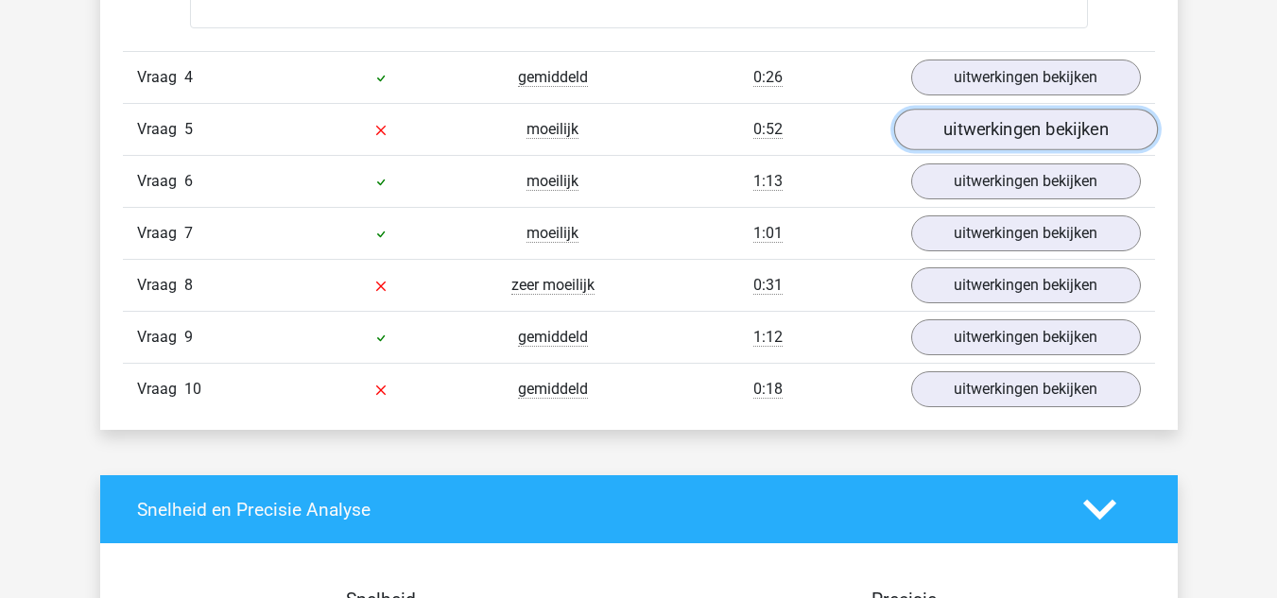
click at [924, 135] on link "uitwerkingen bekijken" at bounding box center [1025, 130] width 264 height 42
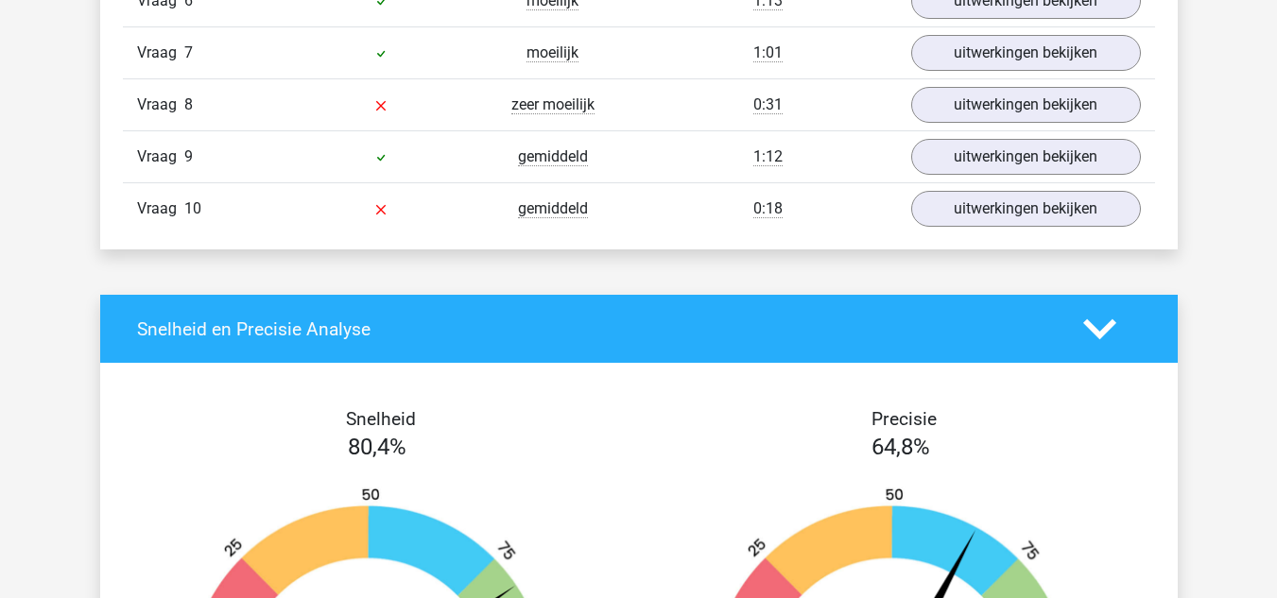
scroll to position [5399, 0]
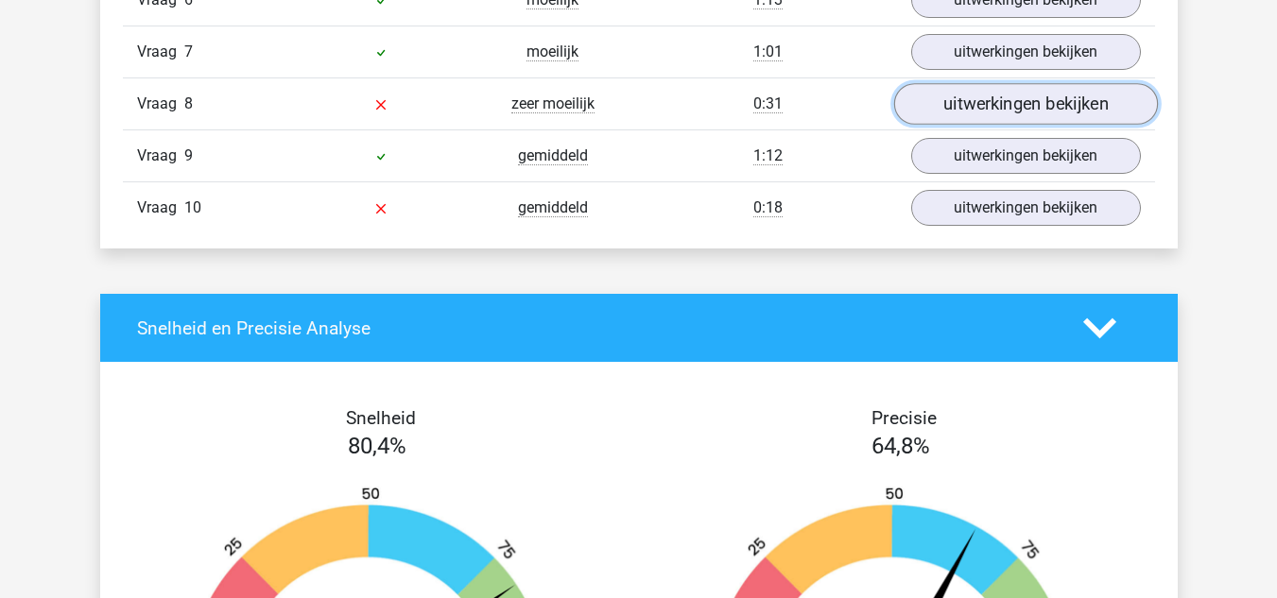
click at [916, 115] on link "uitwerkingen bekijken" at bounding box center [1025, 105] width 264 height 42
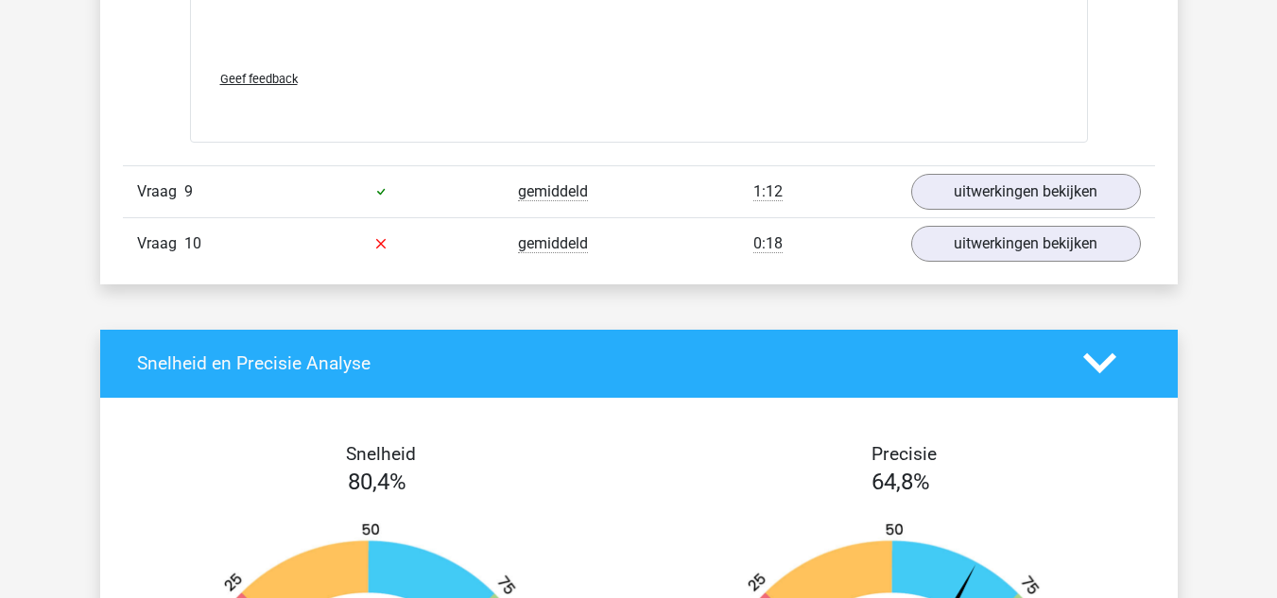
scroll to position [7182, 0]
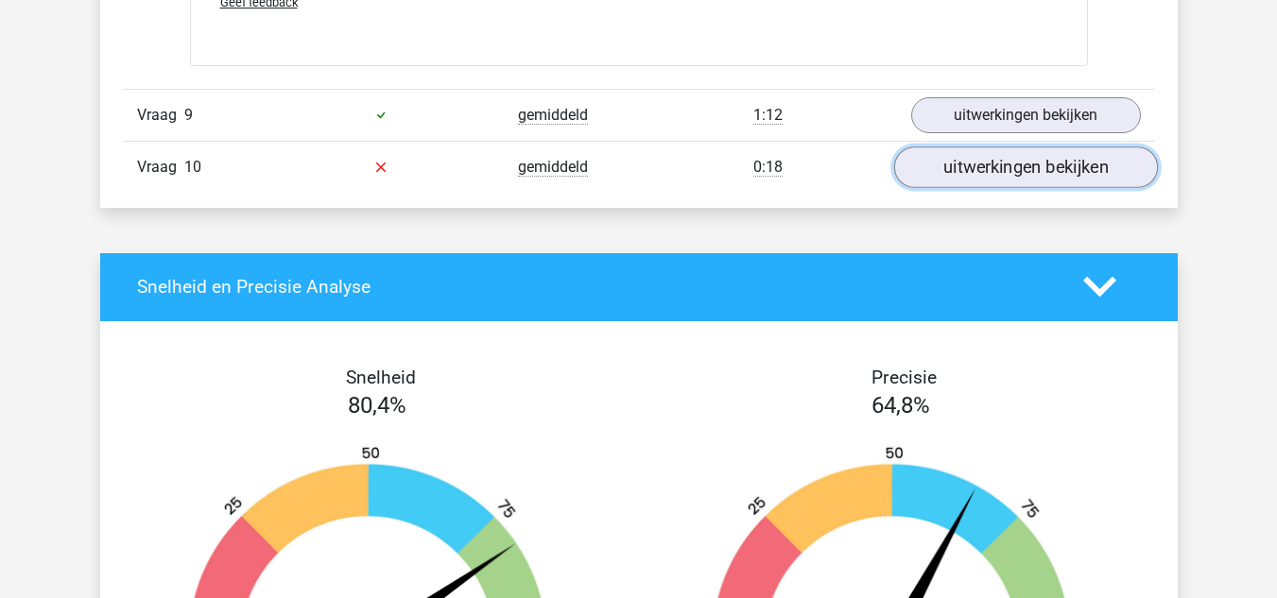
click at [982, 171] on link "uitwerkingen bekijken" at bounding box center [1025, 168] width 264 height 42
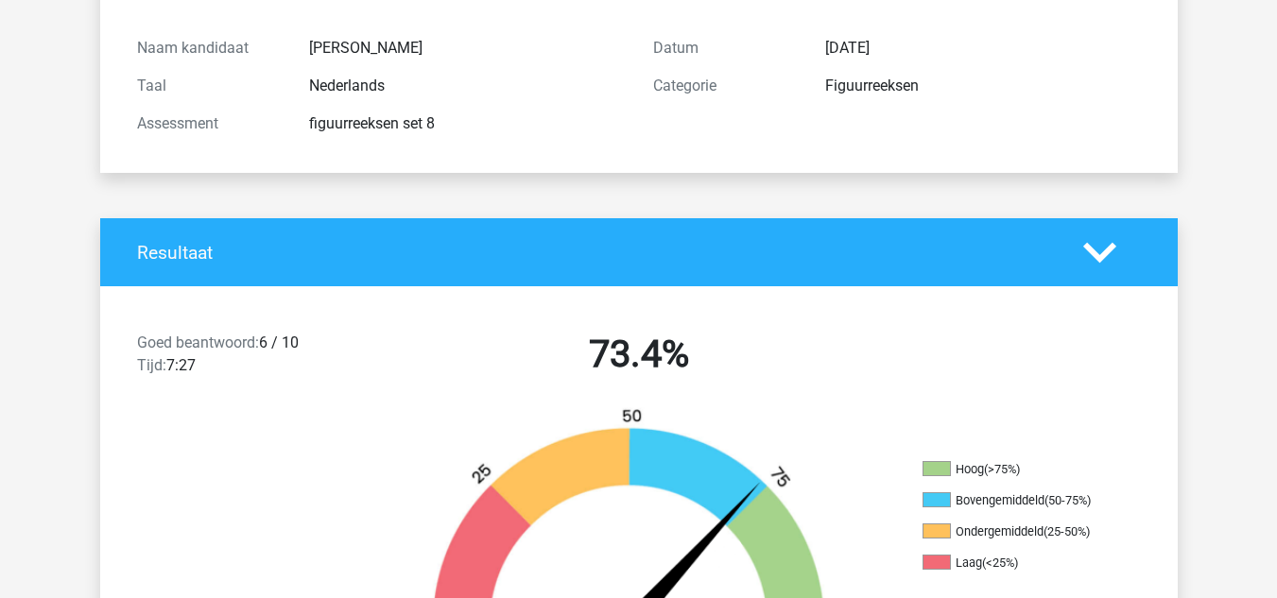
scroll to position [0, 0]
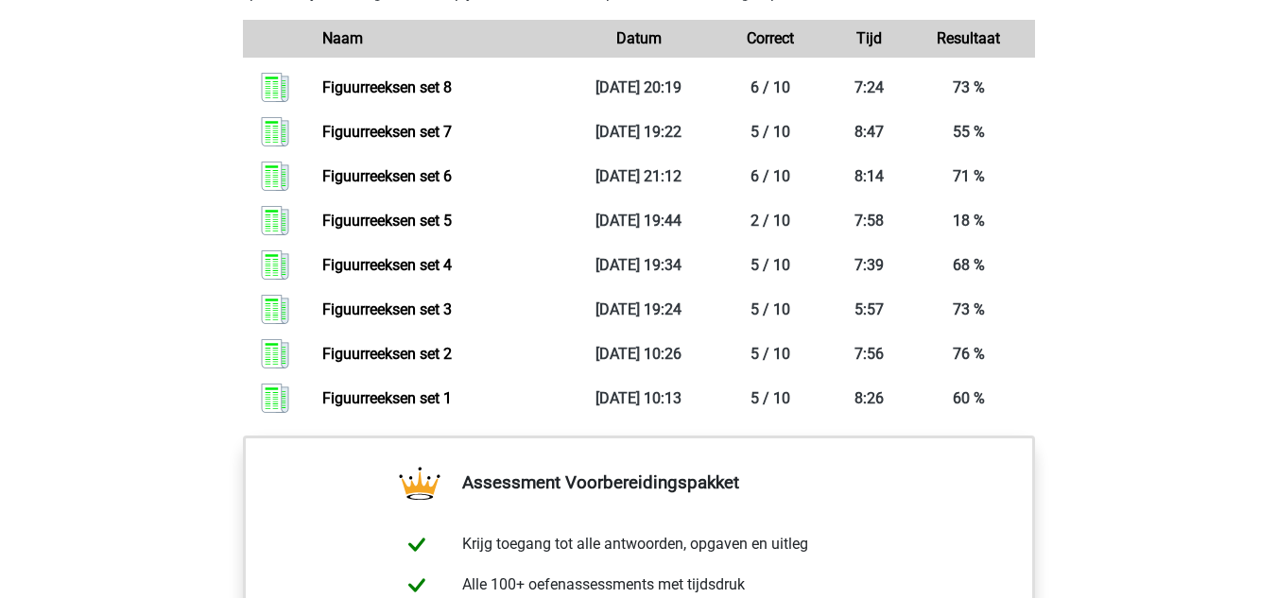
scroll to position [1427, 0]
